Goal: Task Accomplishment & Management: Manage account settings

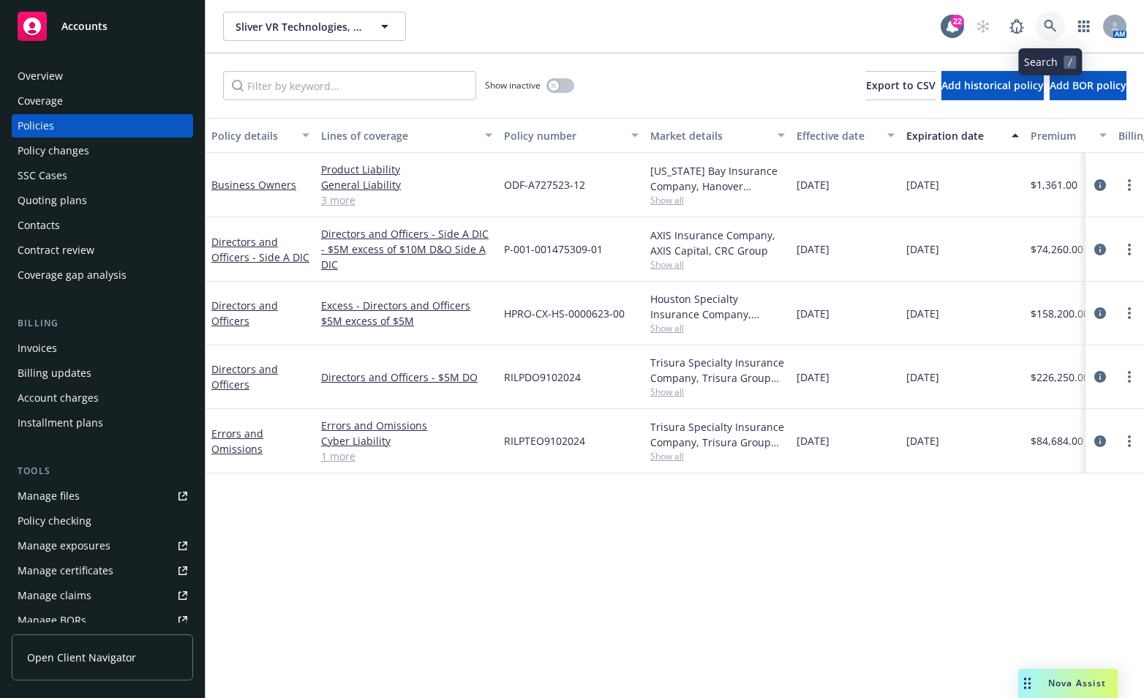
click at [1051, 21] on icon at bounding box center [1050, 26] width 12 height 12
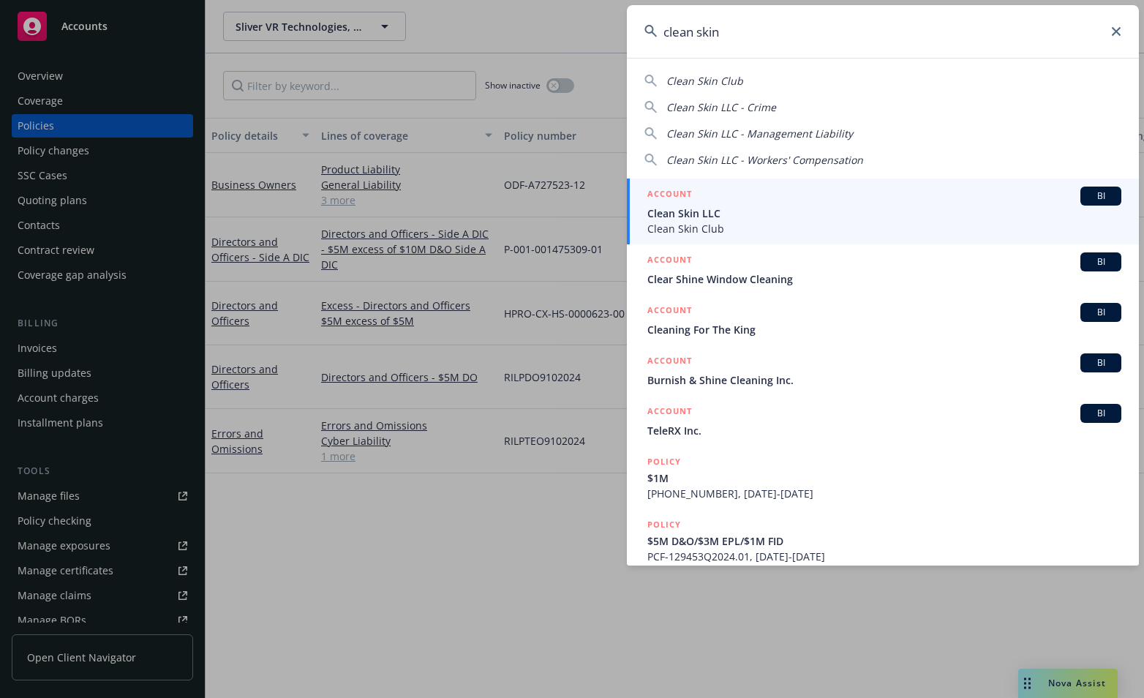
type input "clean skin"
click at [688, 211] on span "Clean Skin LLC" at bounding box center [885, 213] width 474 height 15
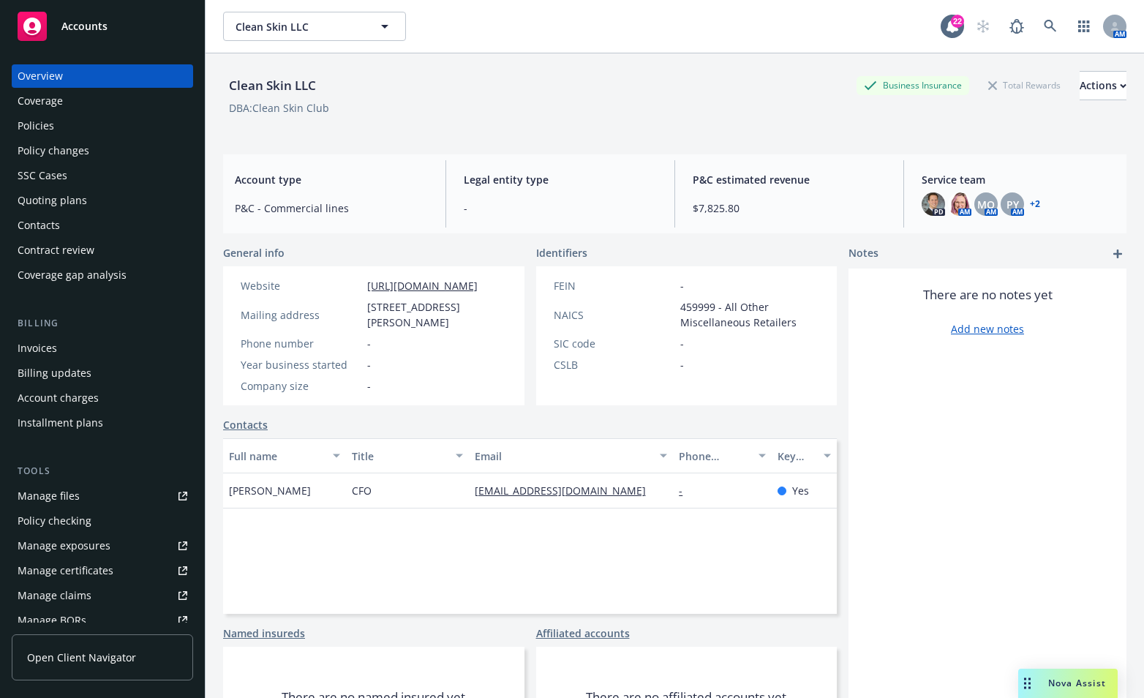
click at [45, 203] on div "Quoting plans" at bounding box center [53, 200] width 70 height 23
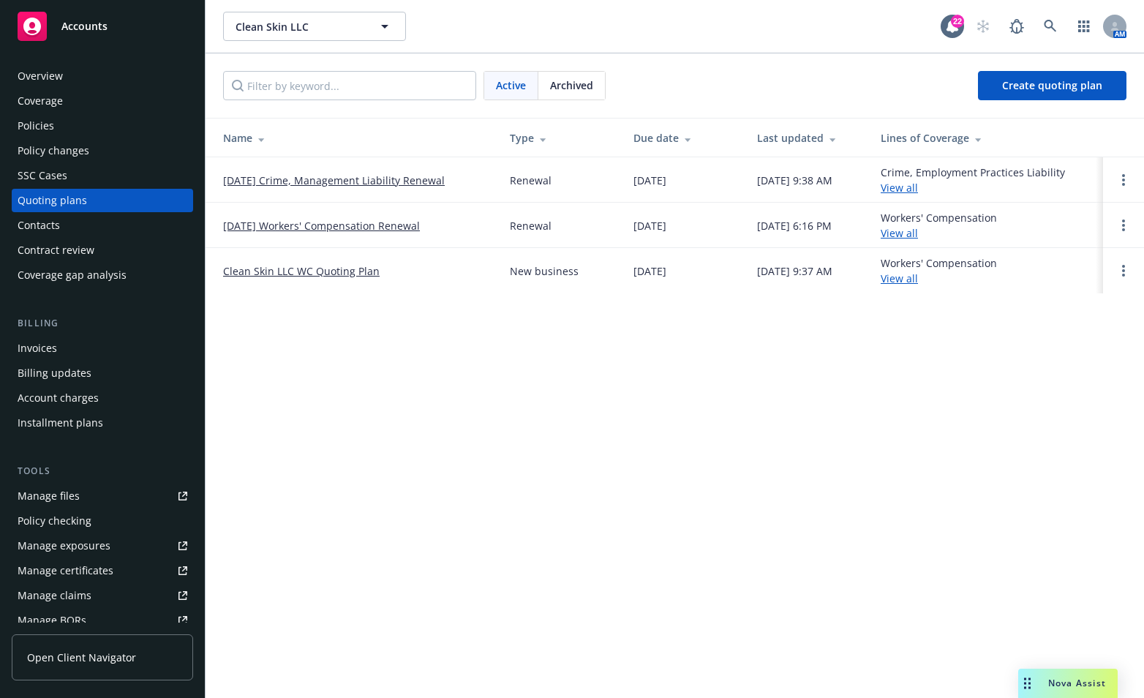
click at [261, 378] on div "Clean Skin LLC Clean Skin LLC 22 AM Active Archived Create quoting plan Name Ty…" at bounding box center [675, 349] width 939 height 698
click at [316, 183] on link "10/18/25 Crime, Management Liability Renewal" at bounding box center [334, 180] width 222 height 15
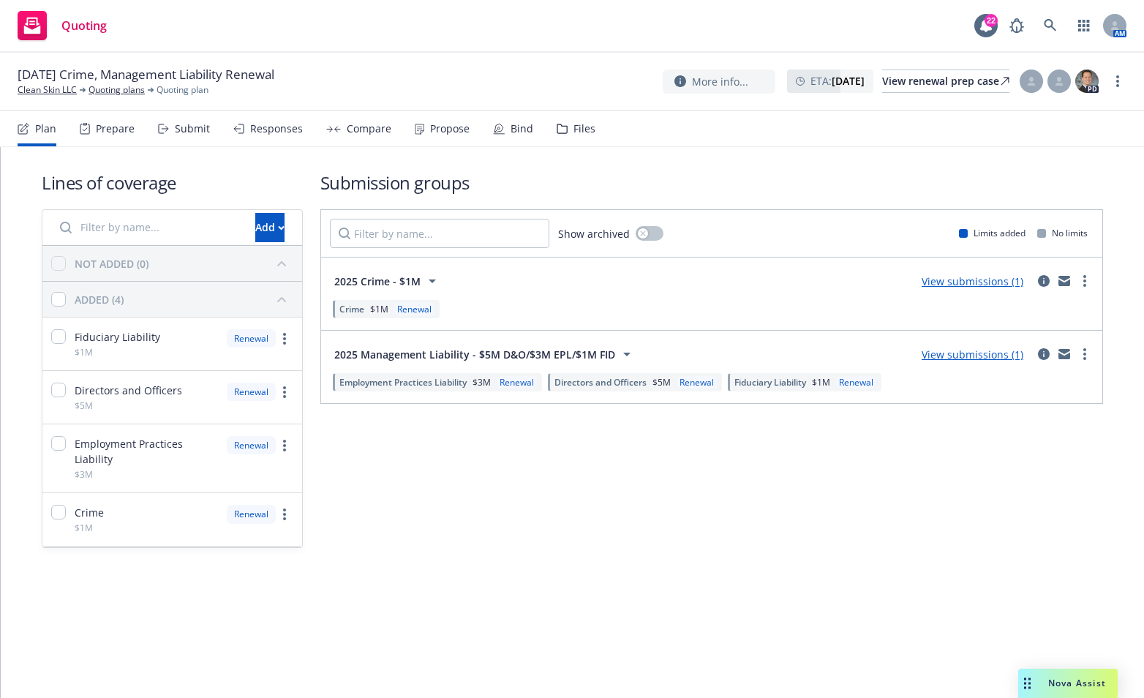
click at [988, 348] on link "View submissions (1)" at bounding box center [973, 355] width 102 height 14
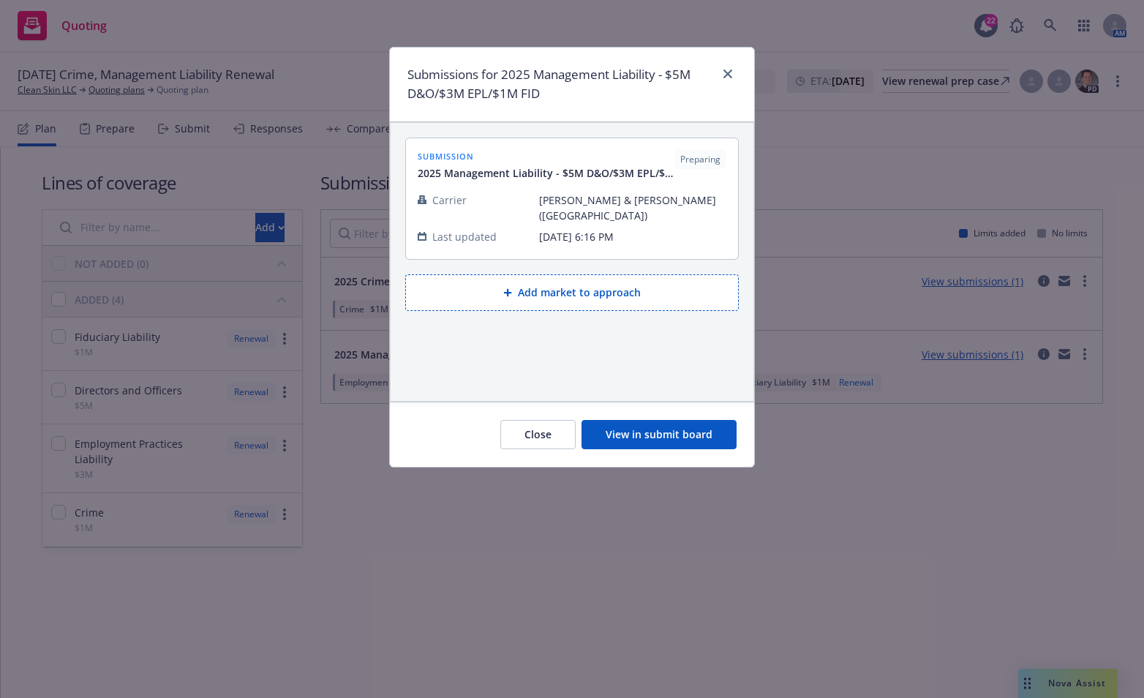
click at [628, 280] on button "Add market to approach" at bounding box center [572, 292] width 334 height 37
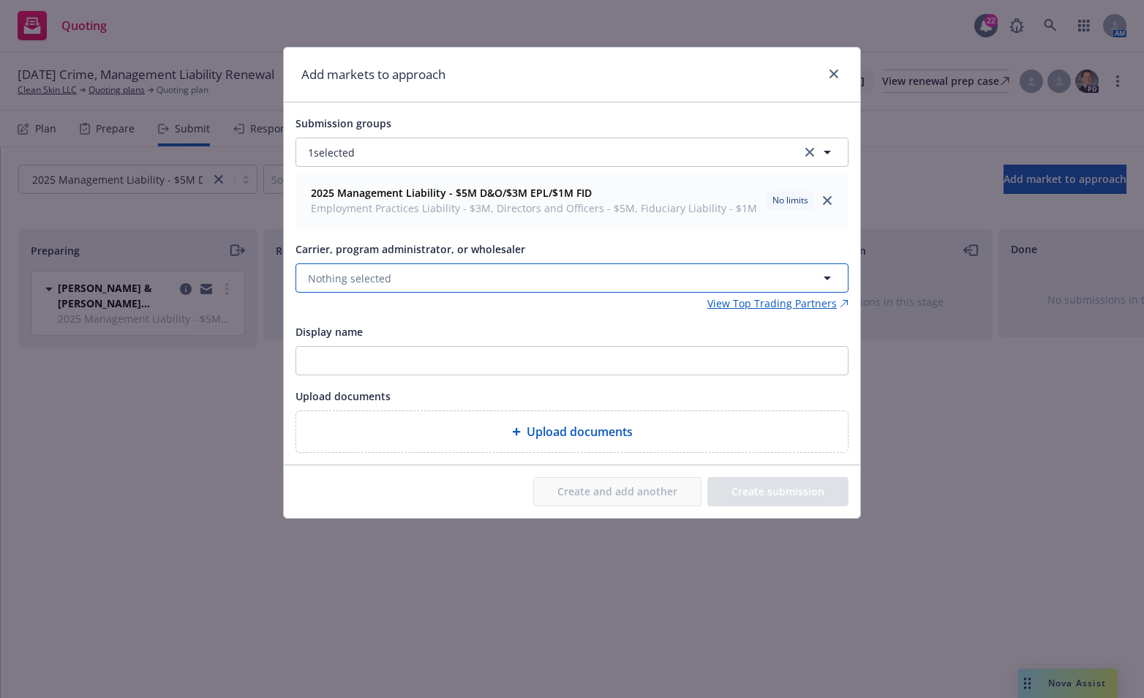
click at [526, 277] on button "Nothing selected" at bounding box center [572, 277] width 553 height 29
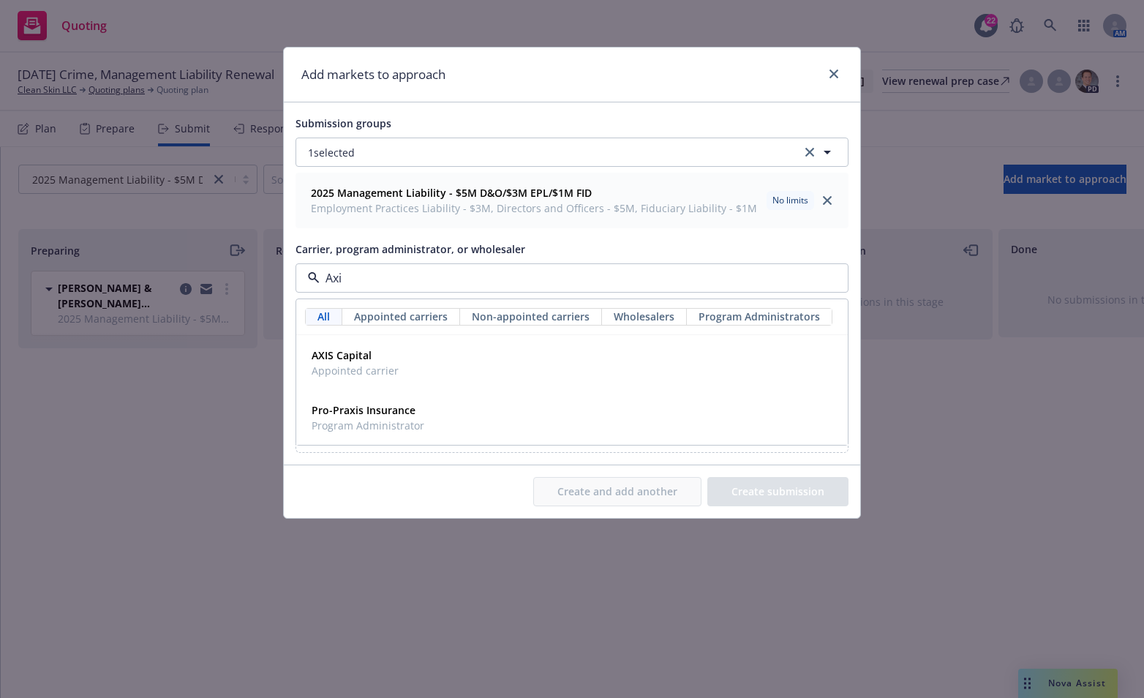
type input "Axis"
click at [397, 359] on div "AXIS Capital Appointed carrier" at bounding box center [354, 363] width 96 height 37
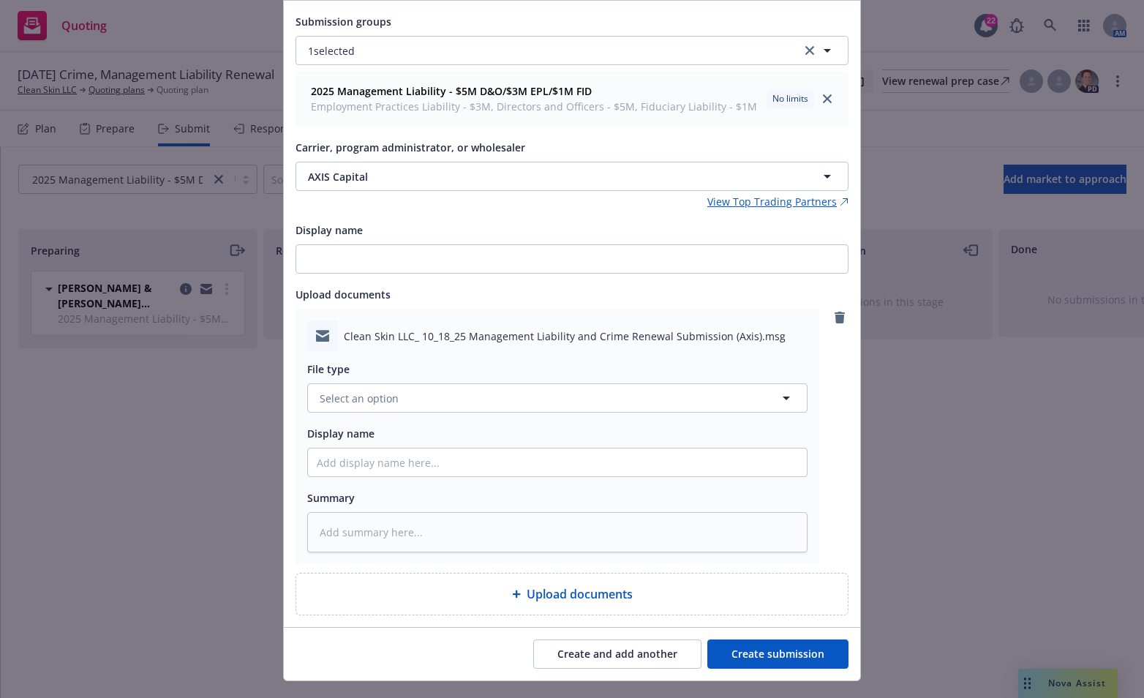
scroll to position [130, 0]
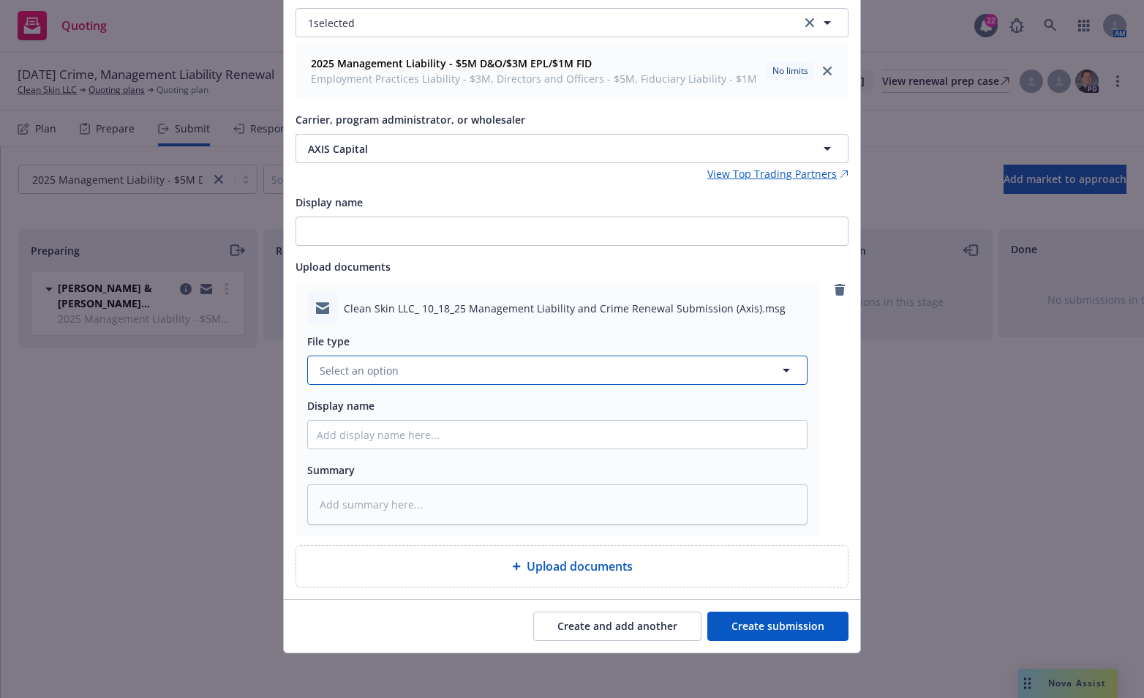
click at [726, 362] on button "Select an option" at bounding box center [557, 370] width 501 height 29
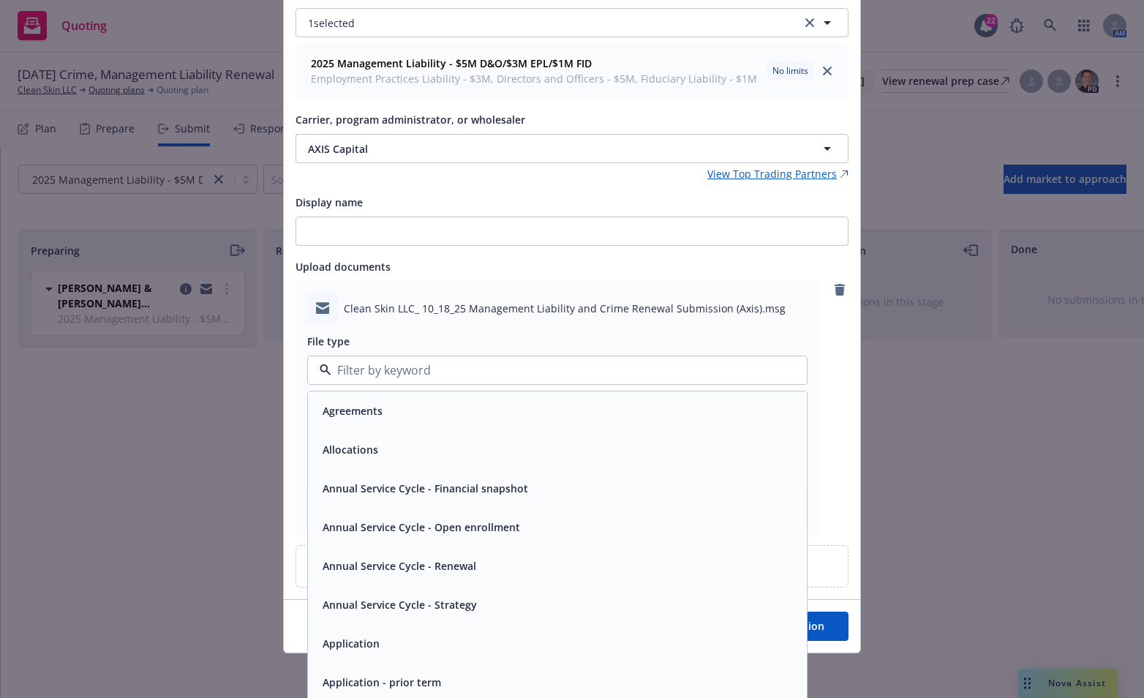
click at [657, 371] on input at bounding box center [554, 370] width 446 height 18
click at [830, 403] on div "Clean Skin LLC_ 10_18_25 Management Liability and Crime Renewal Submission (Axi…" at bounding box center [572, 408] width 553 height 255
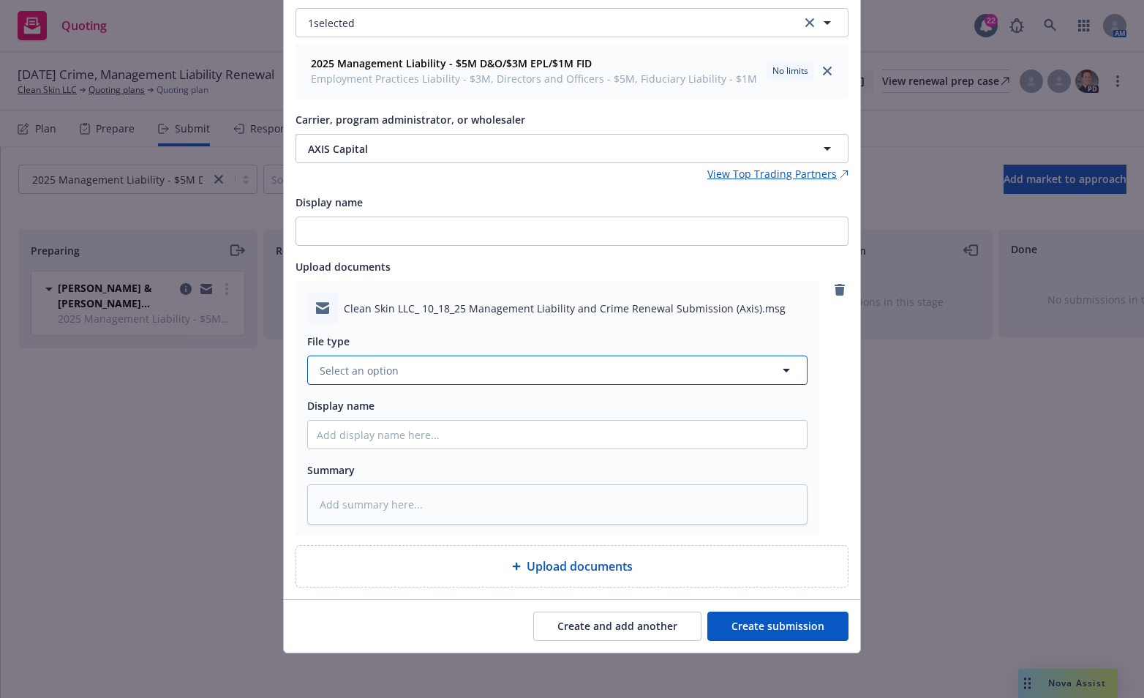
click at [569, 370] on button "Select an option" at bounding box center [557, 370] width 501 height 29
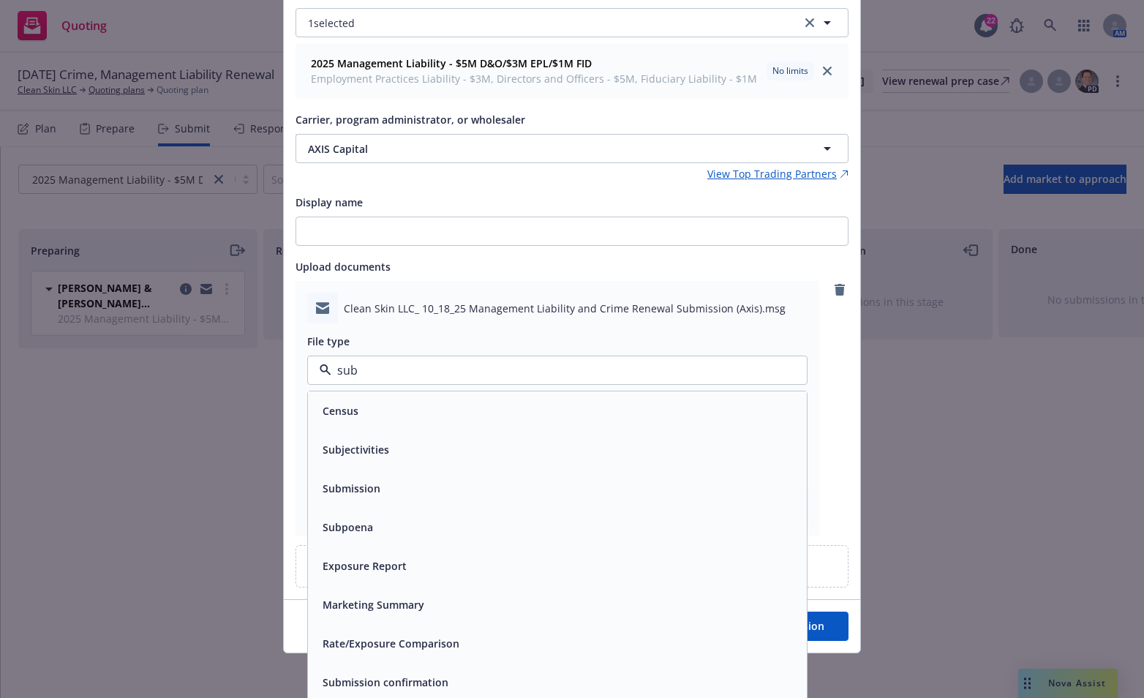
type input "subm"
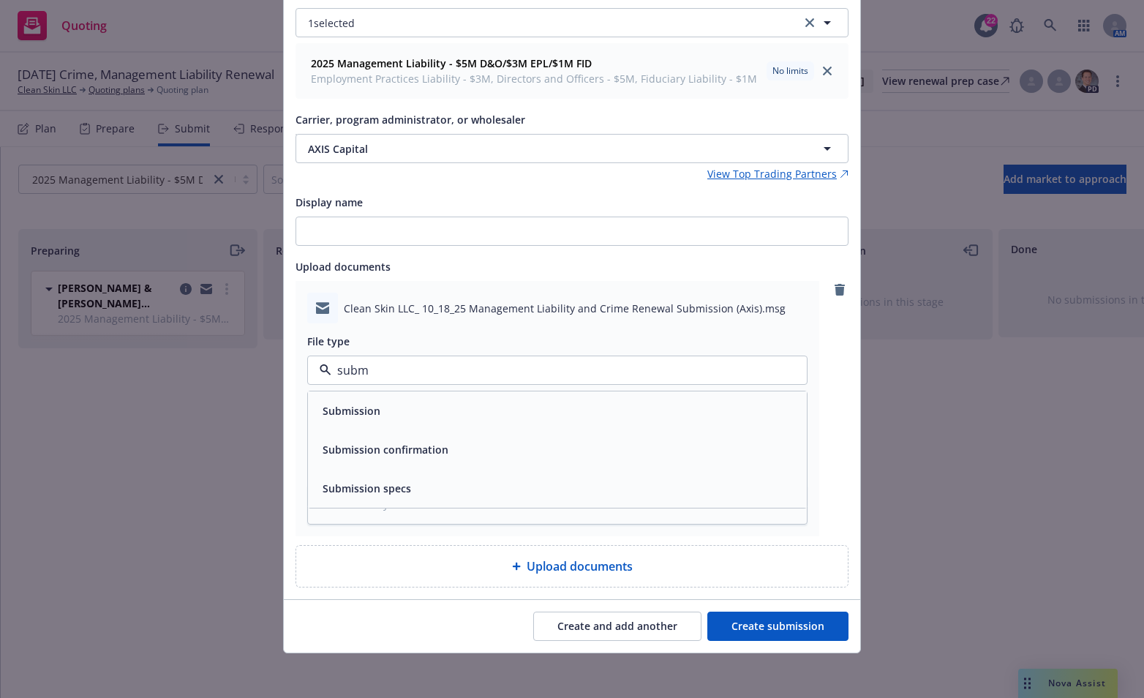
click at [361, 411] on span "Submission" at bounding box center [352, 410] width 58 height 15
click at [760, 629] on button "Create submission" at bounding box center [778, 626] width 141 height 29
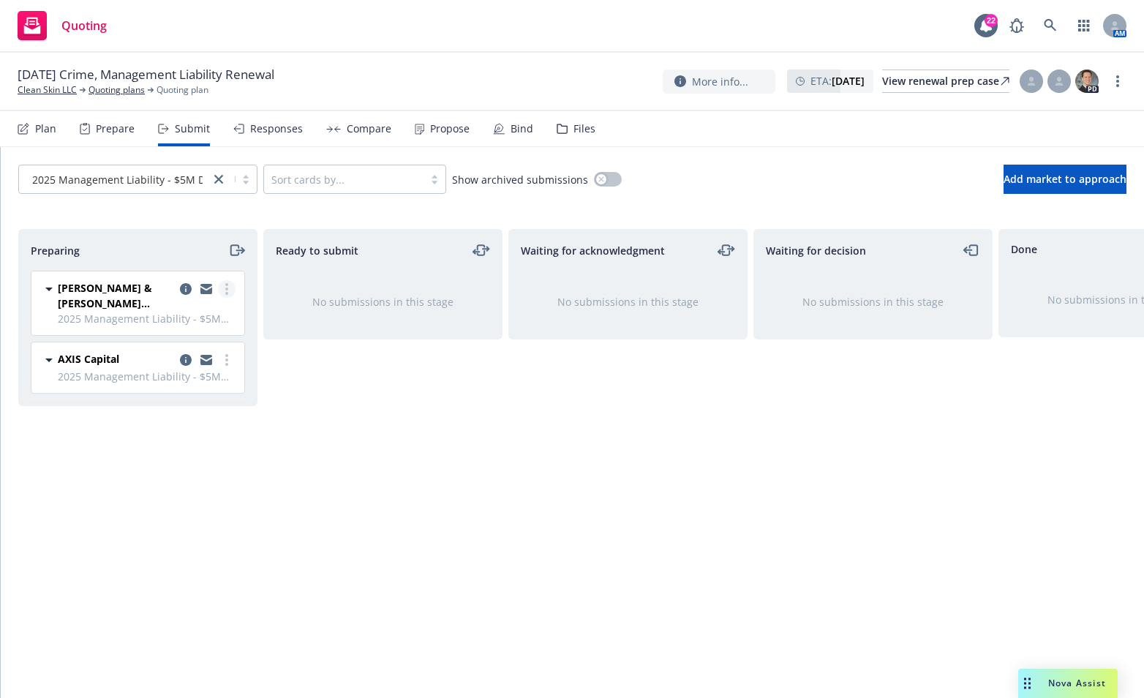
click at [229, 289] on link "more" at bounding box center [227, 289] width 18 height 18
click at [180, 283] on icon "copy logging email" at bounding box center [186, 289] width 12 height 12
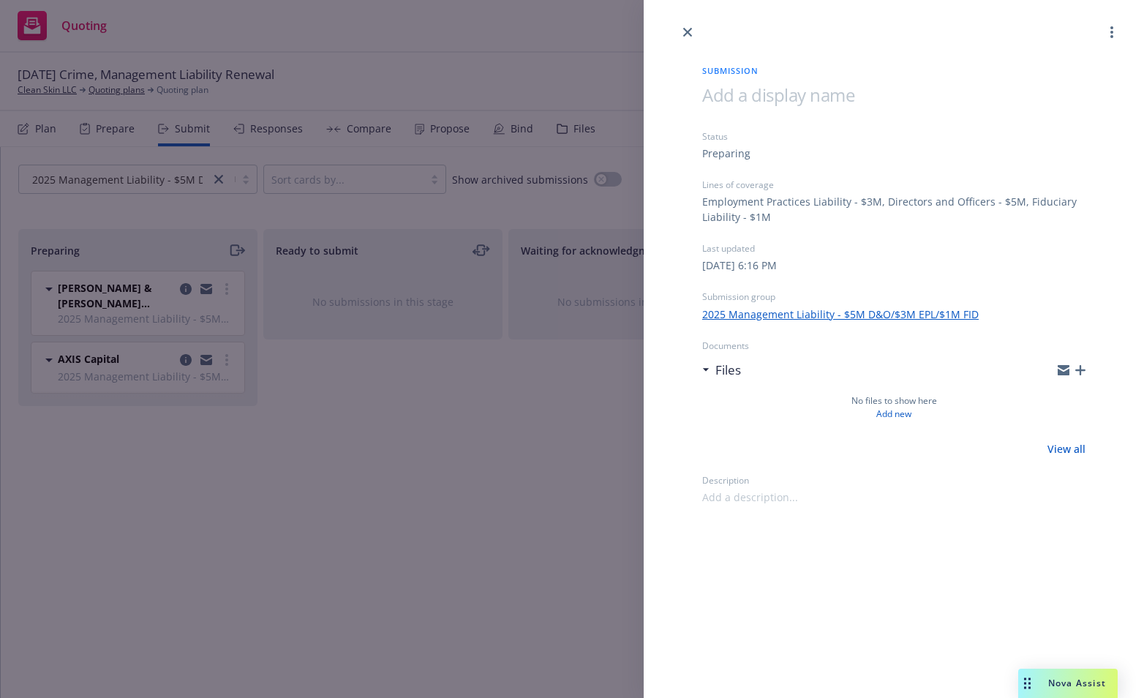
click at [1081, 365] on icon "button" at bounding box center [1081, 370] width 10 height 10
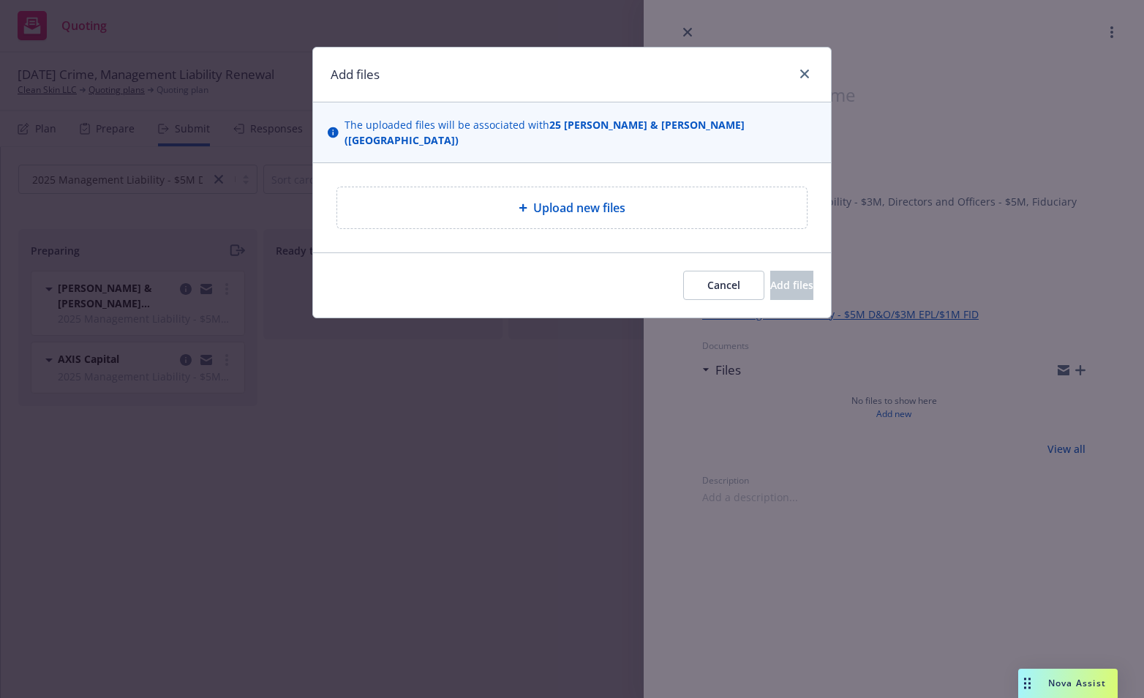
type textarea "x"
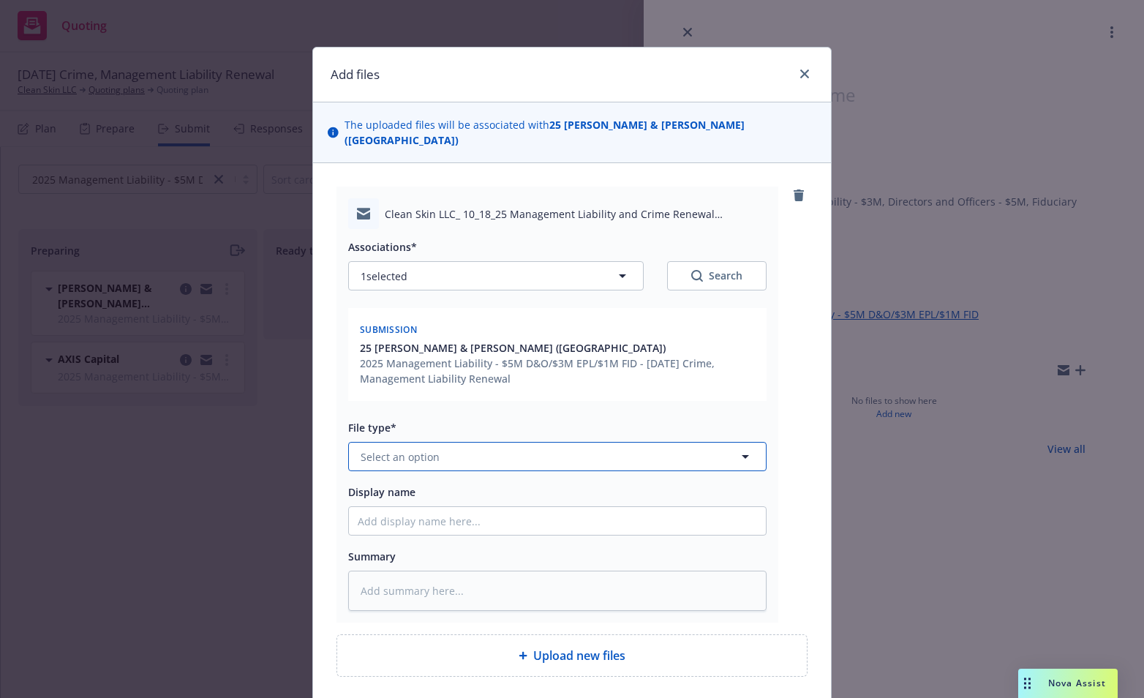
click at [645, 446] on button "Select an option" at bounding box center [557, 456] width 419 height 29
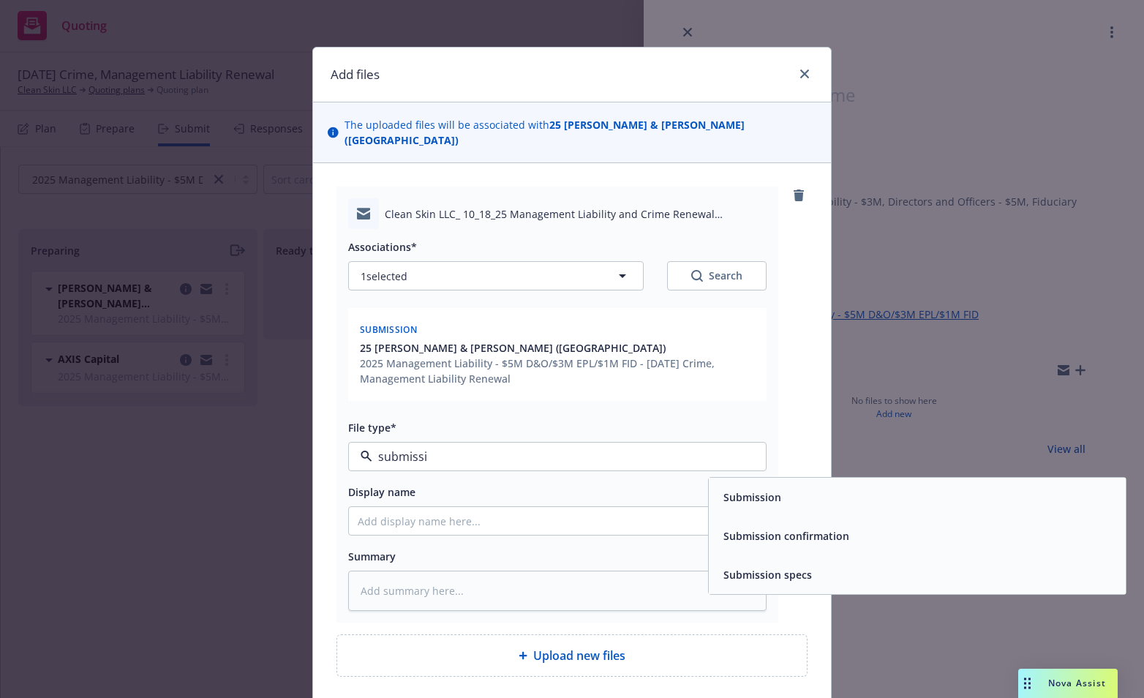
type input "submissio"
click at [757, 490] on span "Submission" at bounding box center [753, 497] width 58 height 15
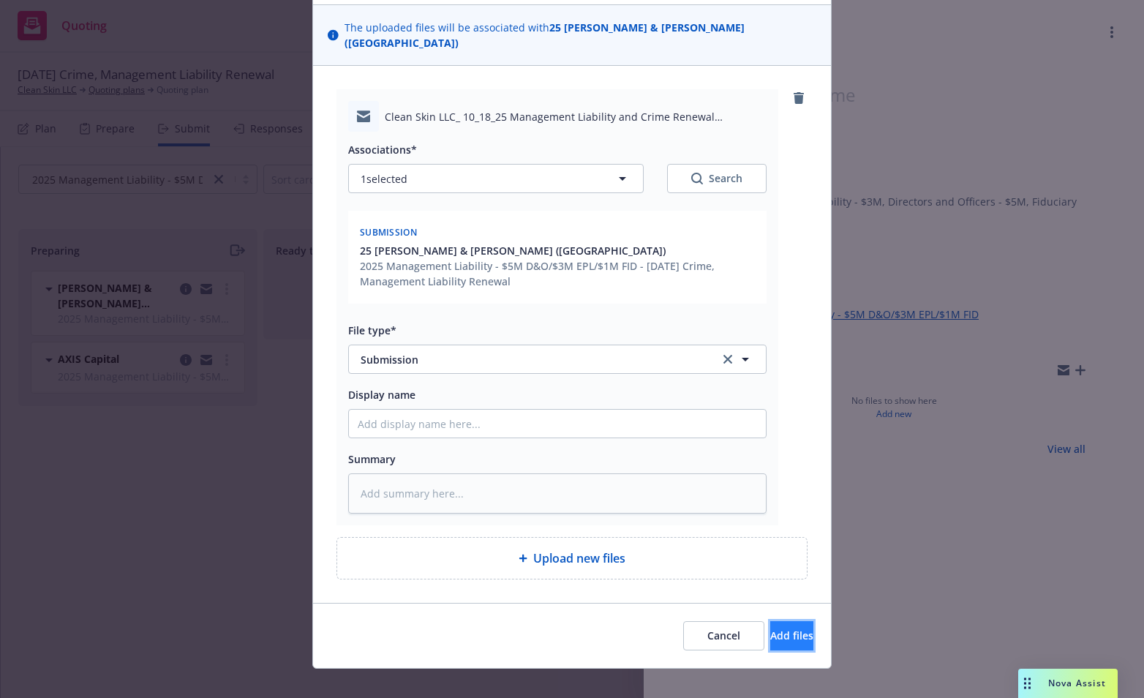
click at [789, 621] on button "Add files" at bounding box center [792, 635] width 43 height 29
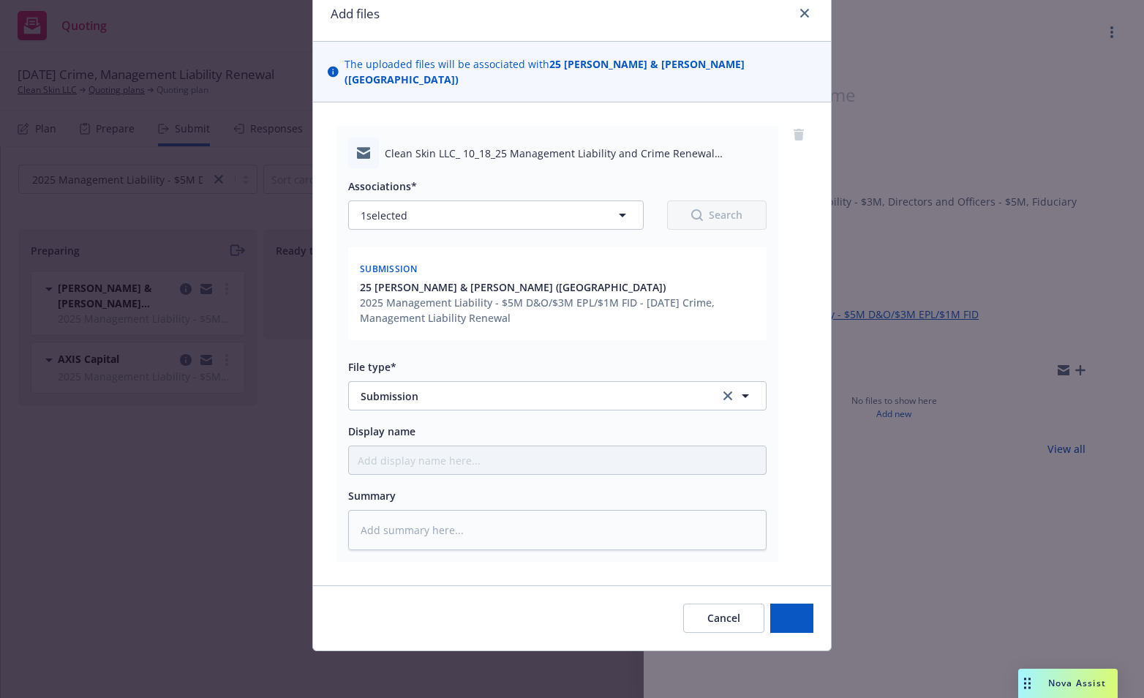
scroll to position [44, 0]
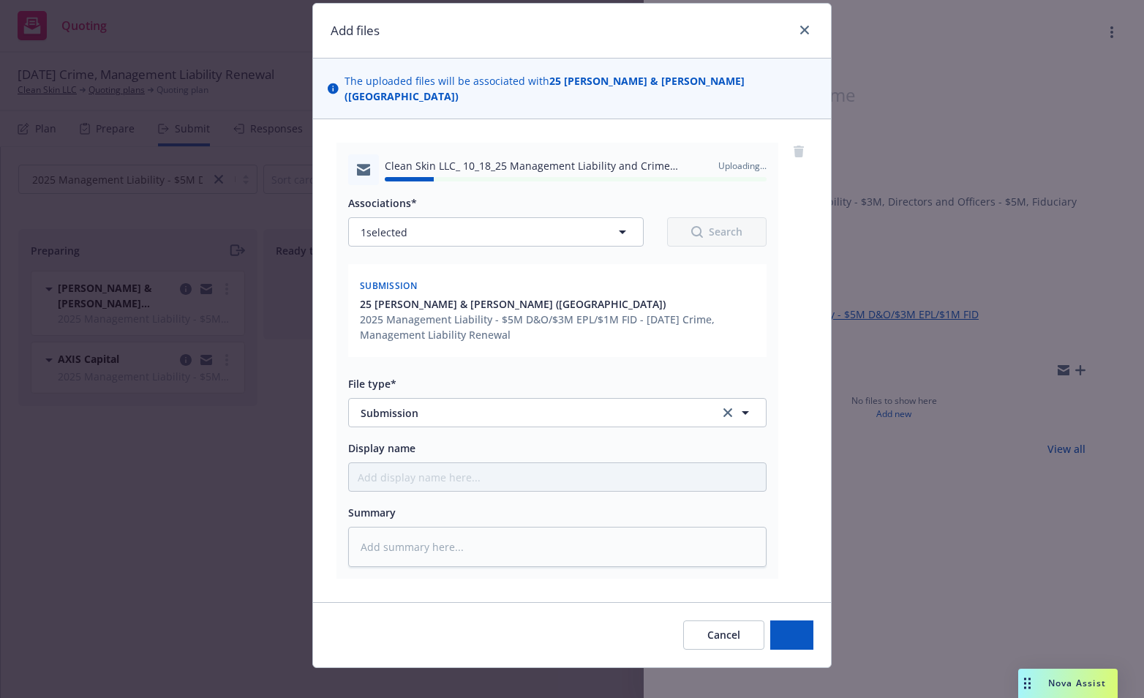
type textarea "x"
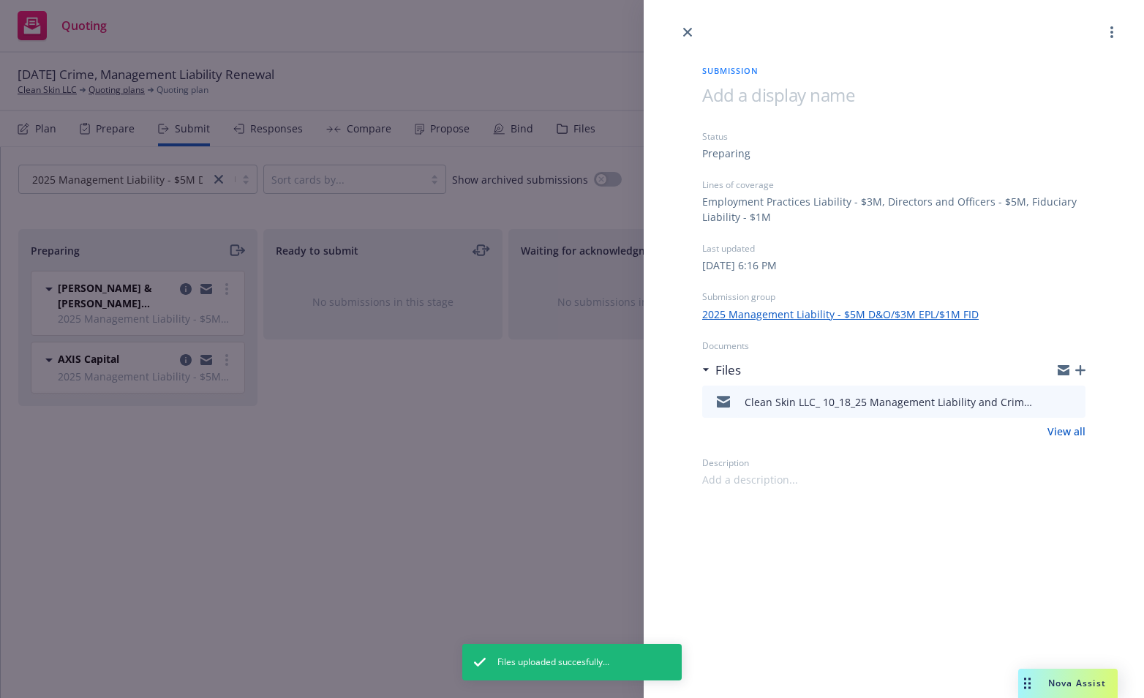
click at [411, 541] on div "Submission Status Preparing Lines of coverage Employment Practices Liability - …" at bounding box center [572, 349] width 1144 height 698
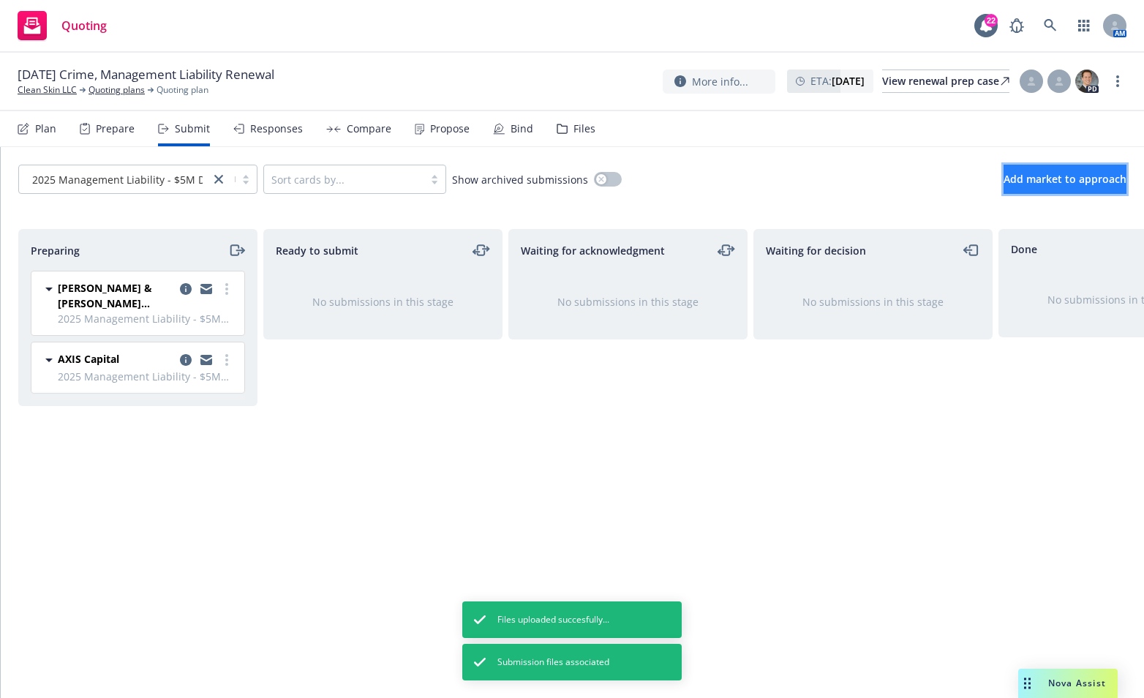
click at [1046, 176] on span "Add market to approach" at bounding box center [1065, 179] width 123 height 14
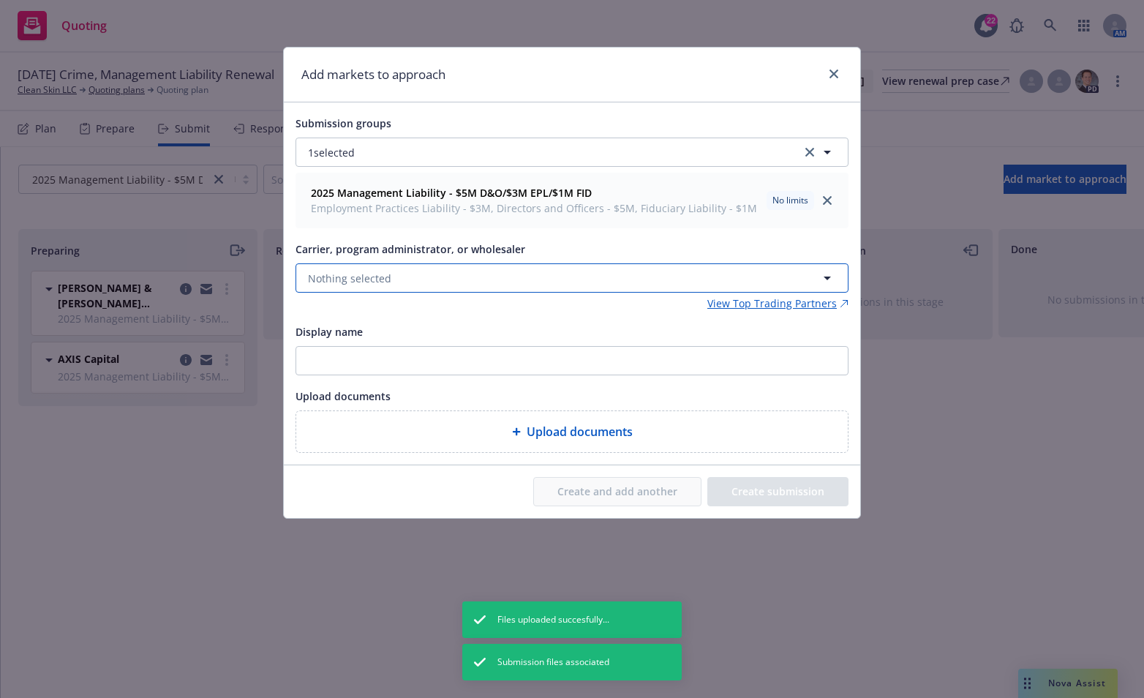
click at [414, 281] on button "Nothing selected" at bounding box center [572, 277] width 553 height 29
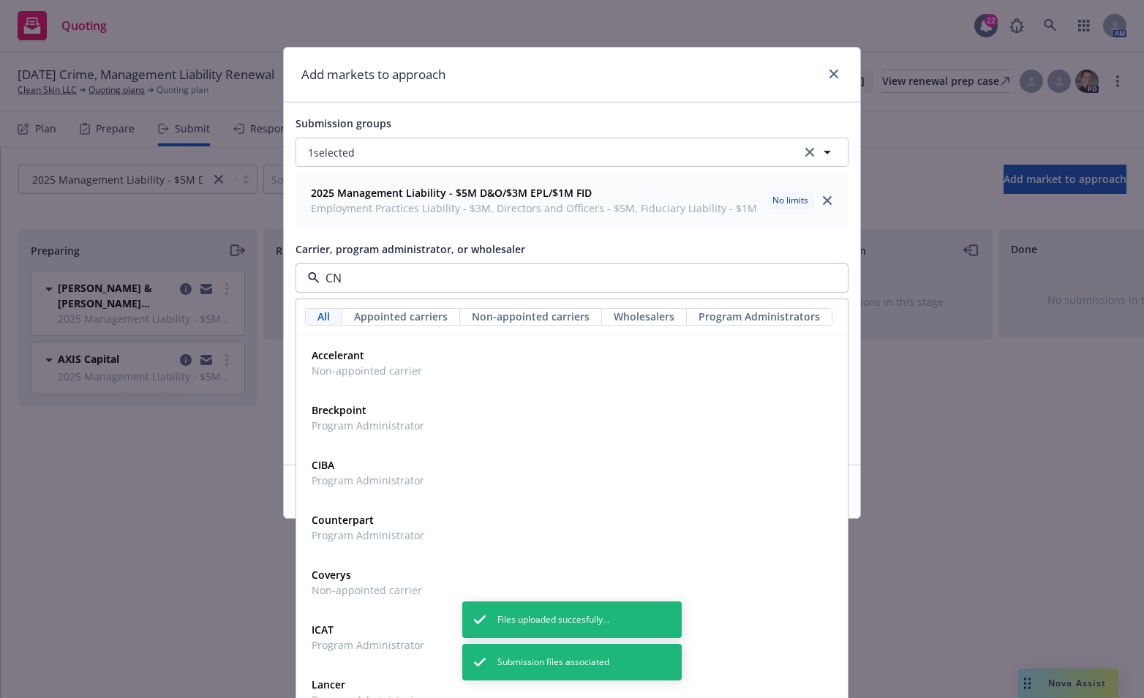
type input "CNA"
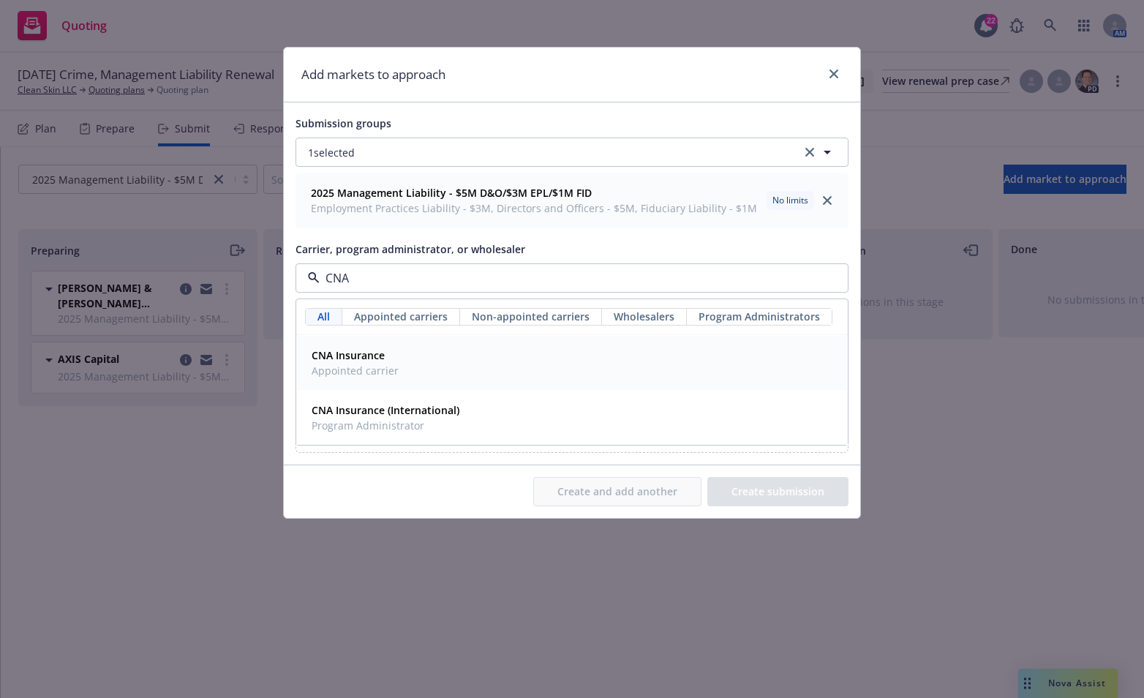
click at [376, 368] on span "Appointed carrier" at bounding box center [355, 370] width 87 height 15
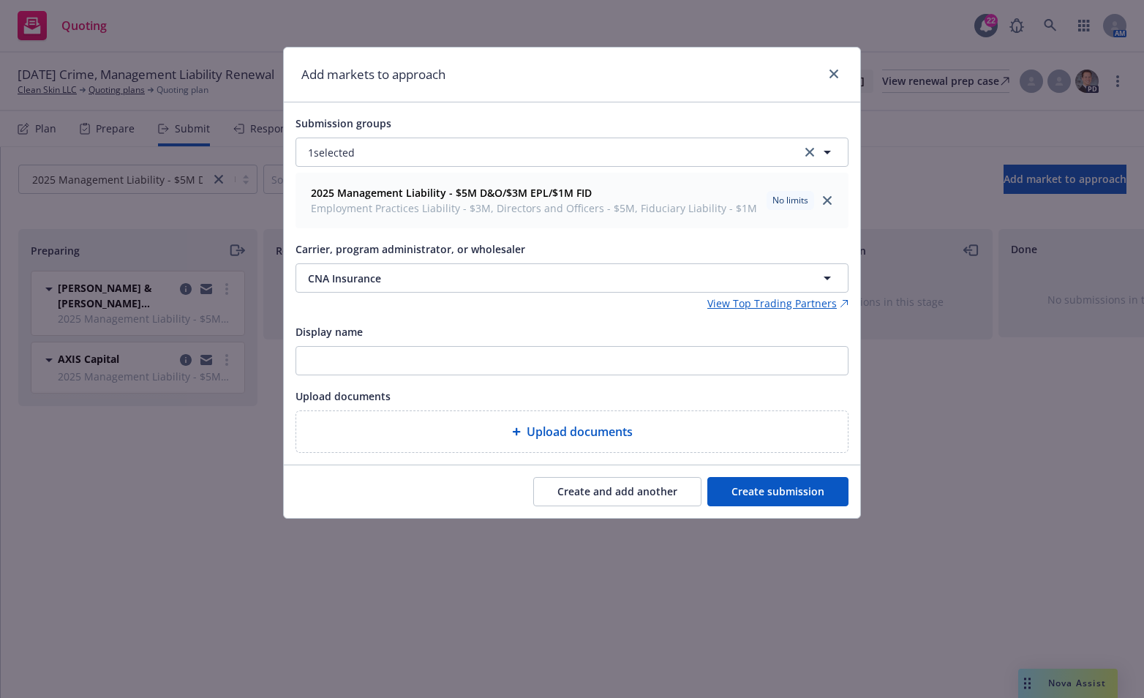
type textarea "x"
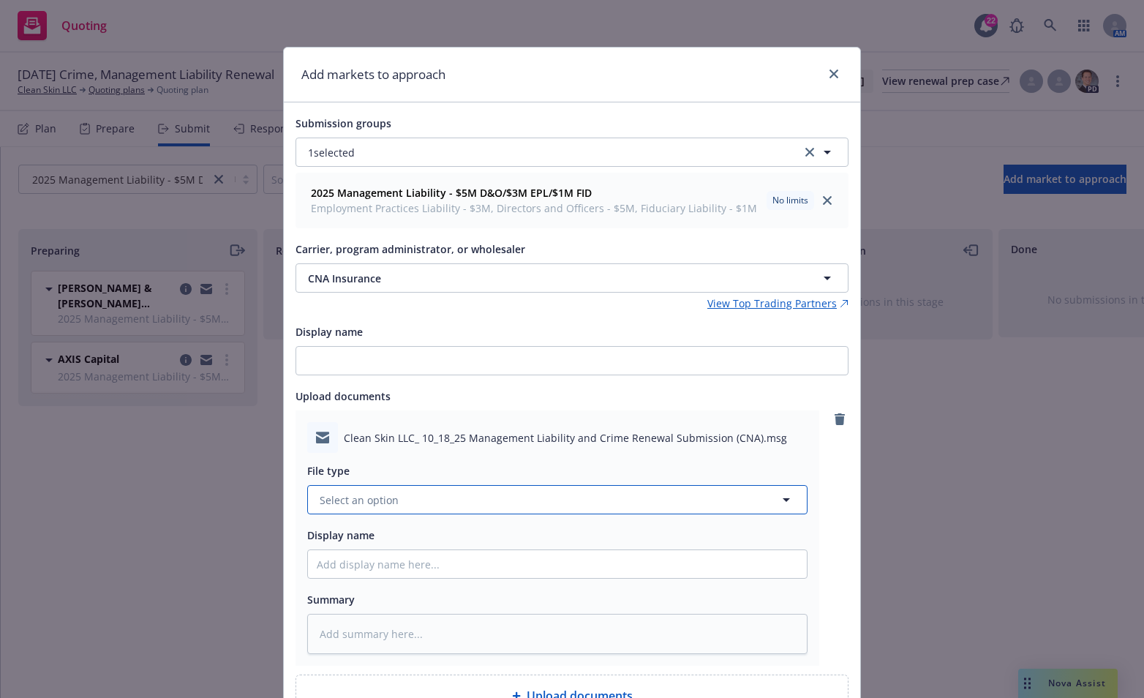
click at [539, 499] on button "Select an option" at bounding box center [557, 499] width 501 height 29
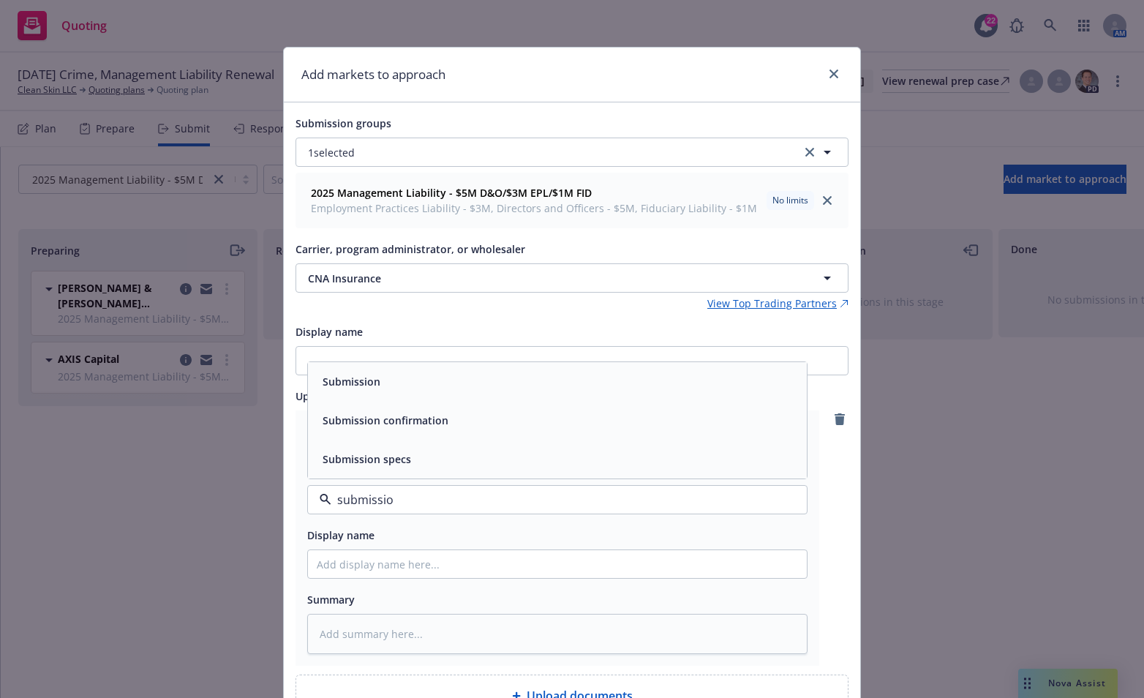
type input "submission"
click at [470, 383] on div "Submission" at bounding box center [557, 381] width 481 height 21
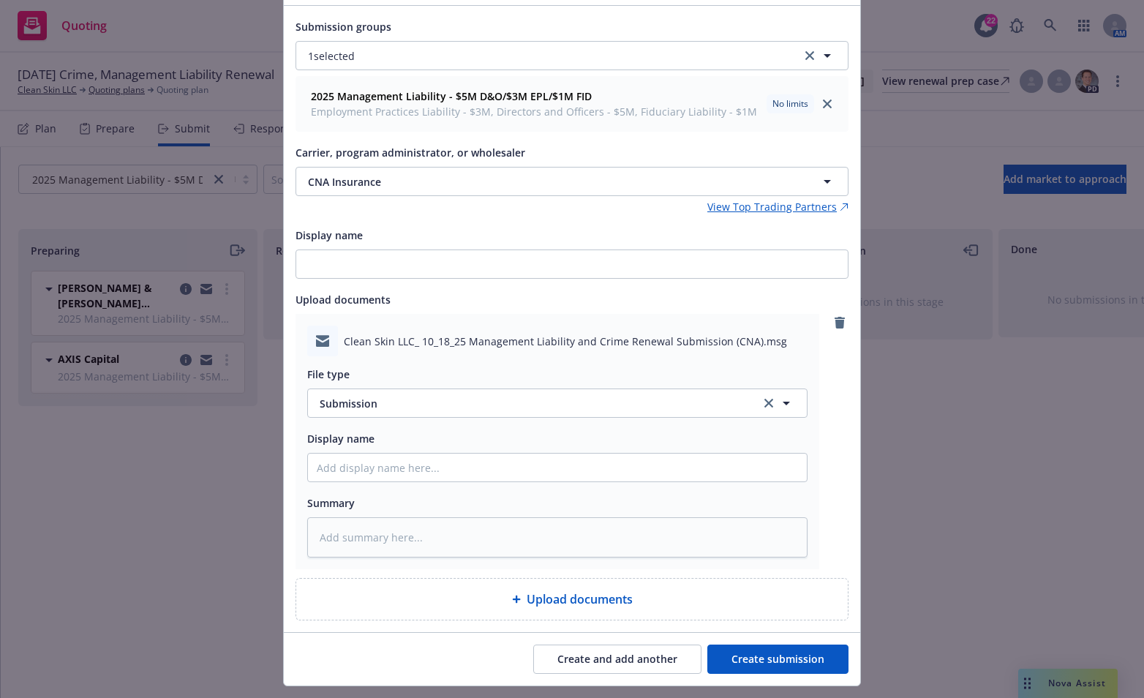
scroll to position [130, 0]
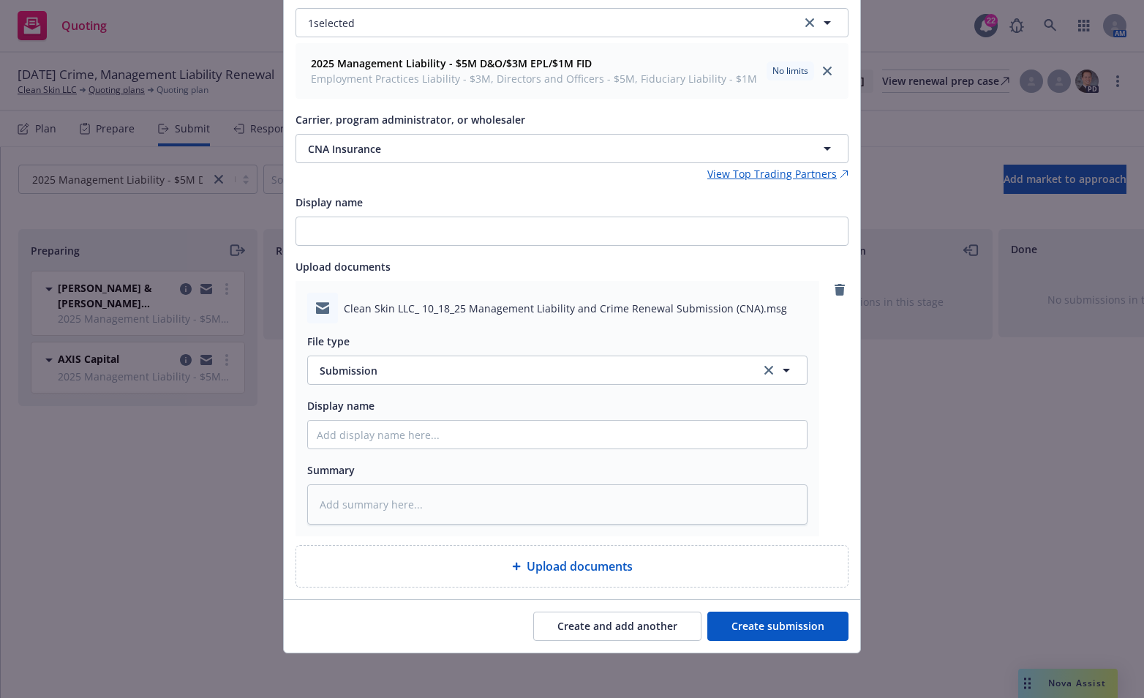
click at [808, 624] on button "Create submission" at bounding box center [778, 626] width 141 height 29
type textarea "x"
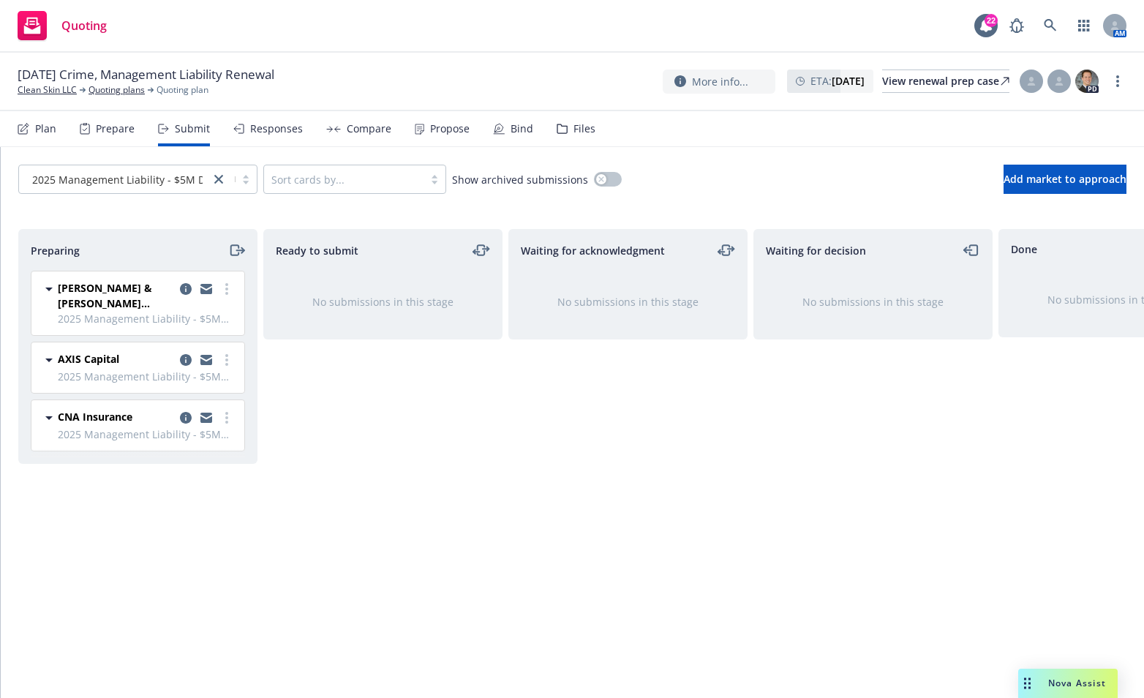
click at [313, 445] on div "Ready to submit No submissions in this stage" at bounding box center [382, 448] width 239 height 438
click at [1042, 176] on span "Add market to approach" at bounding box center [1065, 179] width 123 height 14
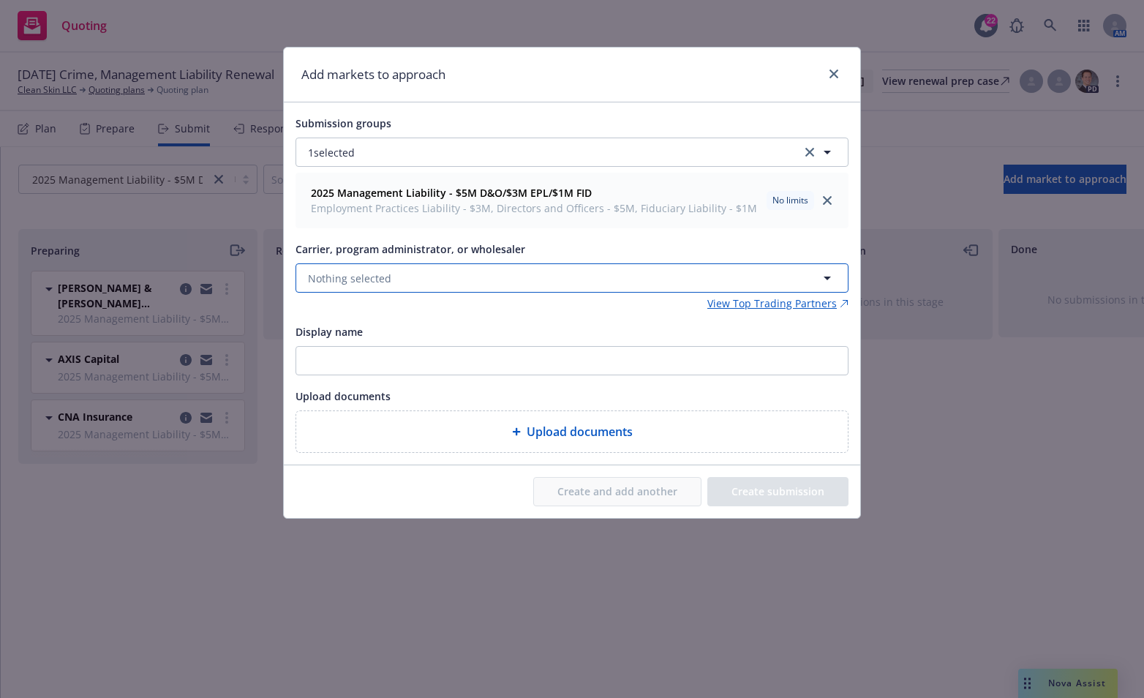
click at [666, 273] on button "Nothing selected" at bounding box center [572, 277] width 553 height 29
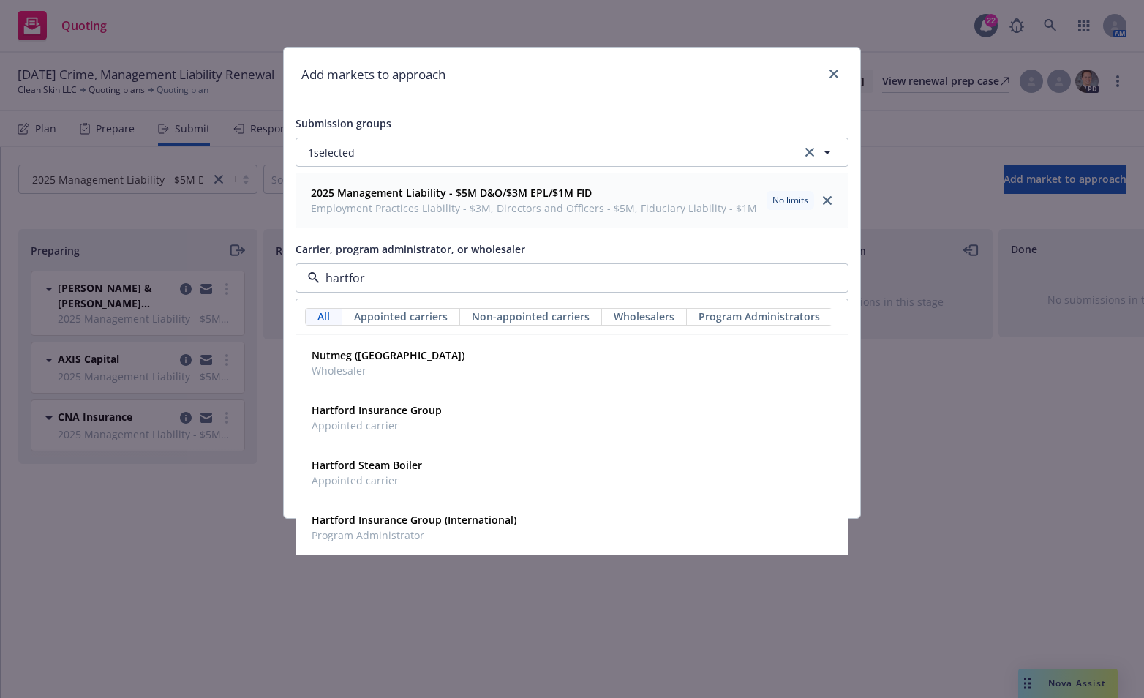
type input "hartford"
click at [383, 414] on strong "Hartford Insurance Group" at bounding box center [377, 410] width 130 height 14
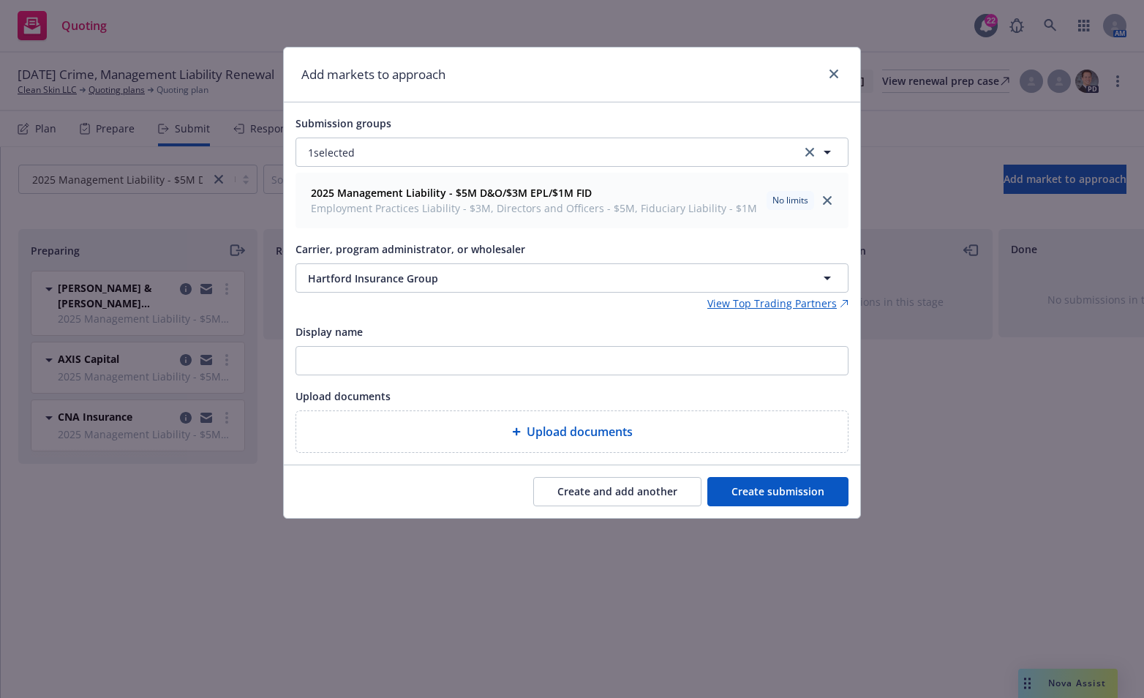
type textarea "x"
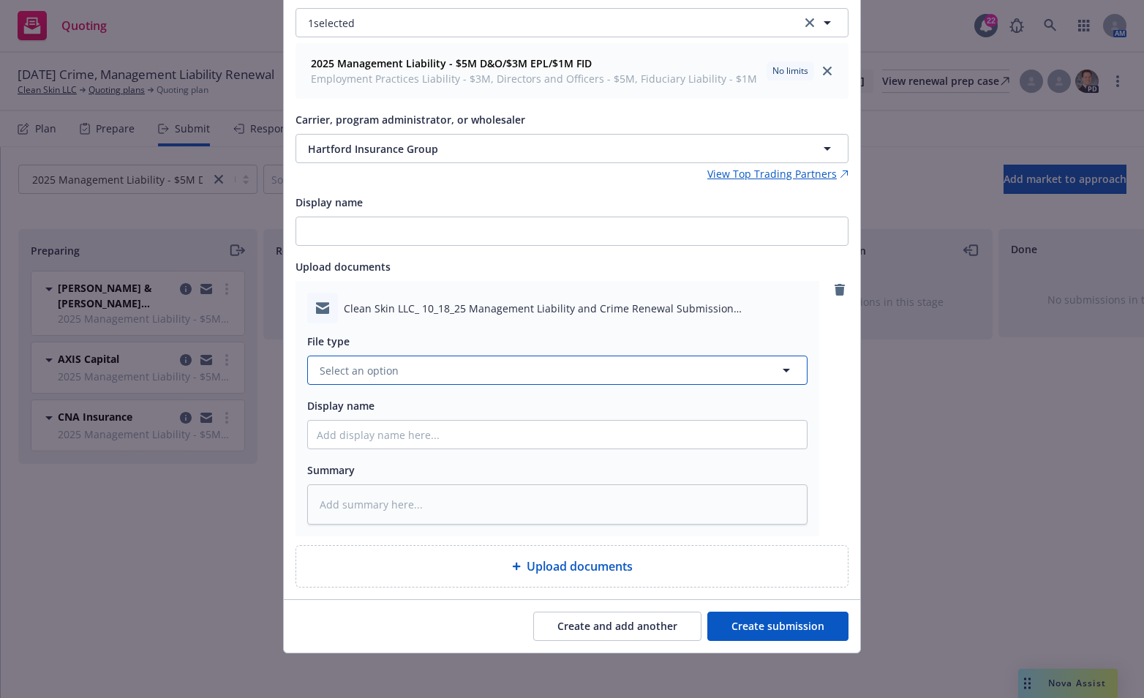
click at [597, 372] on button "Select an option" at bounding box center [557, 370] width 501 height 29
type input "submission"
click at [578, 398] on div "Submission" at bounding box center [557, 410] width 499 height 39
click at [809, 623] on button "Create submission" at bounding box center [778, 626] width 141 height 29
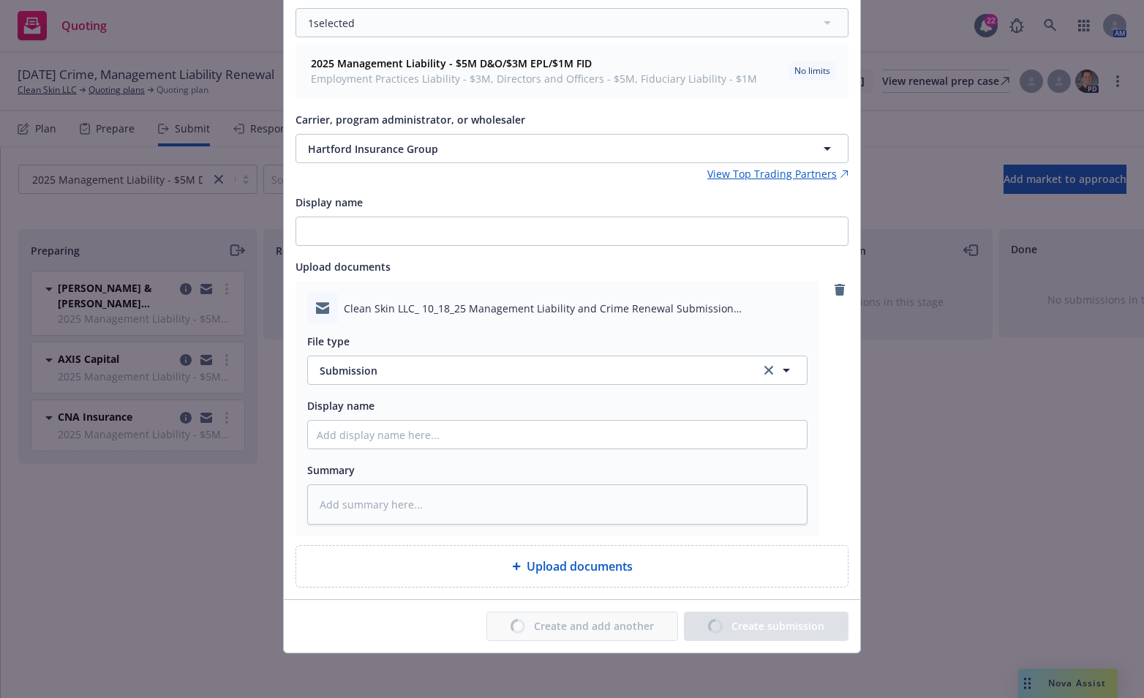
type textarea "x"
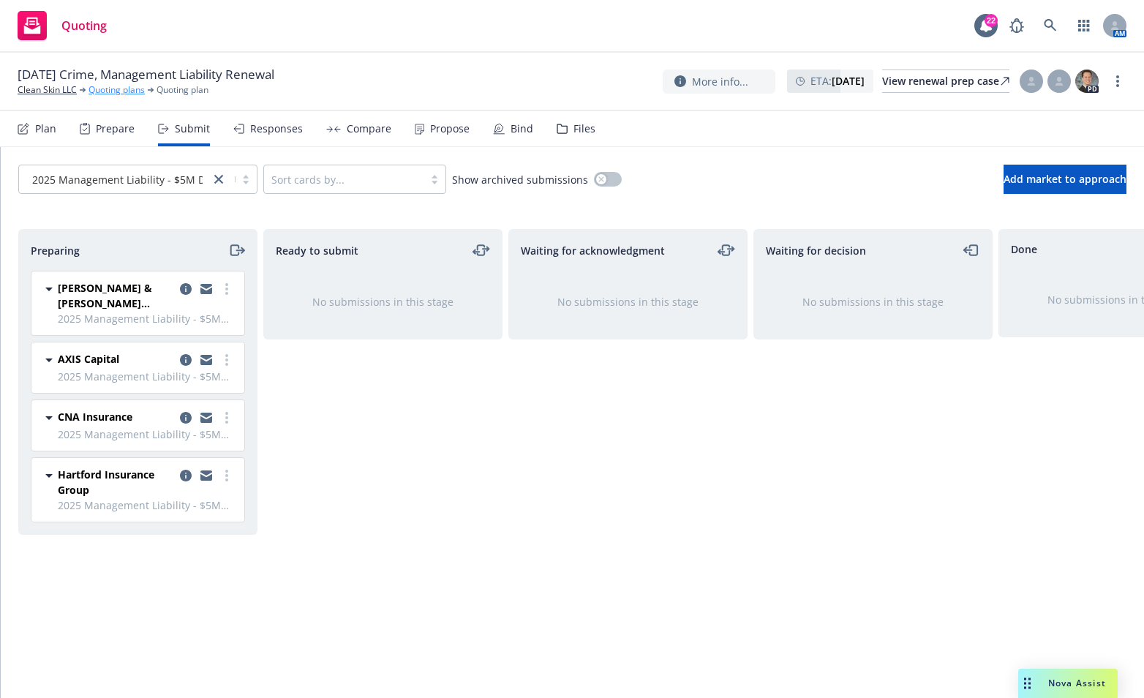
click at [121, 91] on link "Quoting plans" at bounding box center [117, 89] width 56 height 13
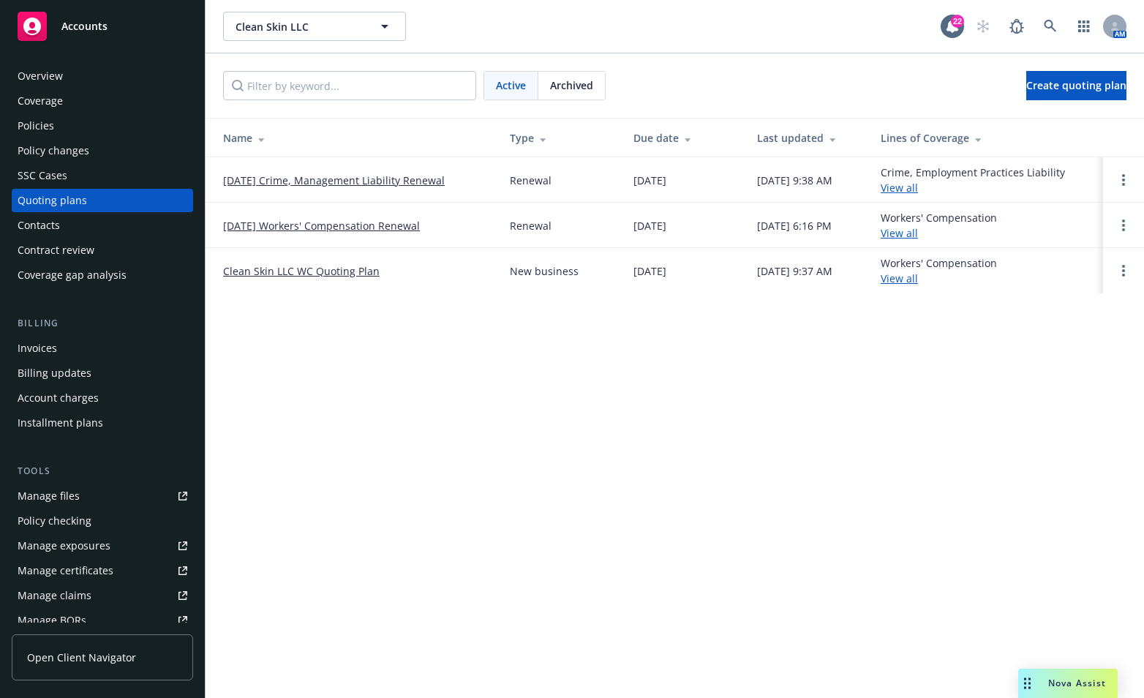
click at [296, 173] on link "[DATE] Crime, Management Liability Renewal" at bounding box center [334, 180] width 222 height 15
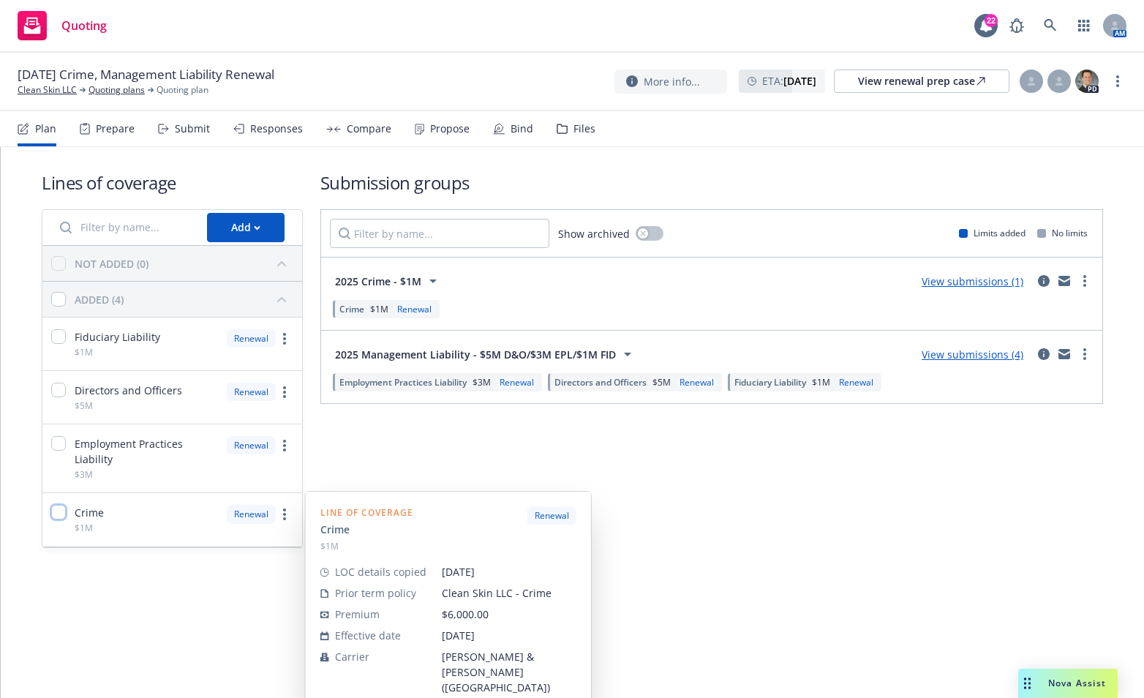
click at [60, 509] on input "checkbox" at bounding box center [58, 512] width 15 height 15
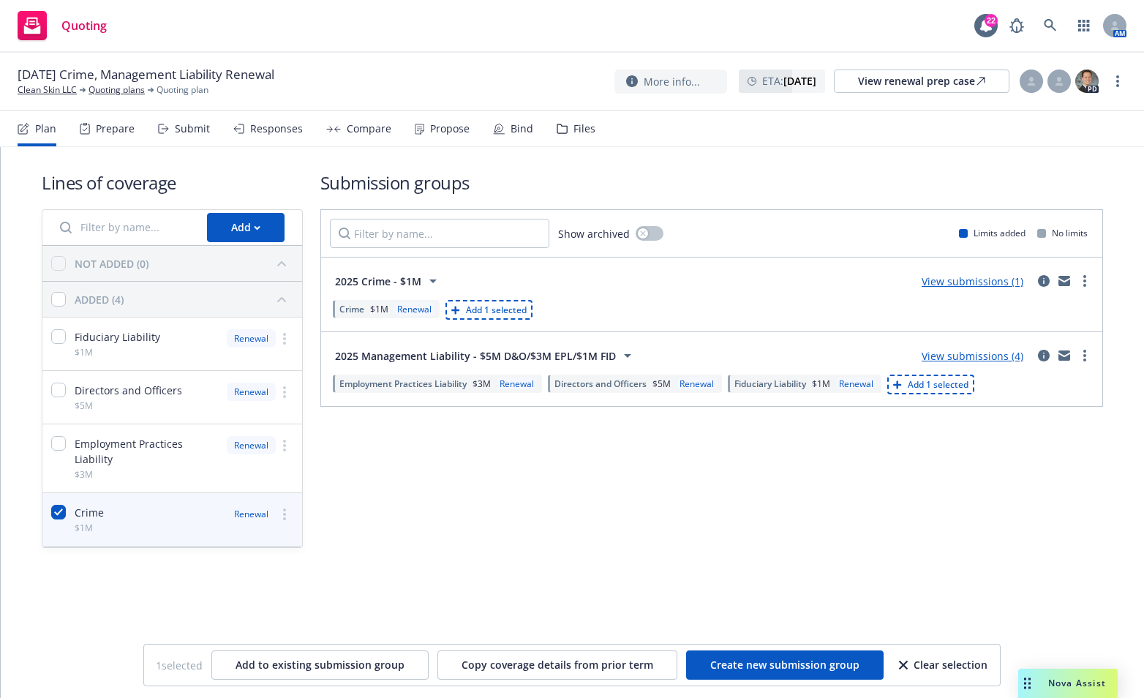
click at [941, 387] on span "Add 1 selected" at bounding box center [938, 384] width 61 height 12
checkbox input "false"
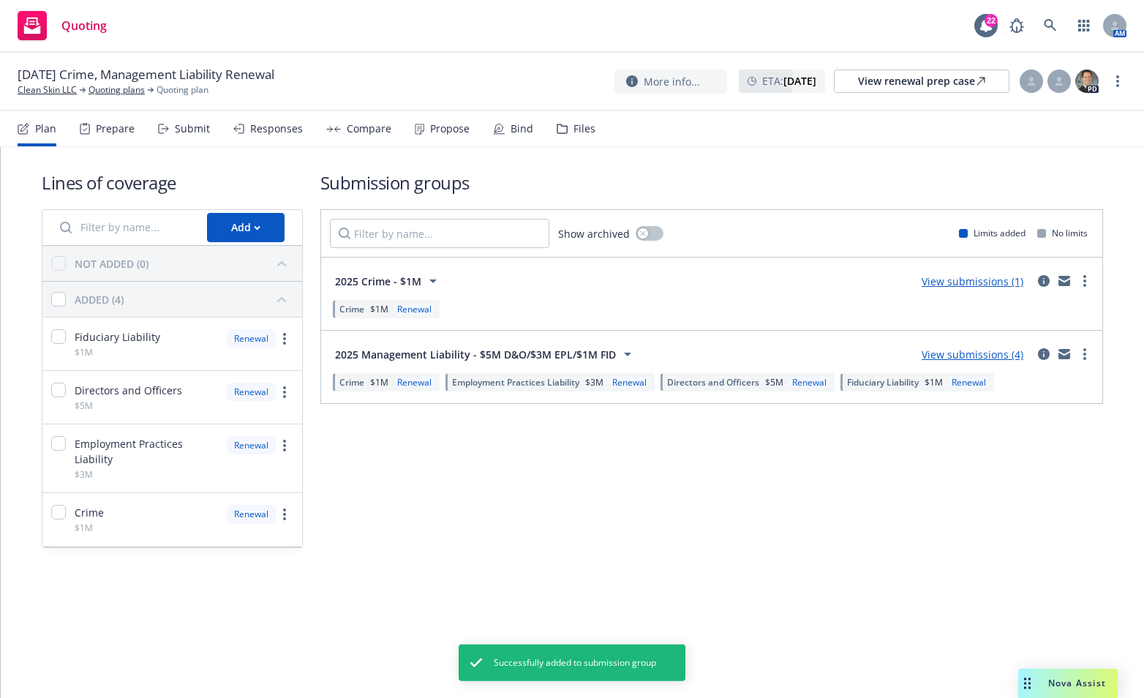
click at [522, 586] on div "Lines of coverage Add NOT ADDED (0) ADDED (4) Fiduciary Liability $1M Renewal D…" at bounding box center [573, 379] width 1144 height 465
click at [593, 286] on div "2025 Crime - $1M View submissions (1)" at bounding box center [712, 280] width 764 height 29
click at [1086, 283] on icon "more" at bounding box center [1085, 281] width 3 height 12
click at [719, 533] on div "Submission groups Show archived Limits added No limits 2025 Crime - $1M View su…" at bounding box center [712, 359] width 783 height 378
click at [525, 274] on div "2025 Crime - $1M View submissions (1)" at bounding box center [712, 280] width 764 height 29
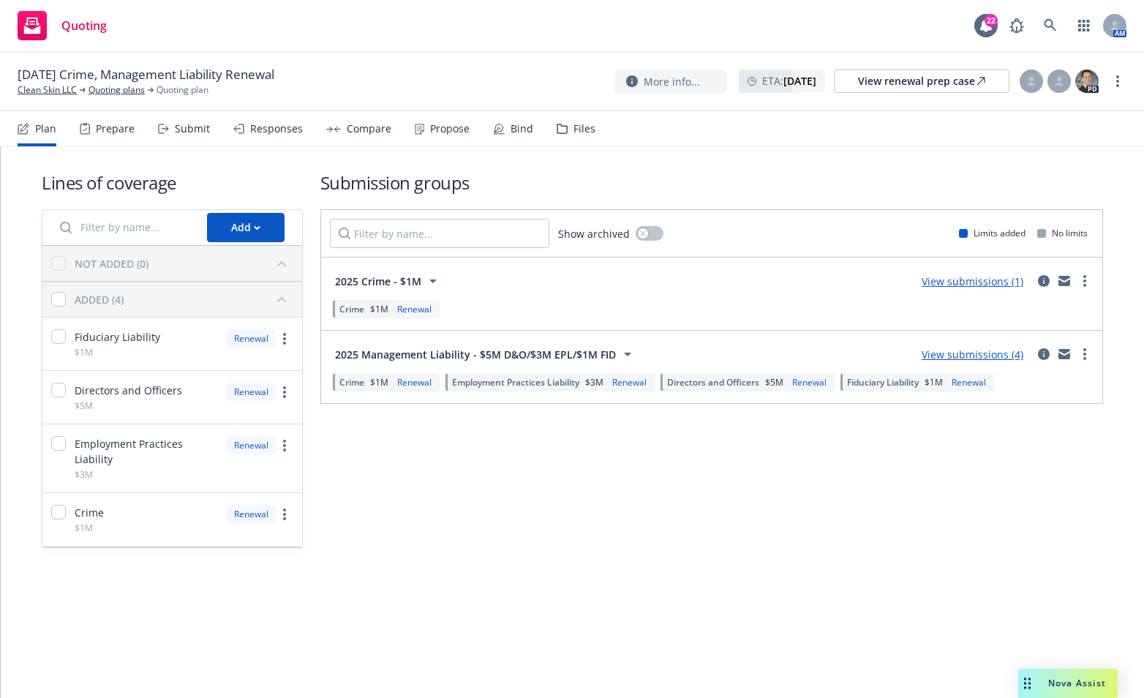
click at [959, 282] on link "View submissions (1)" at bounding box center [973, 281] width 102 height 14
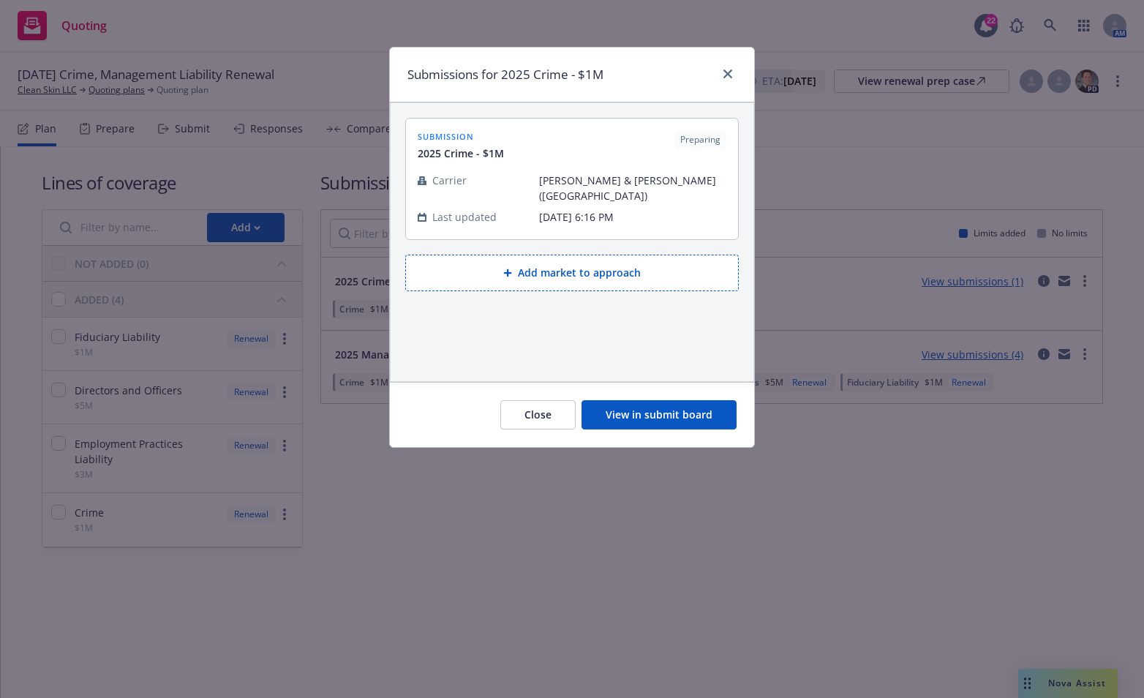
click at [650, 419] on button "View in submit board" at bounding box center [659, 414] width 155 height 29
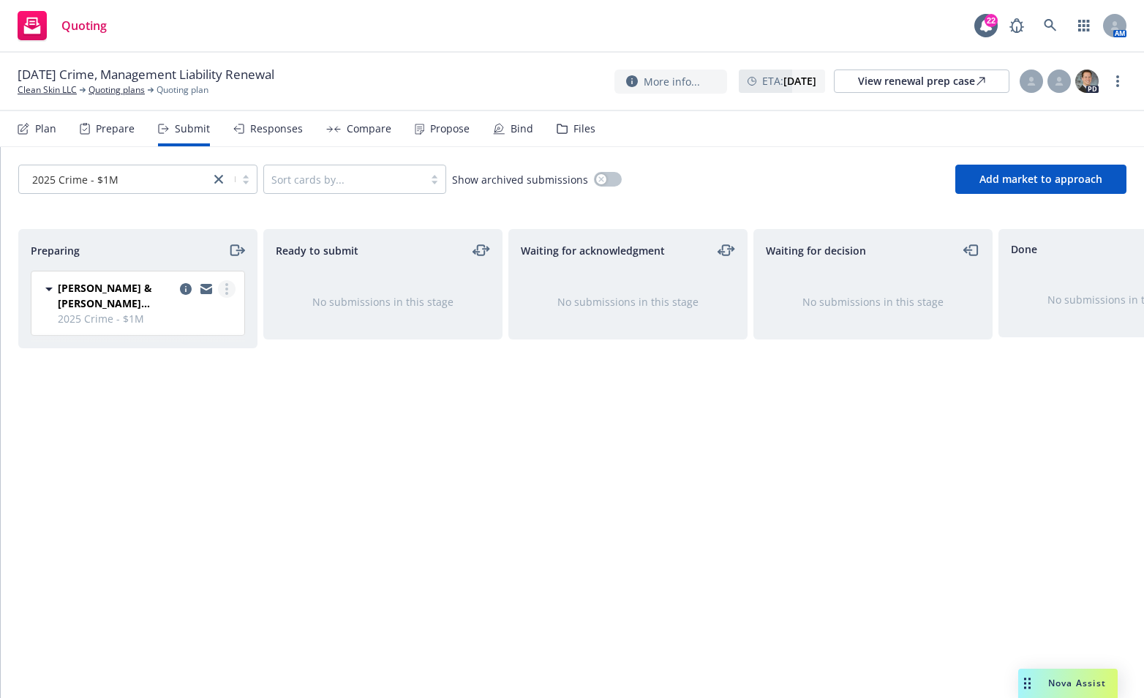
click at [230, 295] on link "more" at bounding box center [227, 289] width 18 height 18
click at [128, 280] on span "Crum & Forster (Fairfax)" at bounding box center [116, 295] width 116 height 31
click at [227, 293] on circle "more" at bounding box center [226, 293] width 3 height 3
click at [511, 481] on div "Waiting for acknowledgment No submissions in this stage" at bounding box center [628, 448] width 239 height 438
click at [881, 163] on div "2025 Crime - $1M Sort cards by... Show archived submissions Add market to appro…" at bounding box center [573, 179] width 1144 height 64
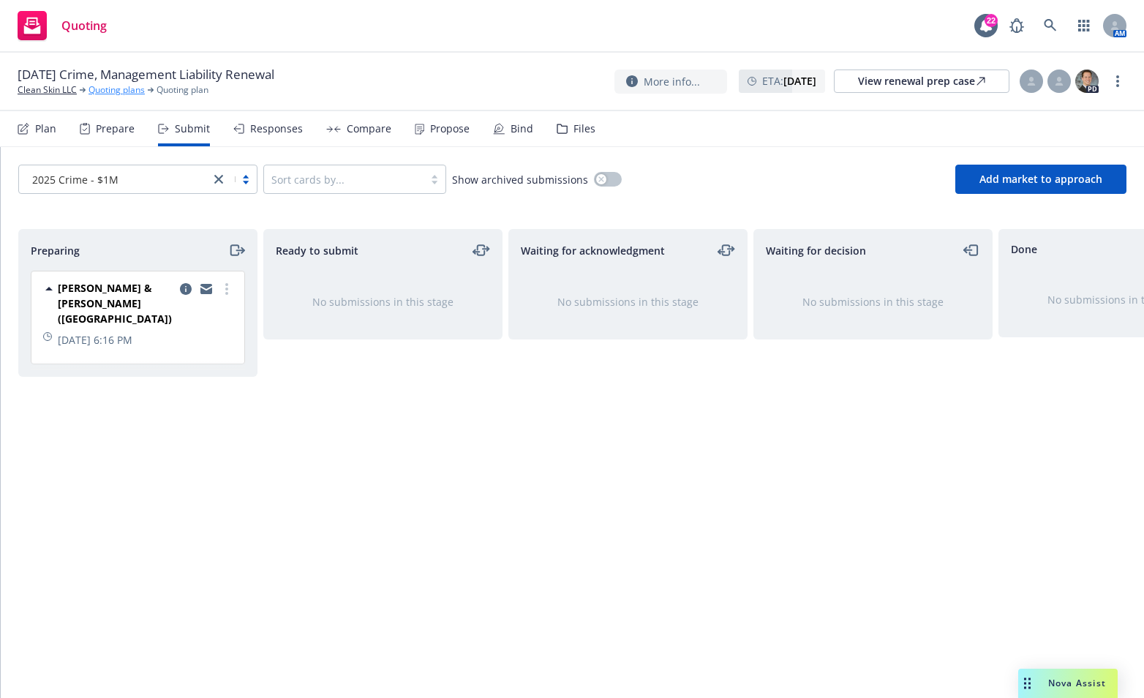
click at [110, 89] on link "Quoting plans" at bounding box center [117, 89] width 56 height 13
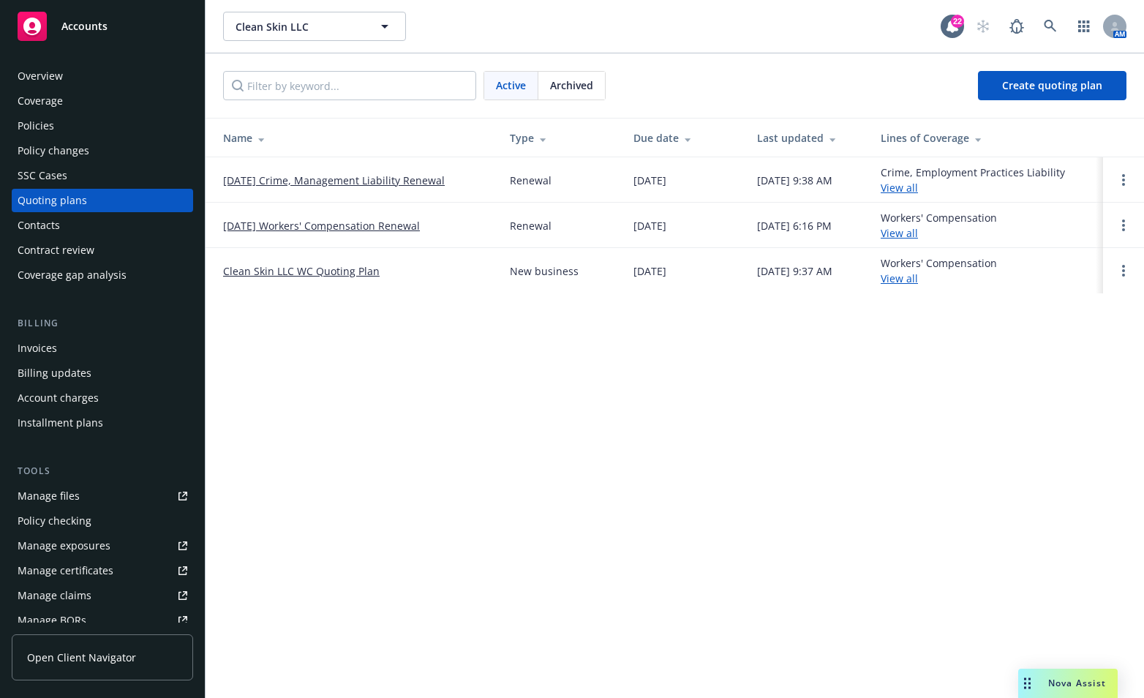
click at [378, 175] on link "[DATE] Crime, Management Liability Renewal" at bounding box center [334, 180] width 222 height 15
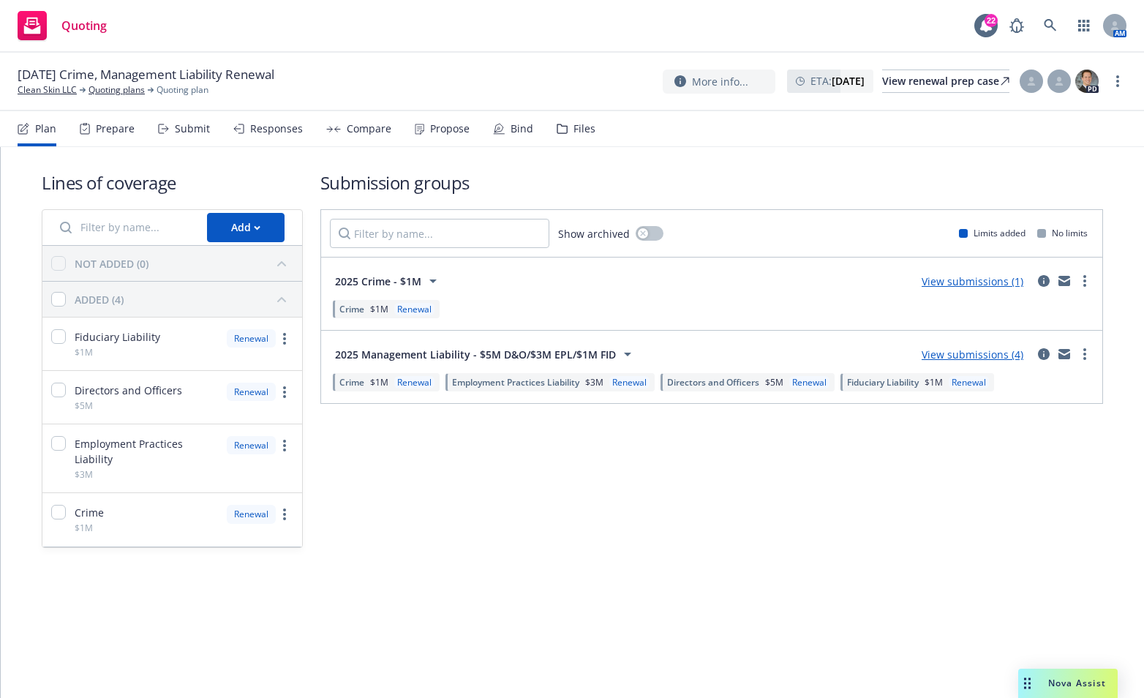
click at [698, 677] on div "Lines of coverage Add NOT ADDED (0) ADDED (4) Fiduciary Liability $1M Renewal D…" at bounding box center [573, 422] width 1144 height 551
click at [31, 89] on link "Clean Skin LLC" at bounding box center [47, 89] width 59 height 13
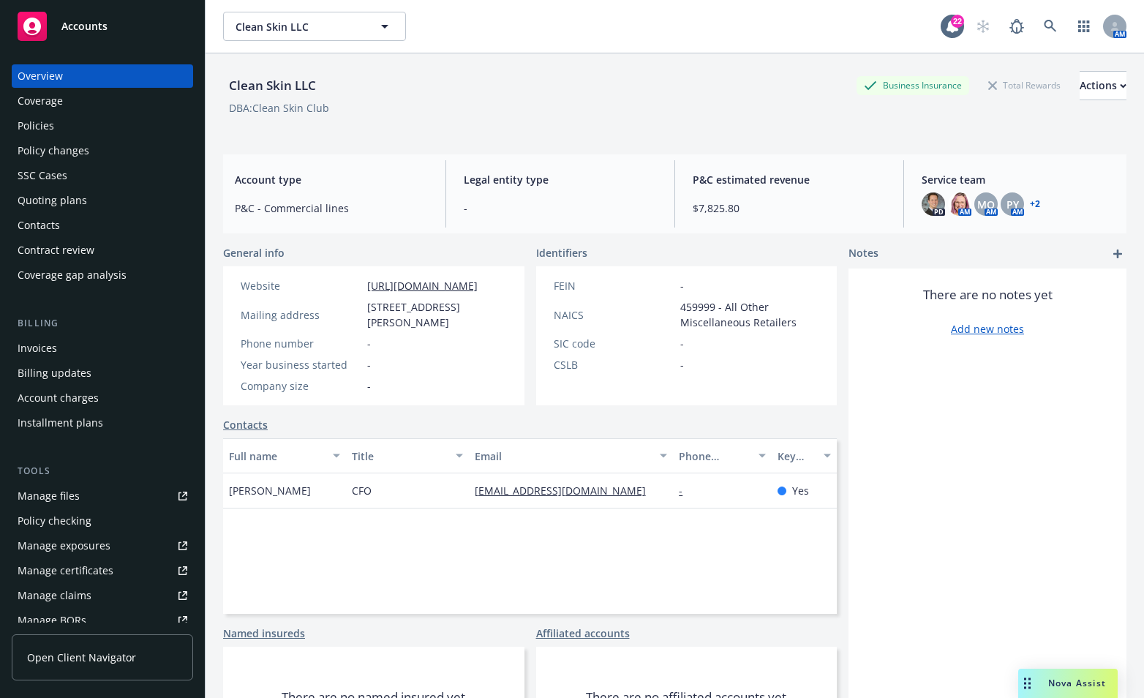
click at [439, 320] on span "[STREET_ADDRESS][PERSON_NAME]" at bounding box center [437, 314] width 140 height 31
click at [450, 326] on span "1290 Weston Rd., Suite 201, Weston, FL, 33326" at bounding box center [437, 314] width 140 height 31
click at [1080, 84] on div "Actions" at bounding box center [1103, 86] width 47 height 28
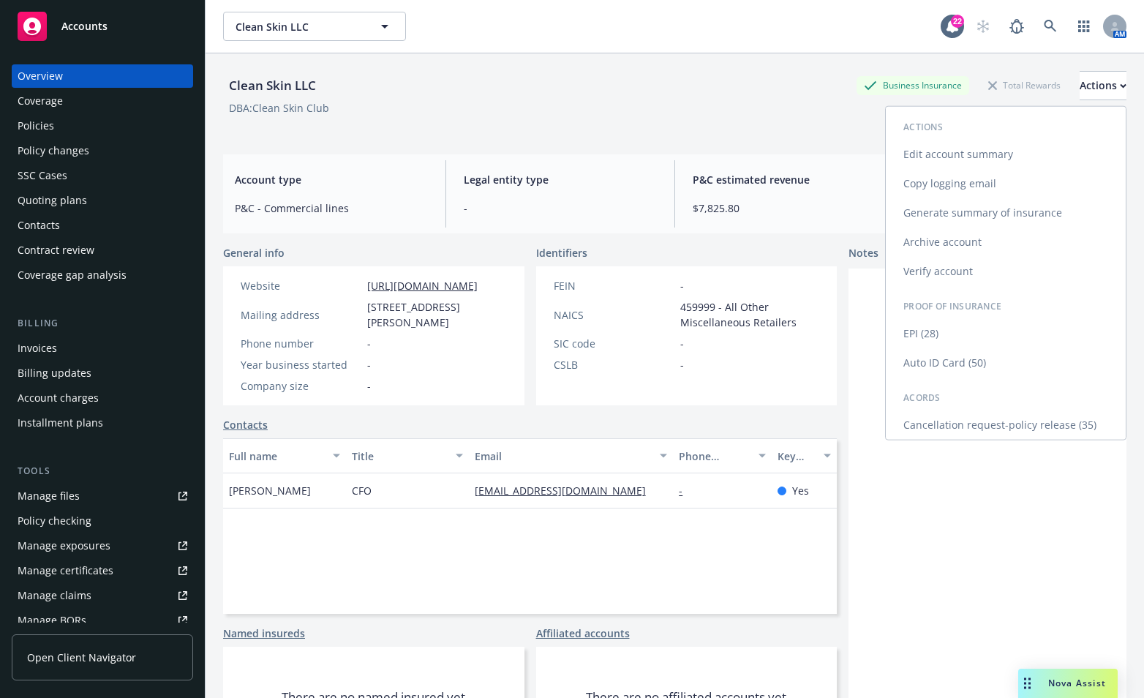
click at [958, 150] on link "Edit account summary" at bounding box center [1006, 154] width 240 height 29
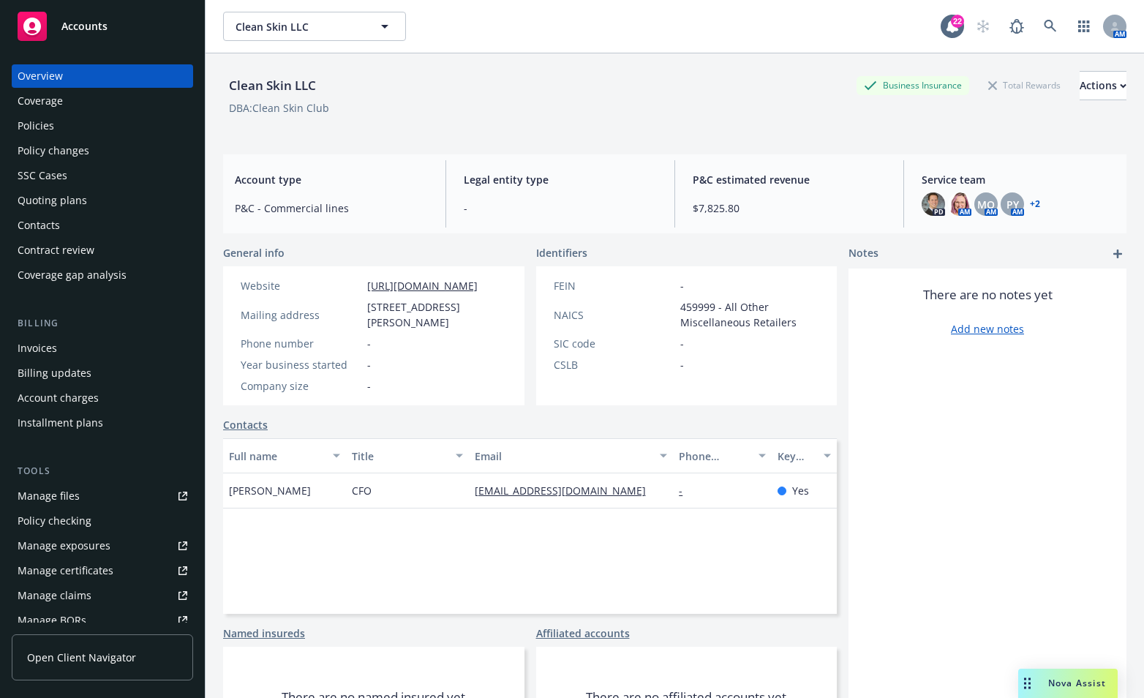
select select "US"
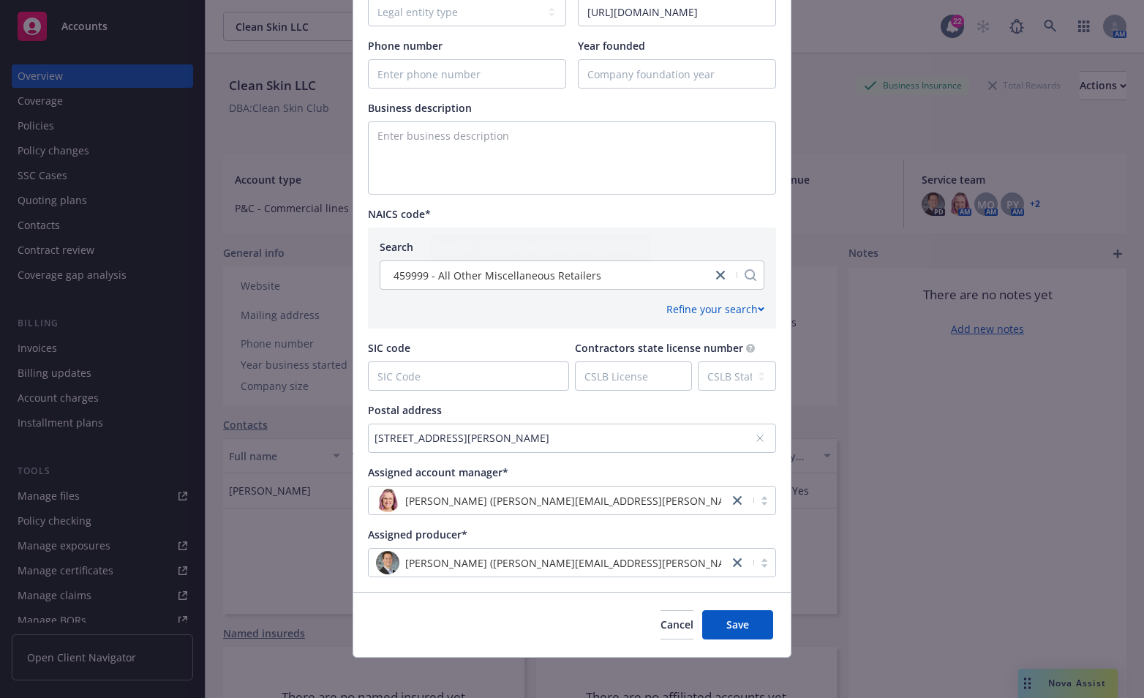
scroll to position [435, 0]
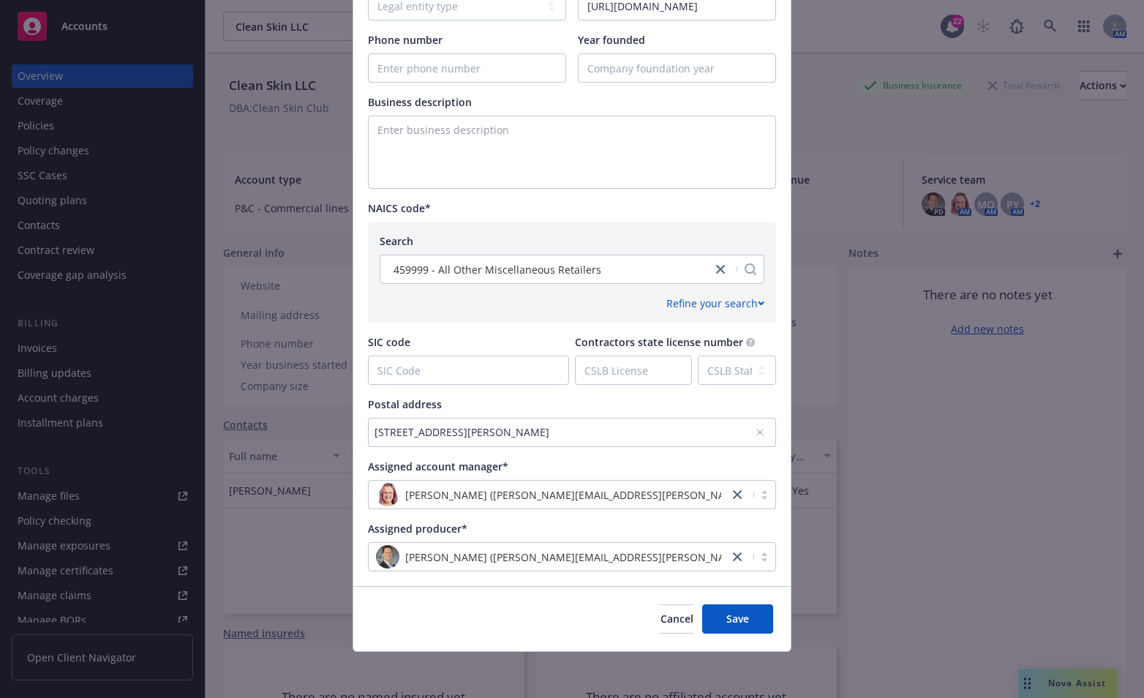
click at [501, 425] on div "1290 Weston Rd., Suite 201, Weston, FL, 33326, USA" at bounding box center [565, 431] width 381 height 15
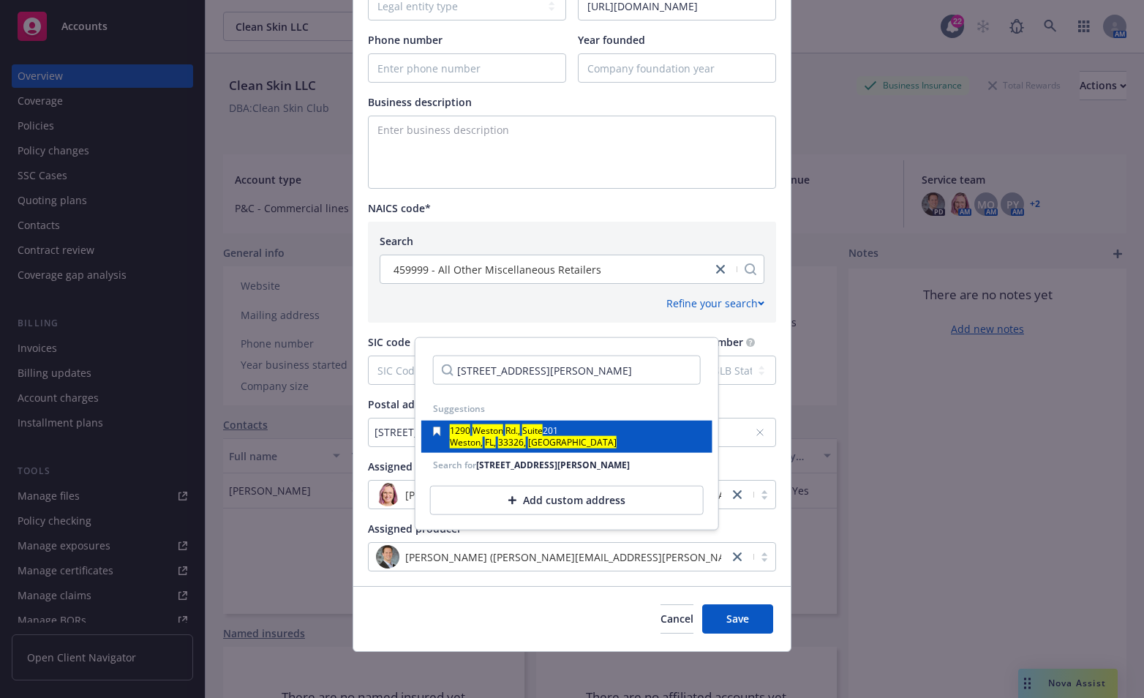
click at [493, 434] on mark "Weston" at bounding box center [488, 430] width 31 height 12
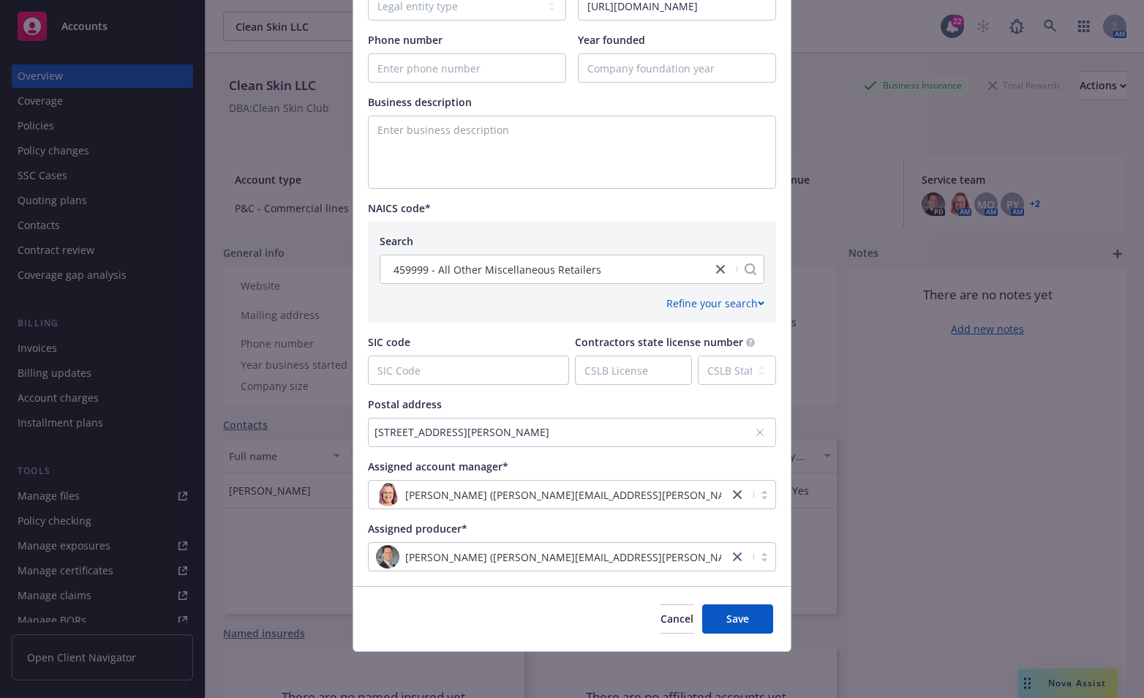
click at [493, 434] on div "1290 Weston Rd., Suite 201, Weston, FL, 33326, USA" at bounding box center [565, 431] width 381 height 15
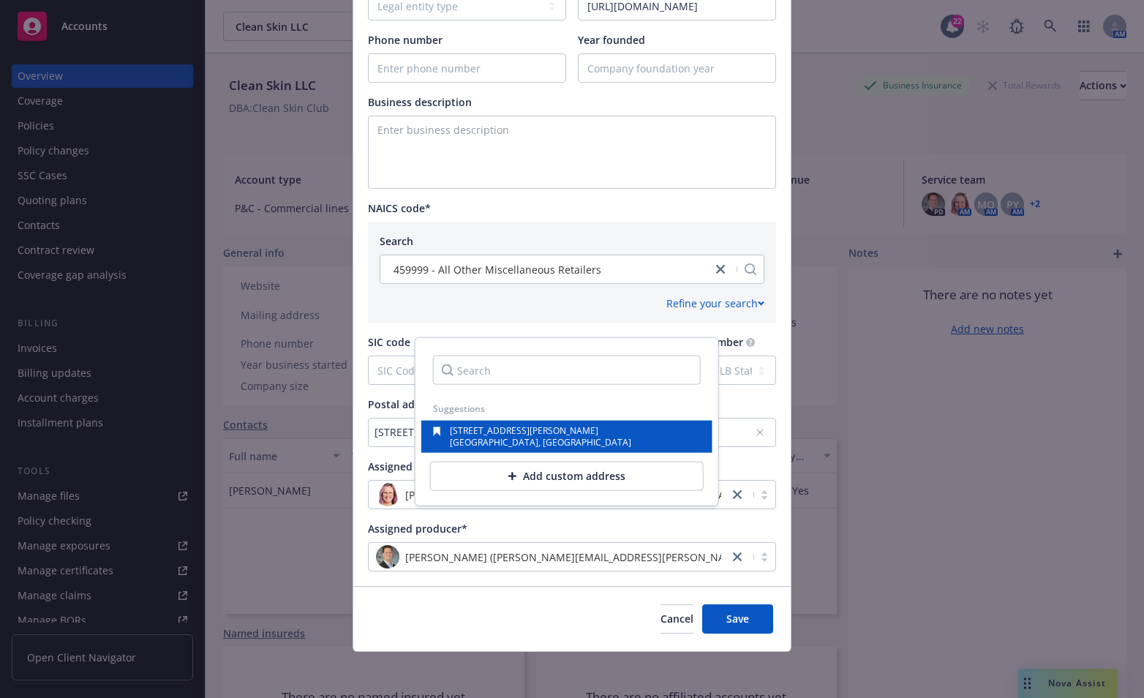
click at [547, 434] on span "1290 Weston Rd., Suite 201" at bounding box center [524, 430] width 149 height 12
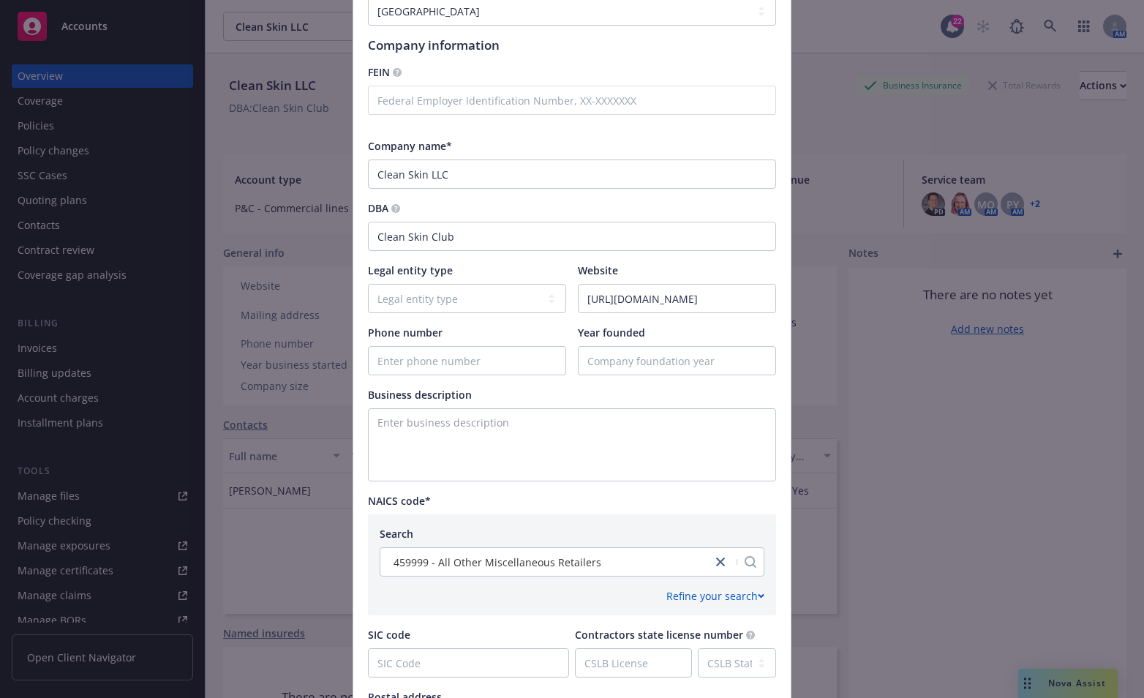
scroll to position [0, 0]
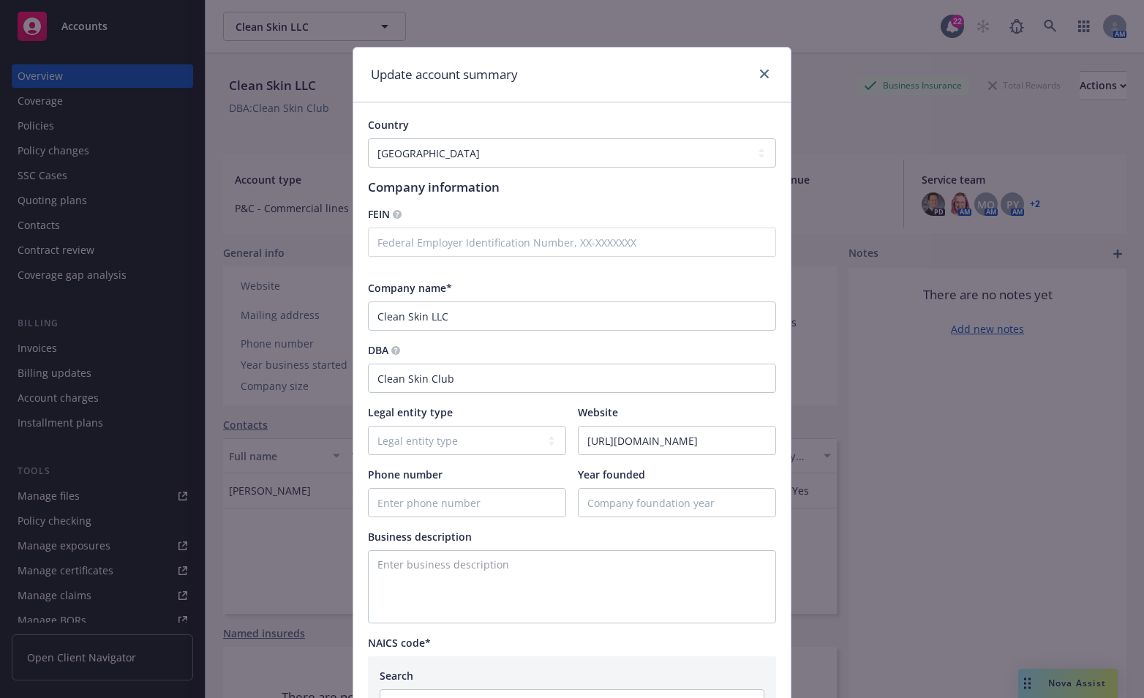
click at [757, 64] on div "Update account summary" at bounding box center [572, 75] width 438 height 55
click at [765, 77] on link "close" at bounding box center [765, 74] width 18 height 18
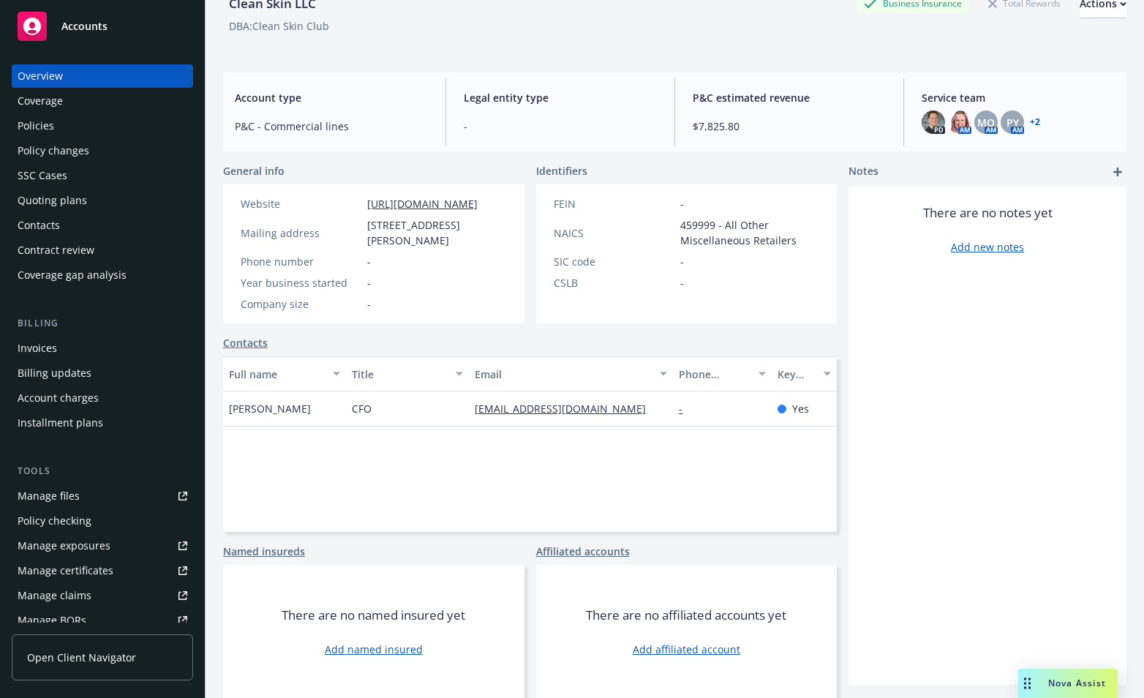
scroll to position [9, 0]
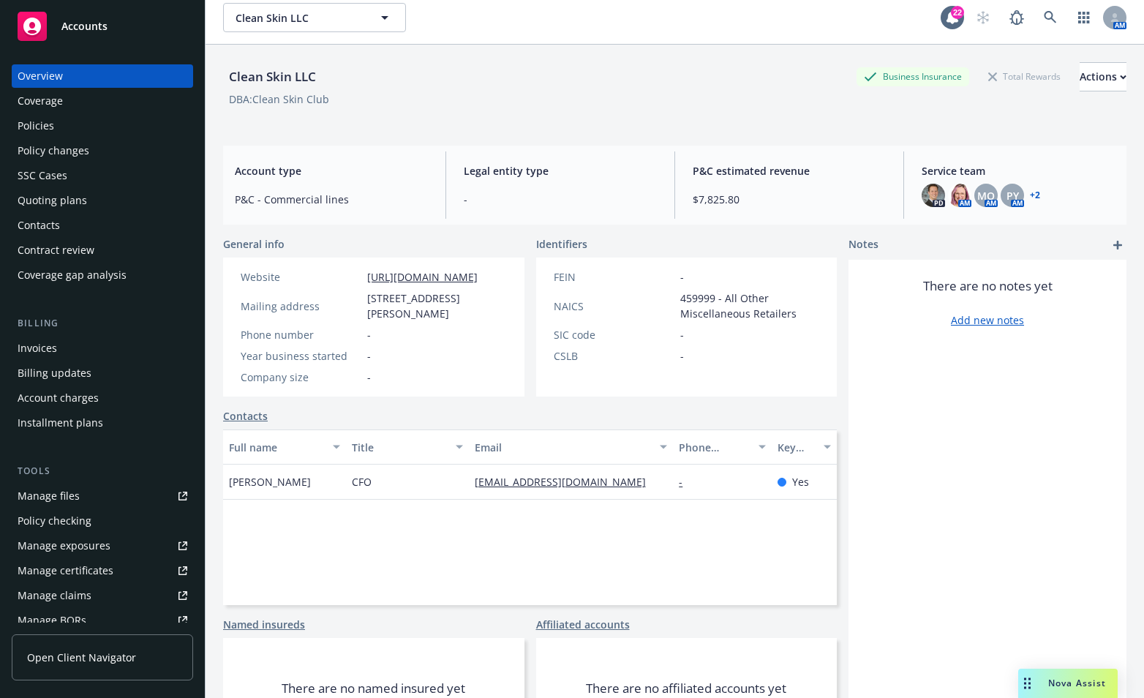
click at [391, 299] on span "1290 Weston Rd., Suite 201, Weston, FL, 33326" at bounding box center [437, 306] width 140 height 31
click at [385, 299] on span "1290 Weston Rd., Suite 201, Weston, FL, 33326" at bounding box center [437, 306] width 140 height 31
click at [1121, 75] on icon "button" at bounding box center [1123, 76] width 5 height 3
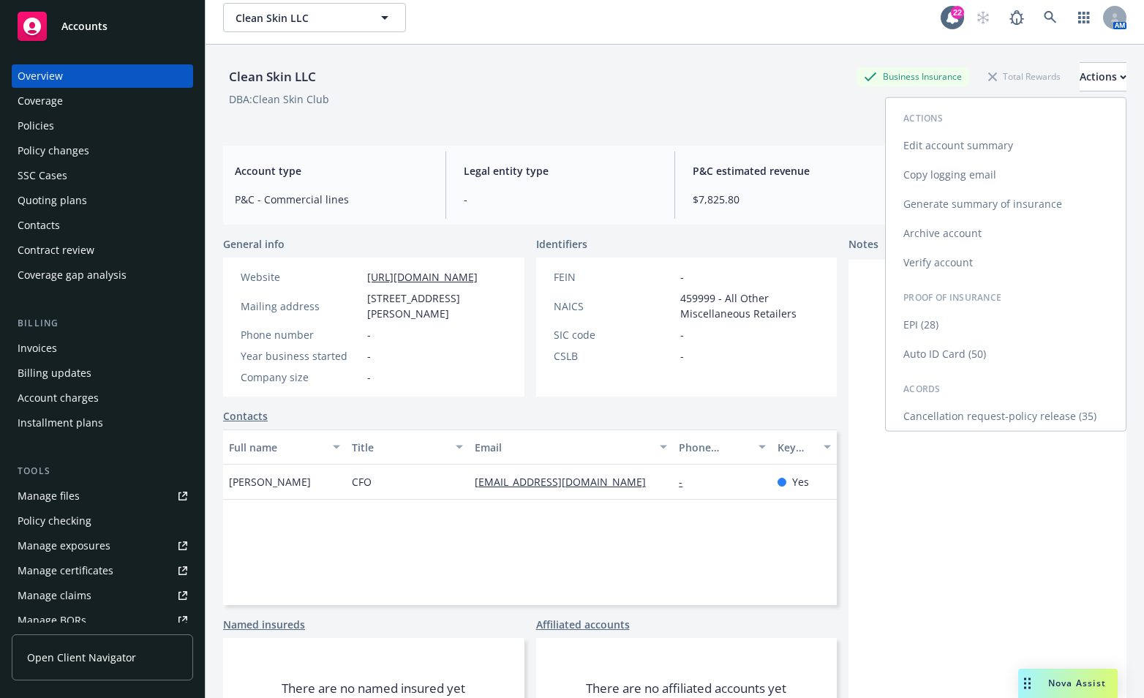
click at [921, 144] on link "Edit account summary" at bounding box center [1006, 145] width 240 height 29
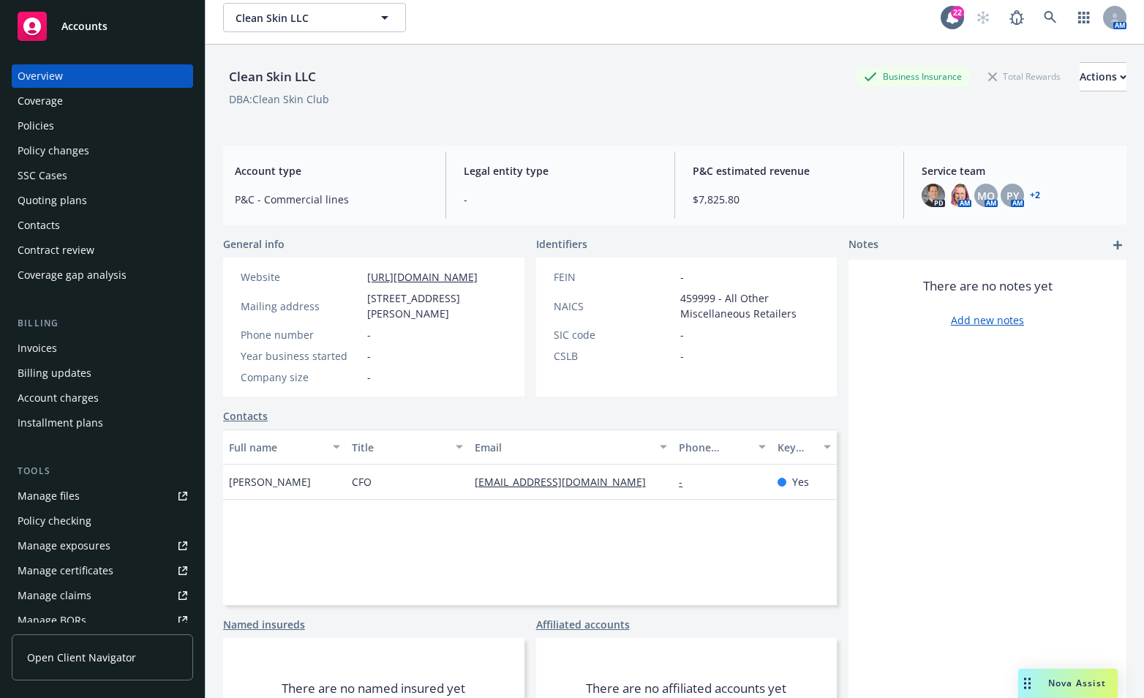
select select "US"
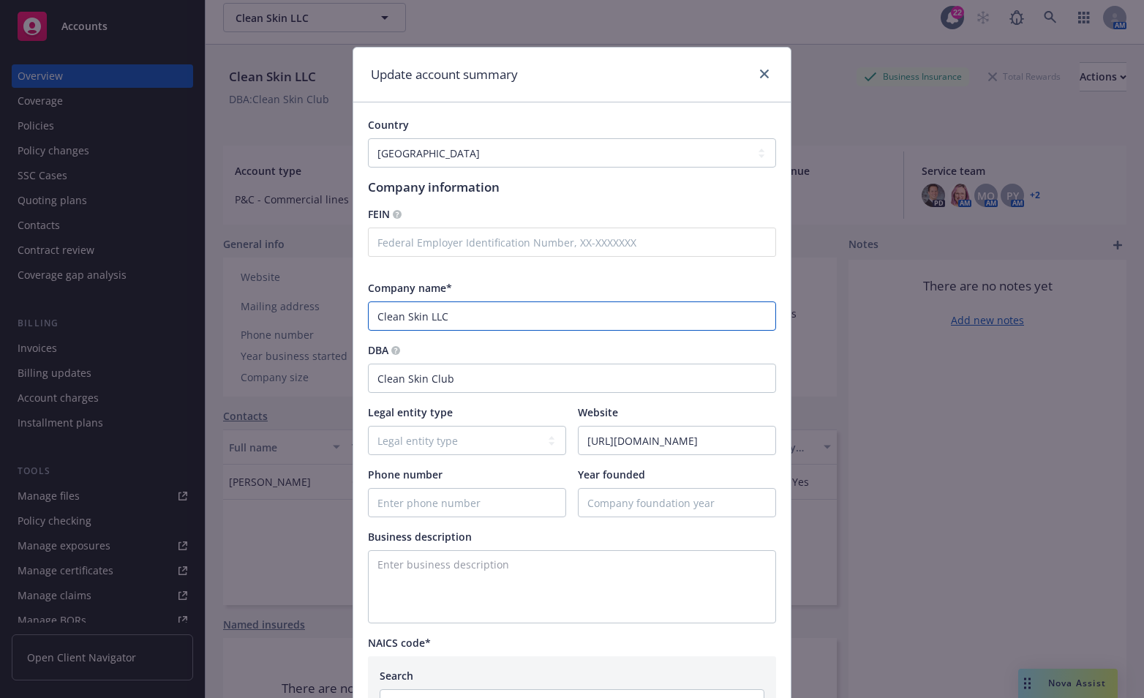
click at [651, 320] on input "Clean Skin LLC" at bounding box center [572, 315] width 408 height 29
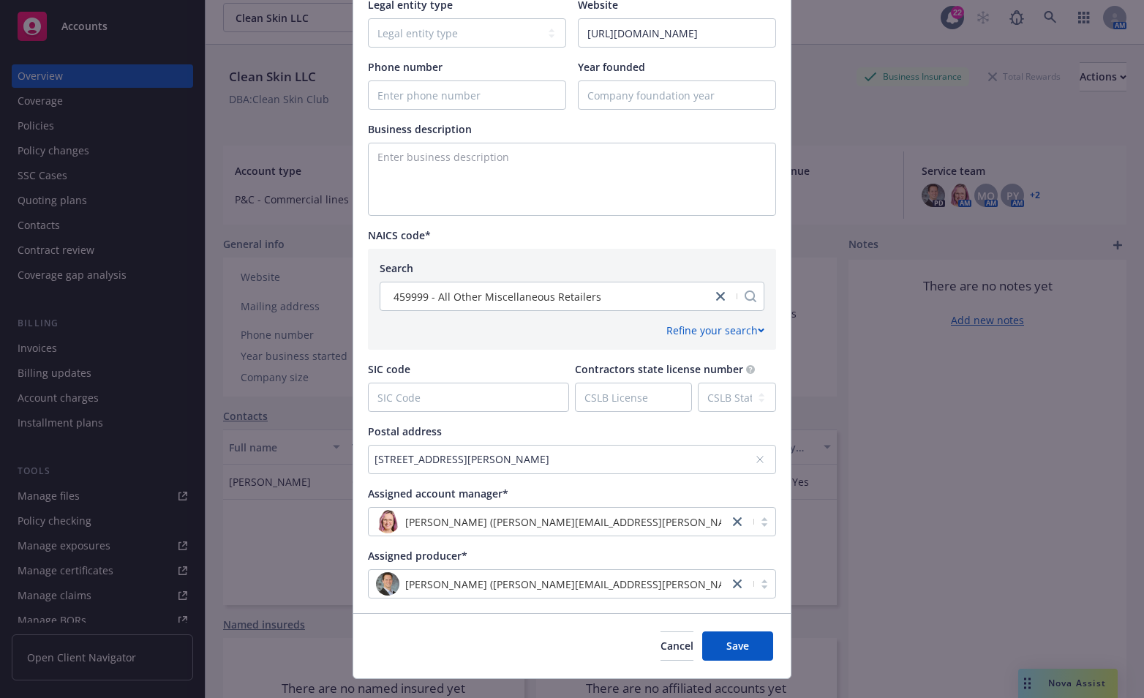
scroll to position [435, 0]
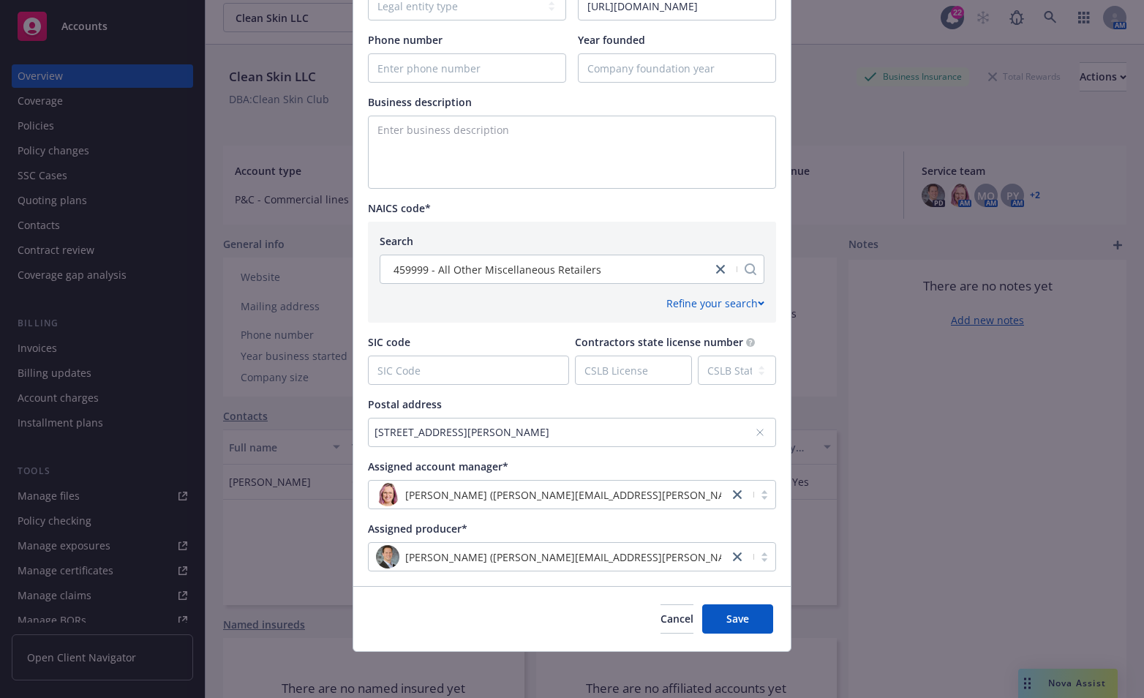
click at [757, 433] on icon at bounding box center [760, 433] width 6 height 6
click at [641, 427] on div "No address selected" at bounding box center [565, 431] width 381 height 15
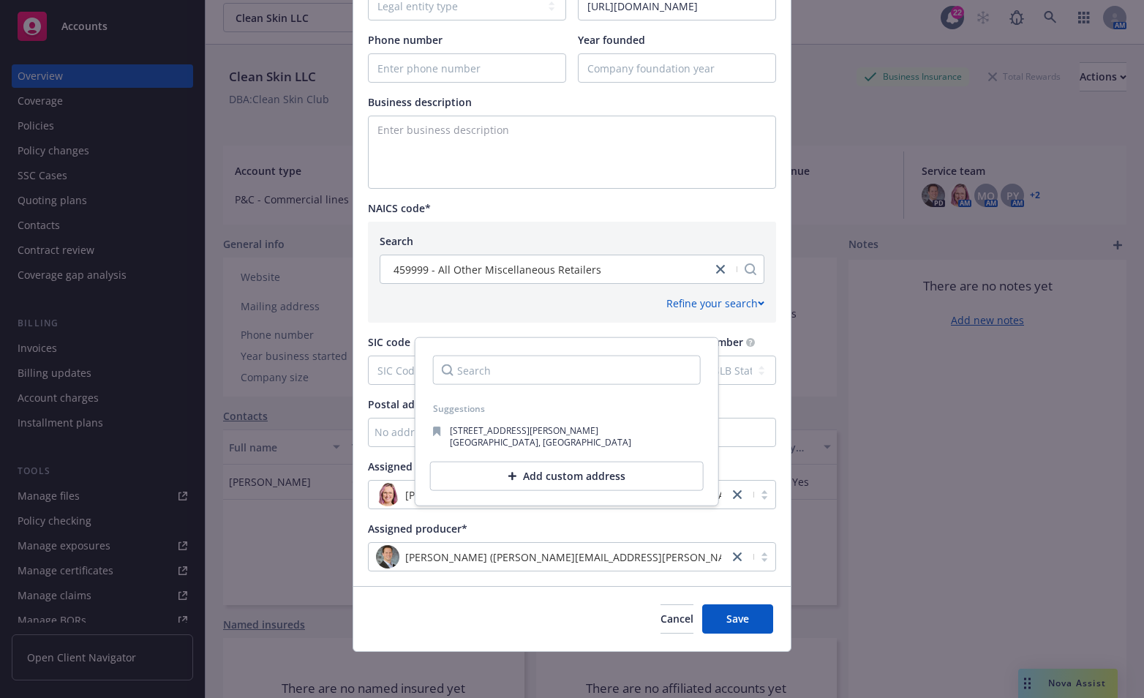
click at [394, 430] on div "No address selected" at bounding box center [565, 431] width 381 height 15
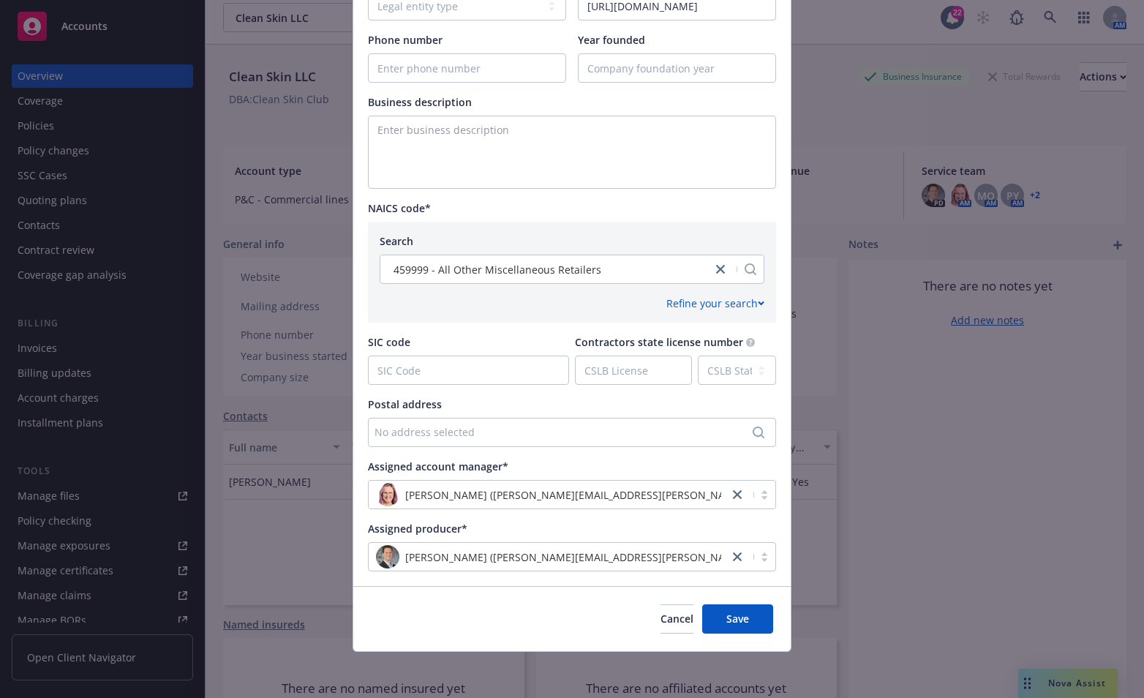
click at [394, 430] on div "No address selected" at bounding box center [565, 431] width 381 height 15
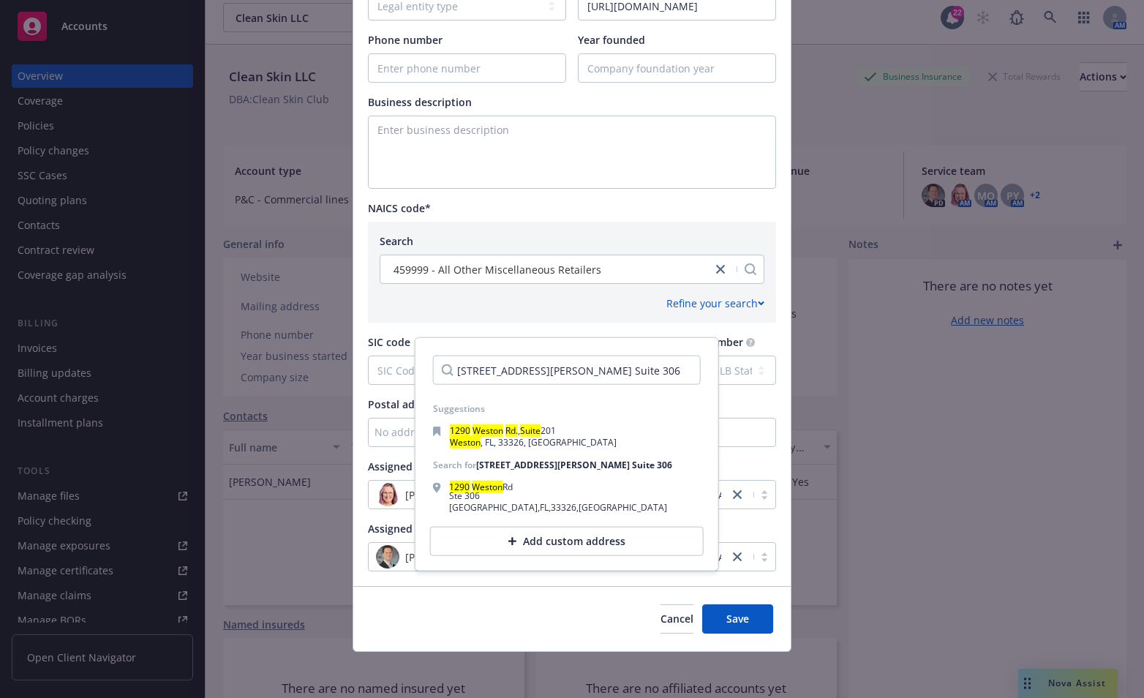
type input "1290 Weston Rd. Suite 306"
click at [598, 543] on div "Add custom address" at bounding box center [567, 541] width 274 height 29
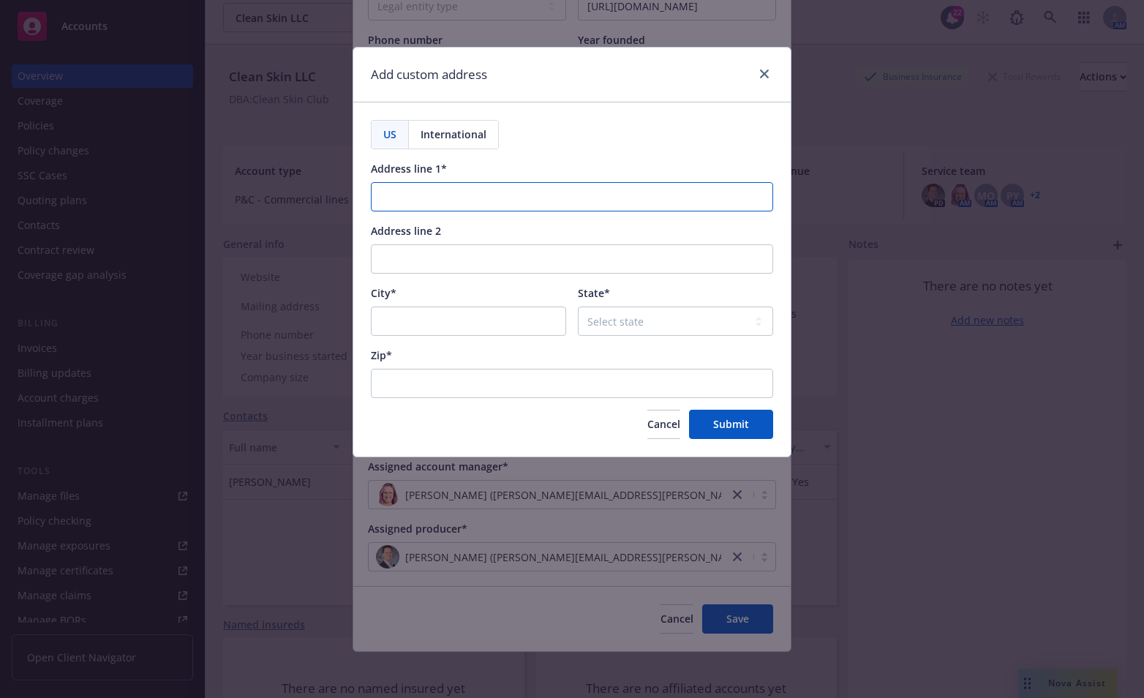
click at [445, 201] on input "Address line 1*" at bounding box center [572, 196] width 402 height 29
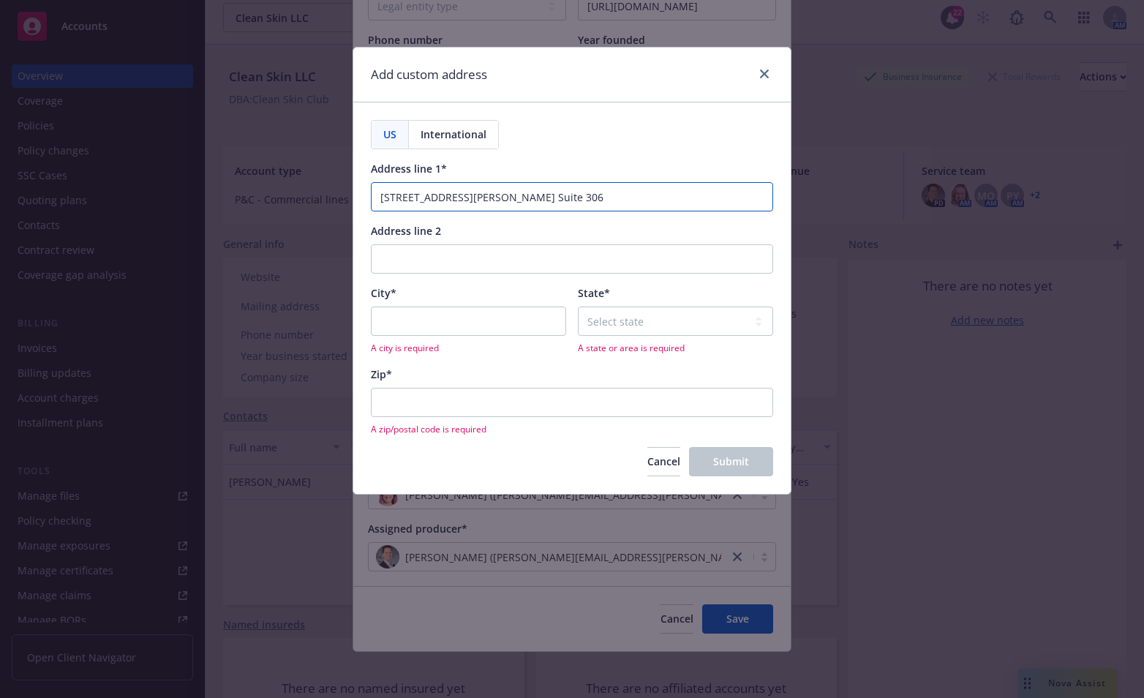
type input "1290 Weston Rd. Suite 306"
click at [442, 331] on input "City*" at bounding box center [468, 321] width 195 height 29
type input "Weston"
click at [669, 318] on select "Select state Alabama Alaska American Samoa Arizona Arkansas Baker Island Califo…" at bounding box center [675, 321] width 195 height 29
select select "FL"
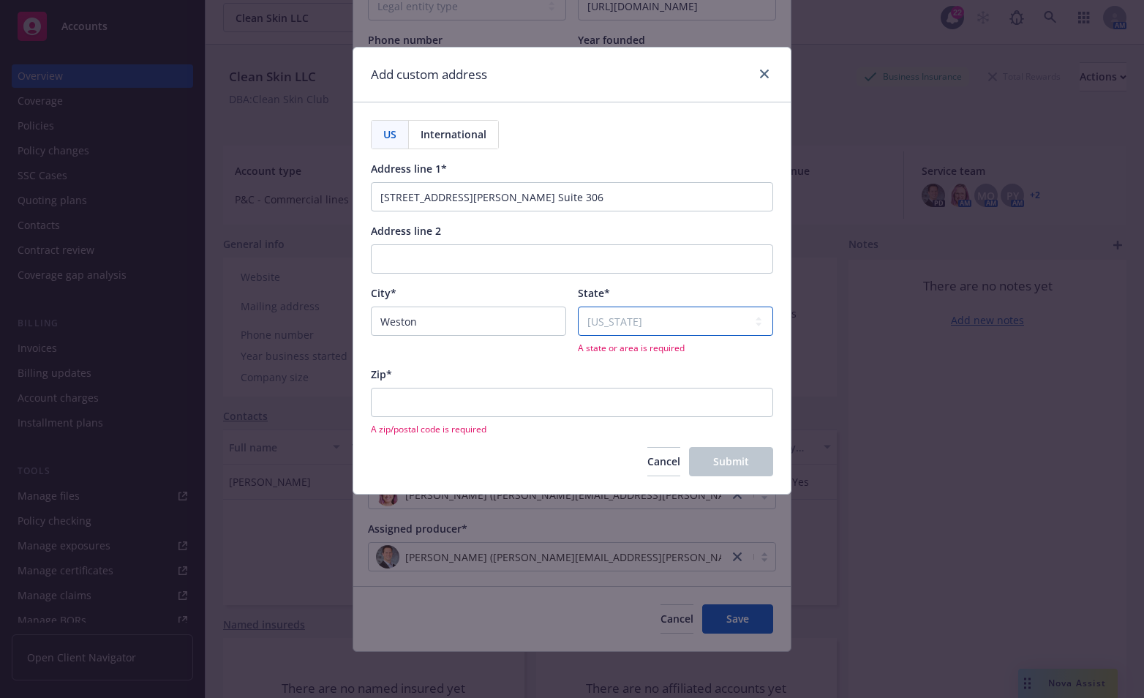
click at [578, 307] on select "Select state Alabama Alaska American Samoa Arizona Arkansas Baker Island Califo…" at bounding box center [675, 321] width 195 height 29
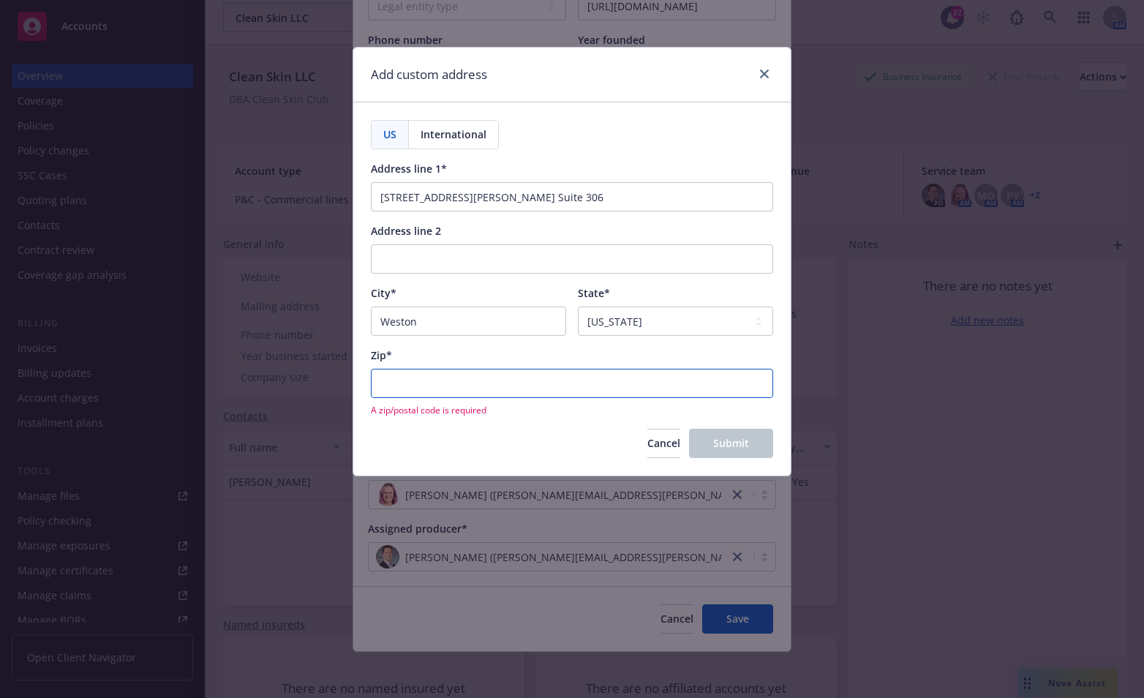
click at [509, 391] on input "Zip*" at bounding box center [572, 383] width 402 height 29
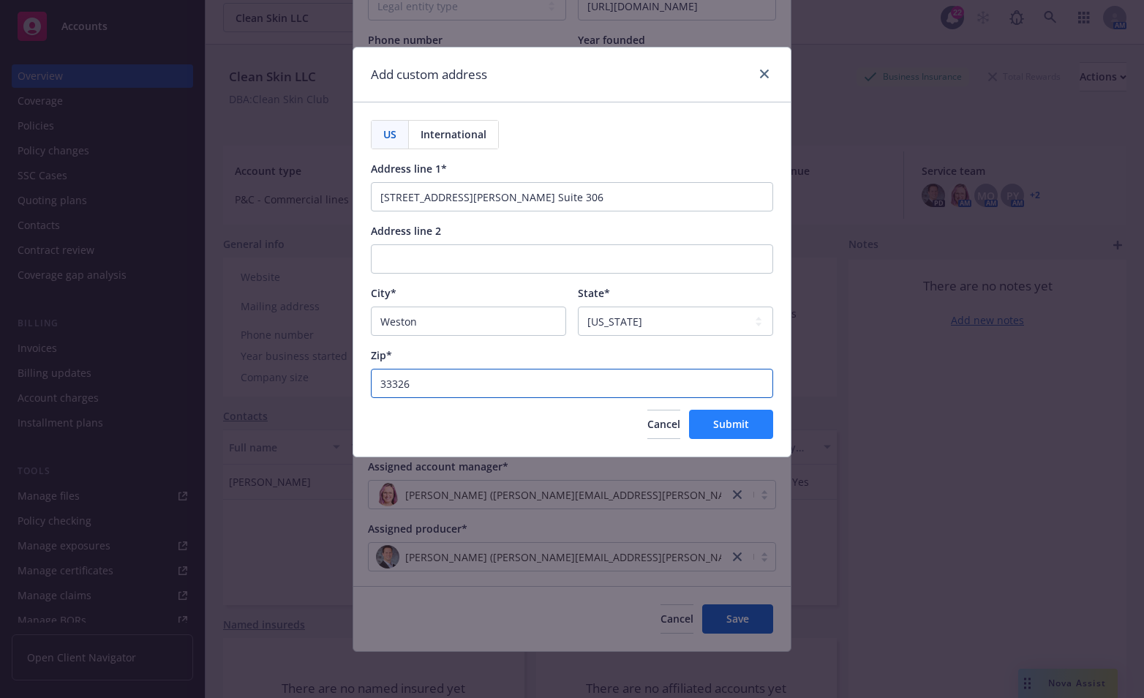
type input "33326"
click at [724, 428] on span "Submit" at bounding box center [731, 424] width 36 height 14
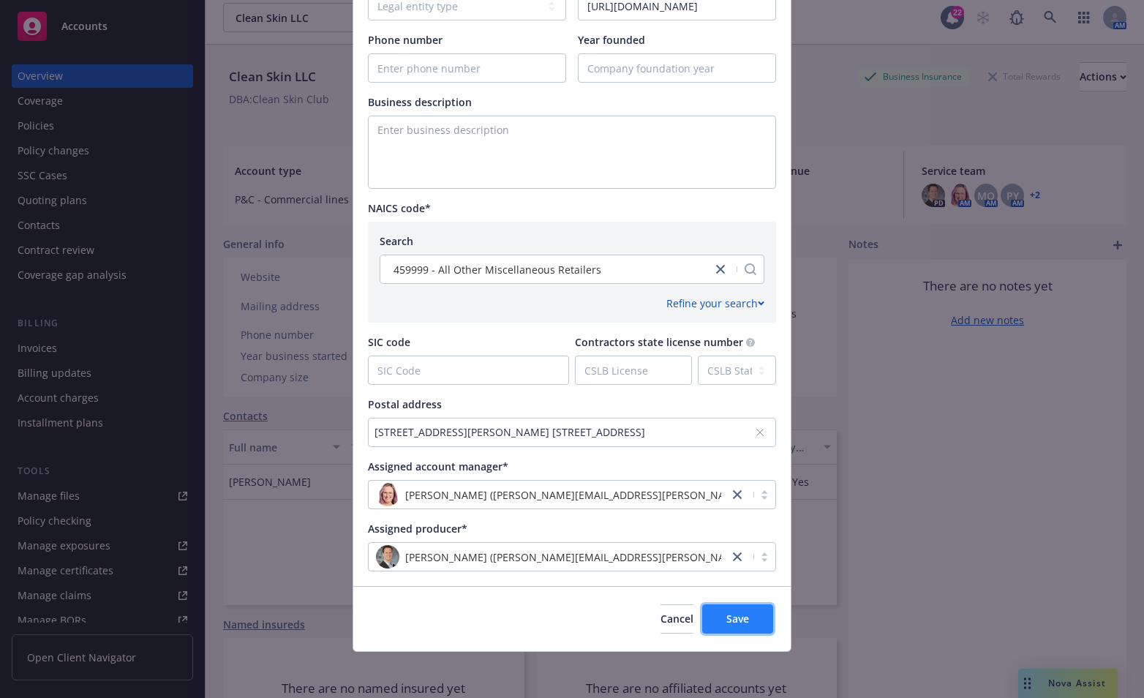
click at [738, 623] on span "Save" at bounding box center [738, 619] width 23 height 14
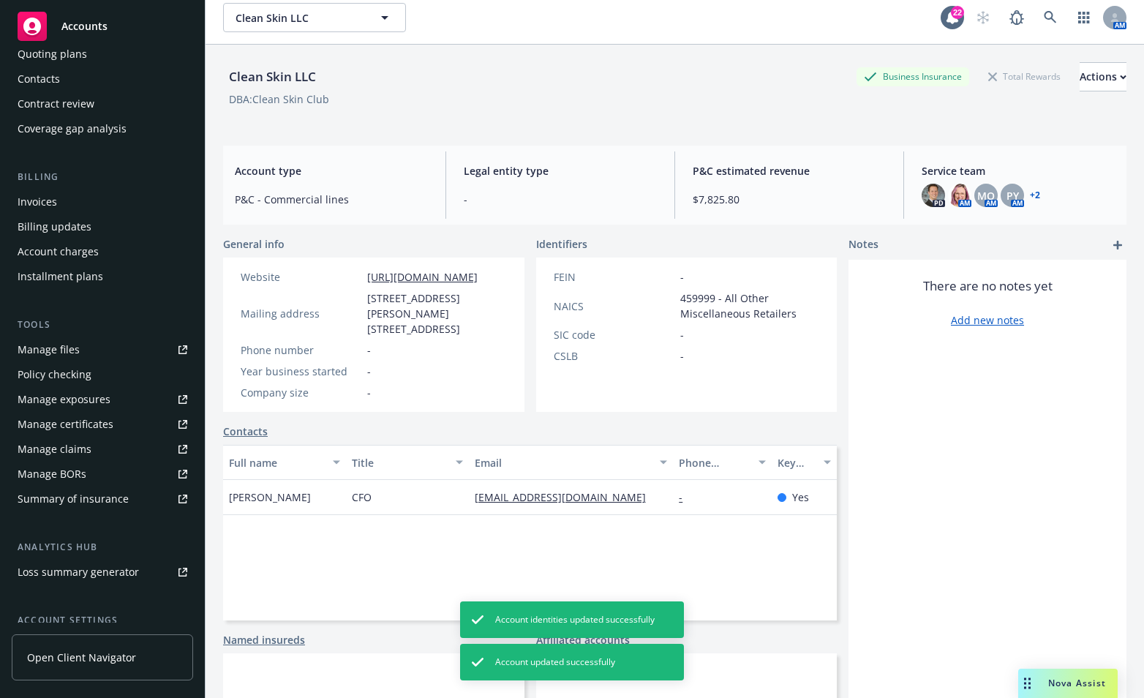
scroll to position [280, 0]
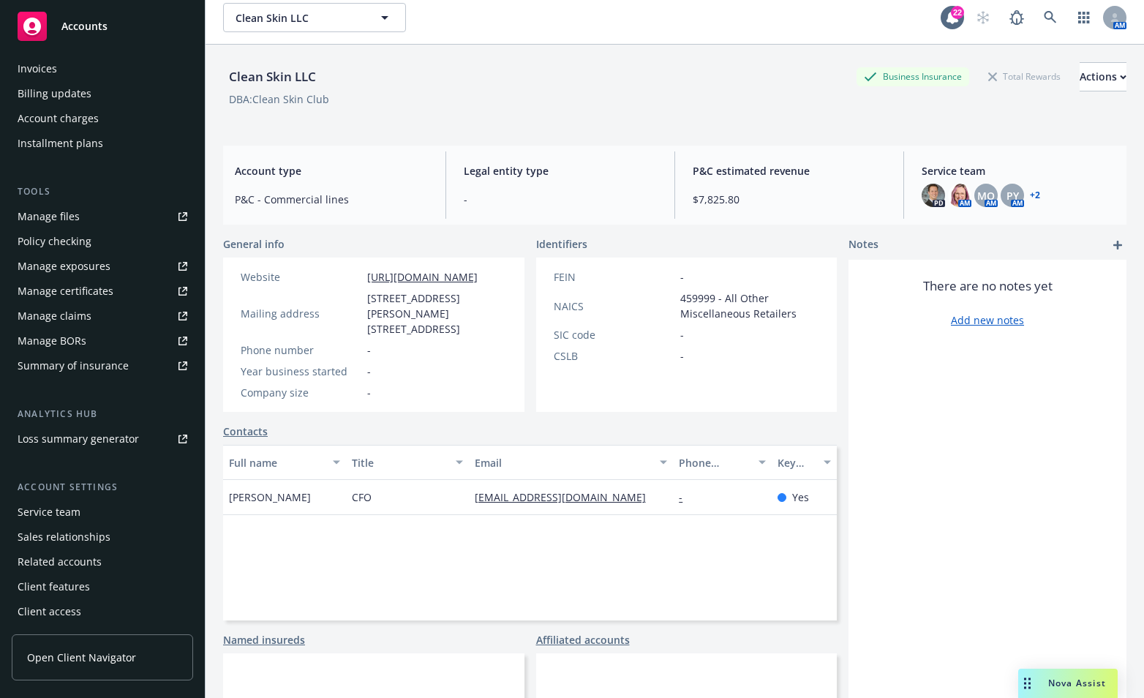
click at [591, 163] on span "Legal entity type" at bounding box center [560, 170] width 193 height 15
click at [290, 577] on div "Full name Title Email Phone number Key contact Gal Crispel CFO gal@cleanskinclu…" at bounding box center [530, 533] width 614 height 176
click at [661, 9] on div "Clean Skin LLC Clean Skin LLC" at bounding box center [582, 17] width 718 height 29
drag, startPoint x: 699, startPoint y: 71, endPoint x: 820, endPoint y: 5, distance: 137.5
click at [708, 62] on div "Clean Skin LLC Business Insurance Total Rewards Actions" at bounding box center [675, 76] width 904 height 29
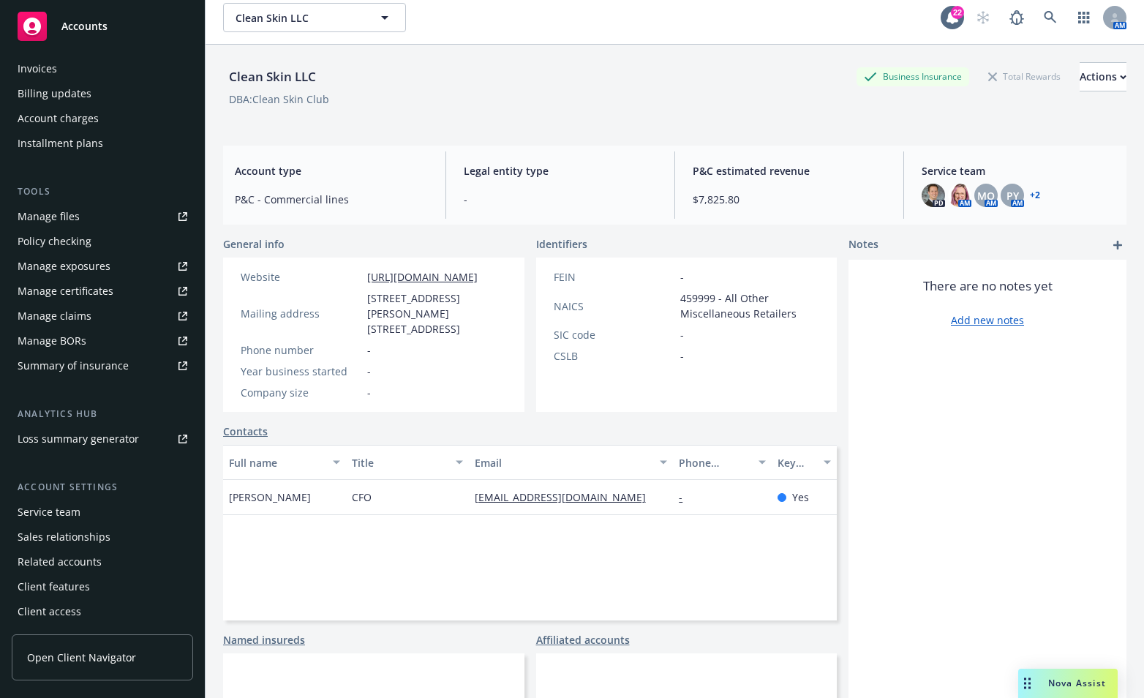
click at [375, 632] on div "Named insureds" at bounding box center [373, 639] width 301 height 15
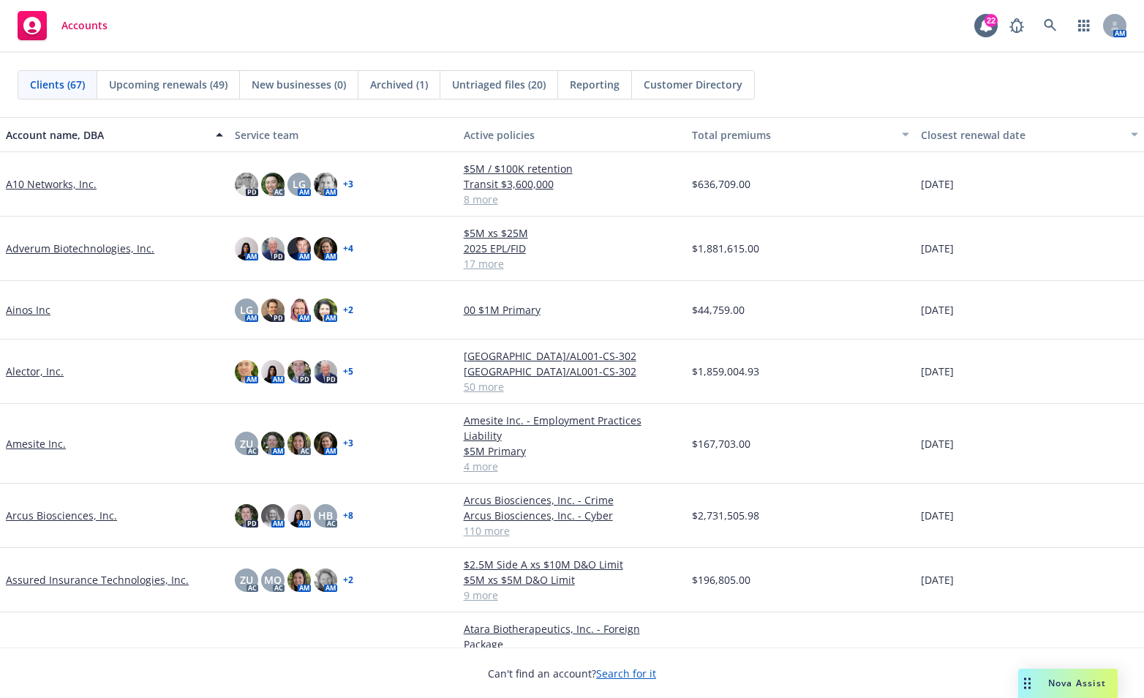
click at [484, 39] on div "Accounts 22 AM" at bounding box center [572, 26] width 1144 height 53
click at [1046, 26] on icon at bounding box center [1050, 25] width 12 height 12
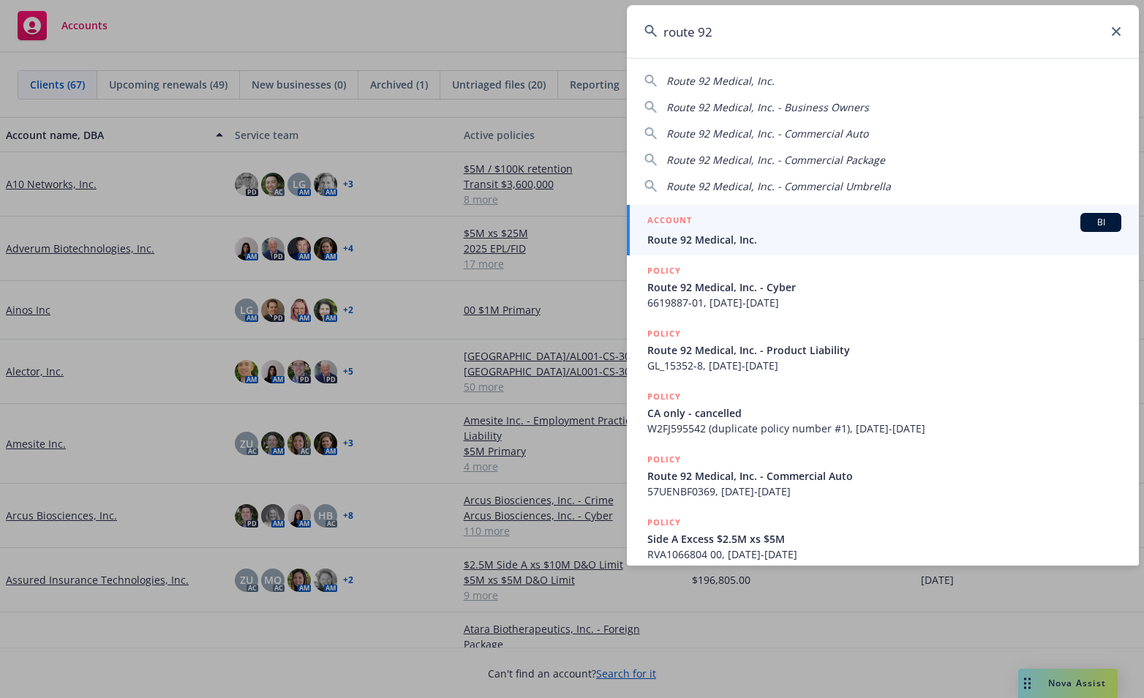
type input "route 92"
click at [938, 231] on div "ACCOUNT BI" at bounding box center [885, 222] width 474 height 19
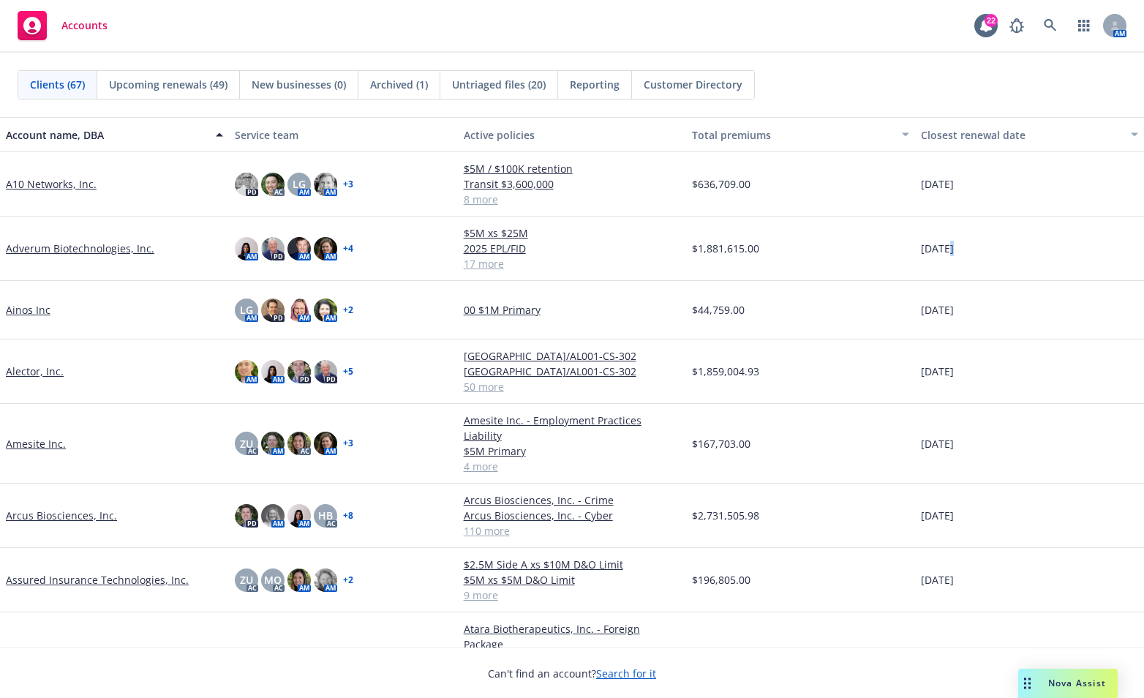
click at [938, 231] on div "[DATE]" at bounding box center [1029, 249] width 229 height 64
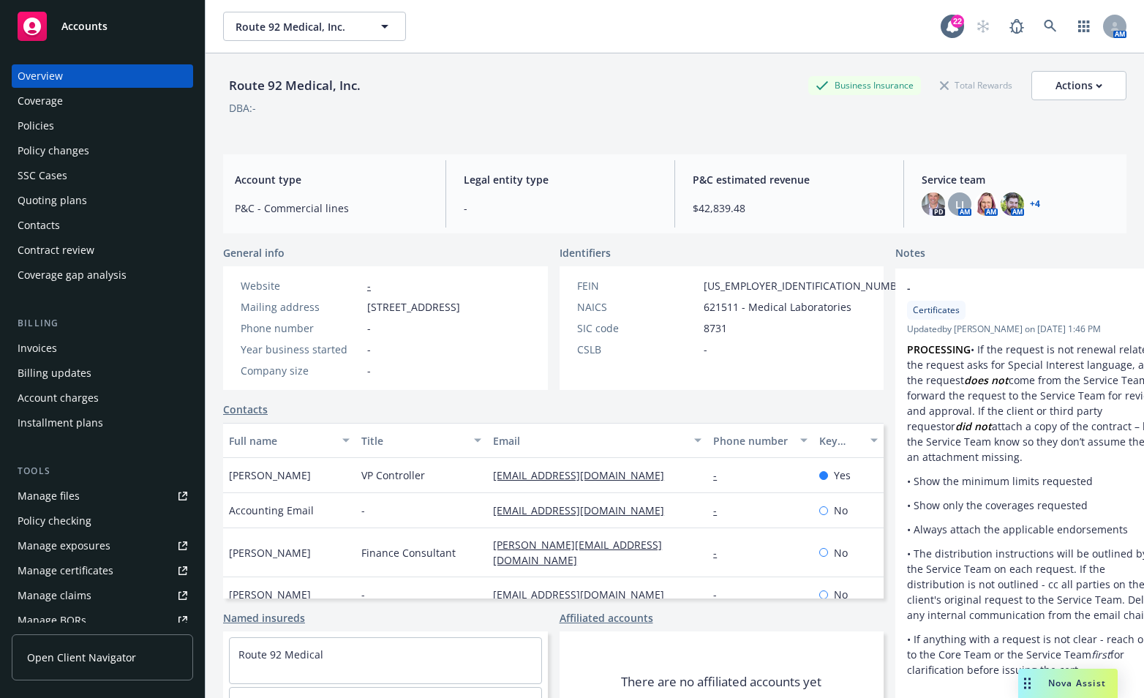
click at [41, 127] on div "Policies" at bounding box center [36, 125] width 37 height 23
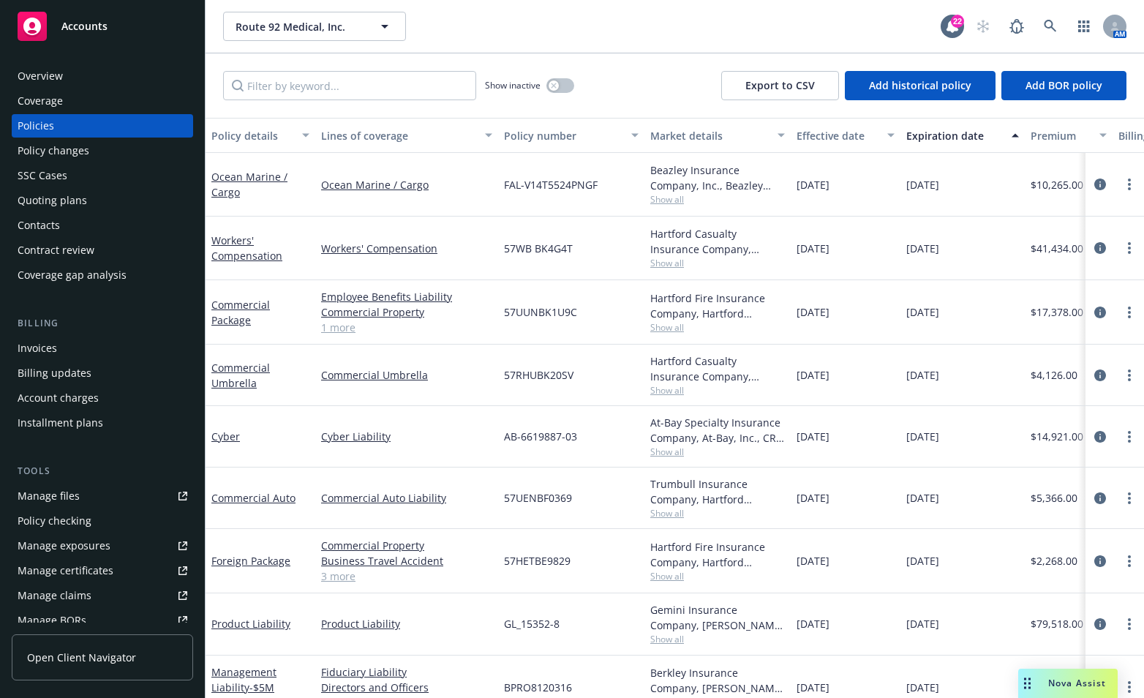
click at [72, 209] on div "Quoting plans" at bounding box center [53, 200] width 70 height 23
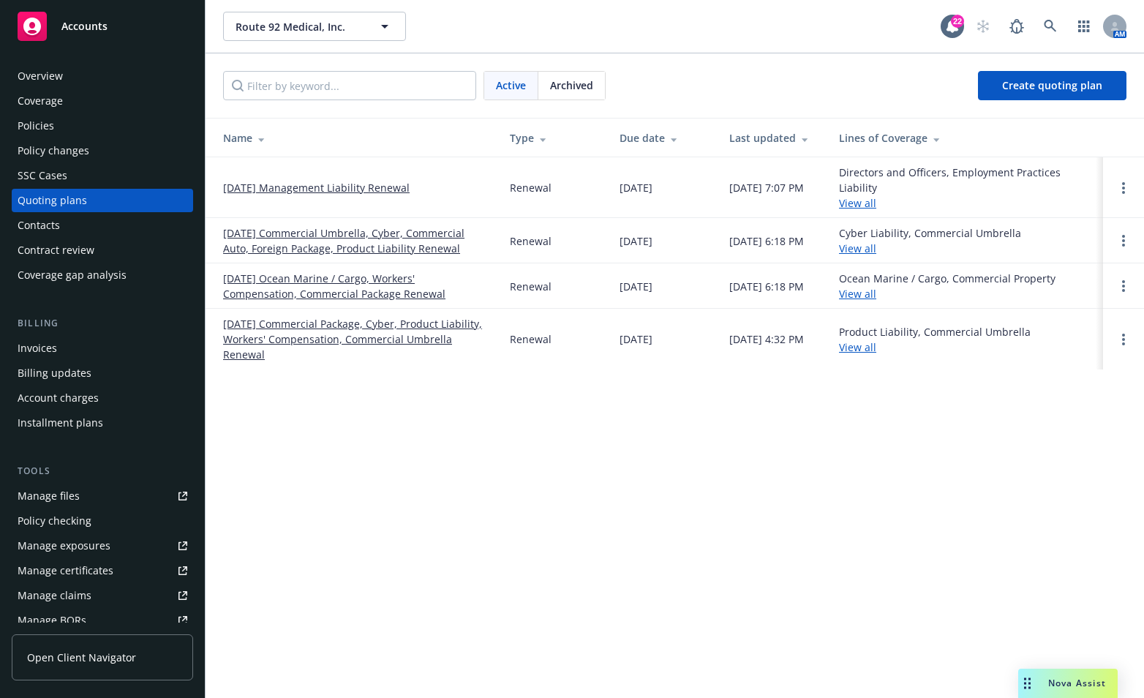
click at [274, 190] on link "[DATE] Management Liability Renewal" at bounding box center [316, 187] width 187 height 15
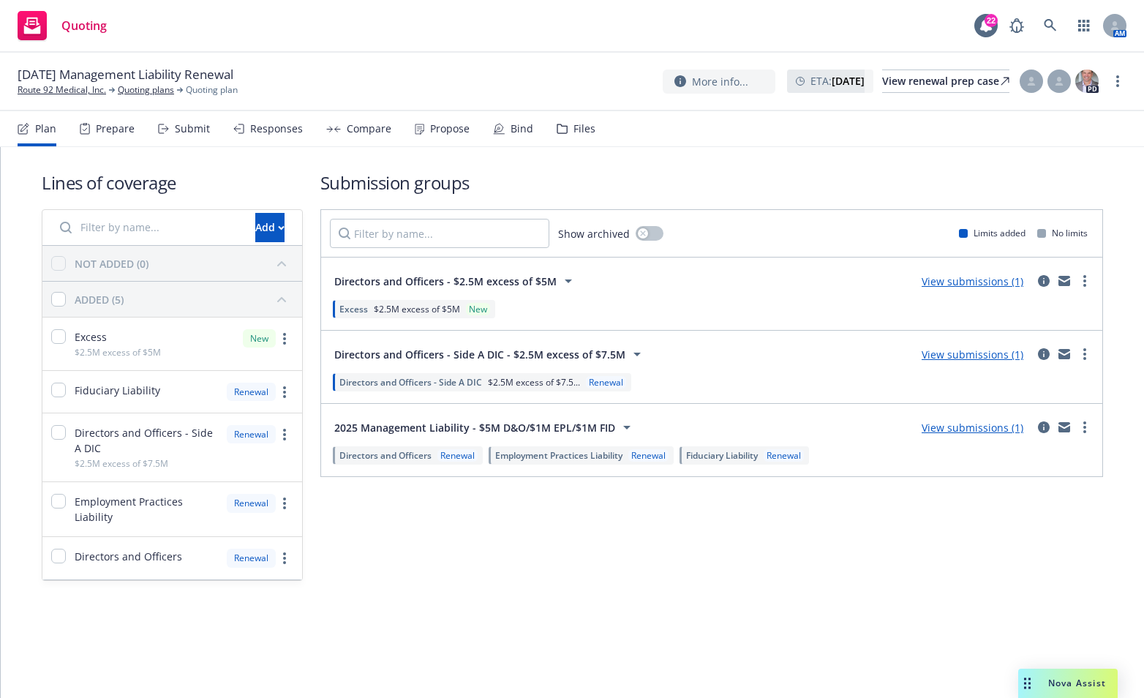
click at [604, 607] on div "Lines of coverage Add NOT ADDED (0) ADDED (5) Excess $2.5M excess of $5M New Fi…" at bounding box center [573, 396] width 1144 height 498
click at [981, 422] on link "View submissions (1)" at bounding box center [973, 428] width 102 height 14
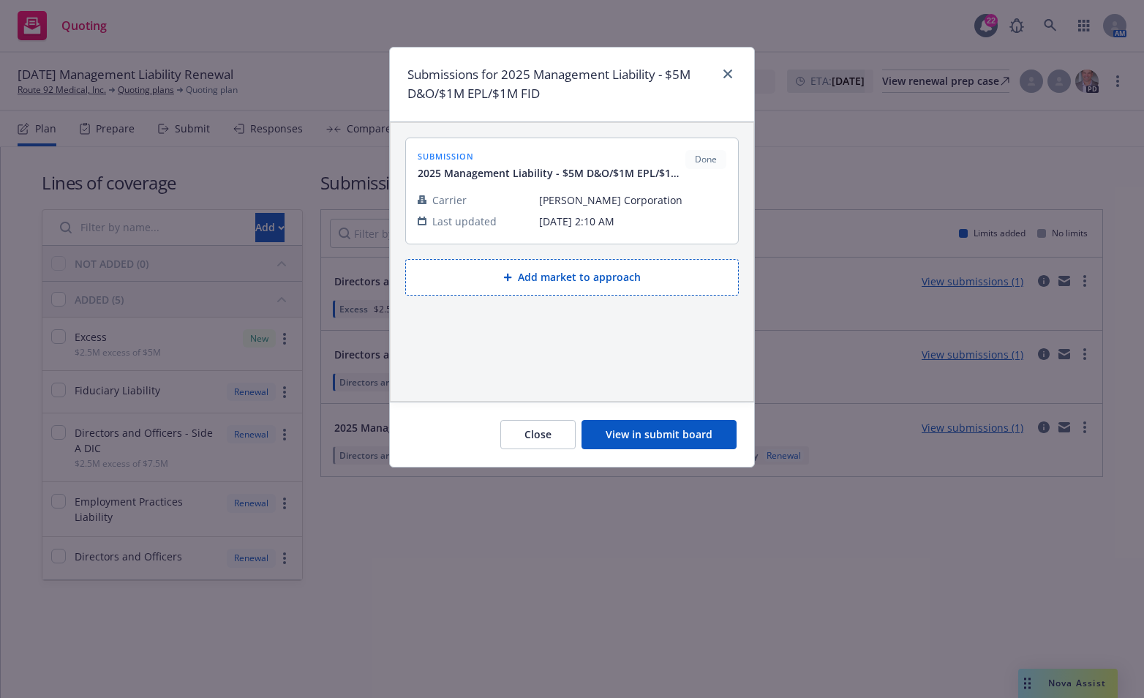
click at [628, 354] on div "submission 2025 Management Liability - $5M D&O/$1M EPL/$1M FID Done Carrier [PE…" at bounding box center [572, 262] width 363 height 278
click at [302, 653] on div "Submissions for 2025 Management Liability - $5M D&O/$1M EPL/$1M FID submission …" at bounding box center [572, 349] width 1144 height 698
